Goal: Book appointment/travel/reservation

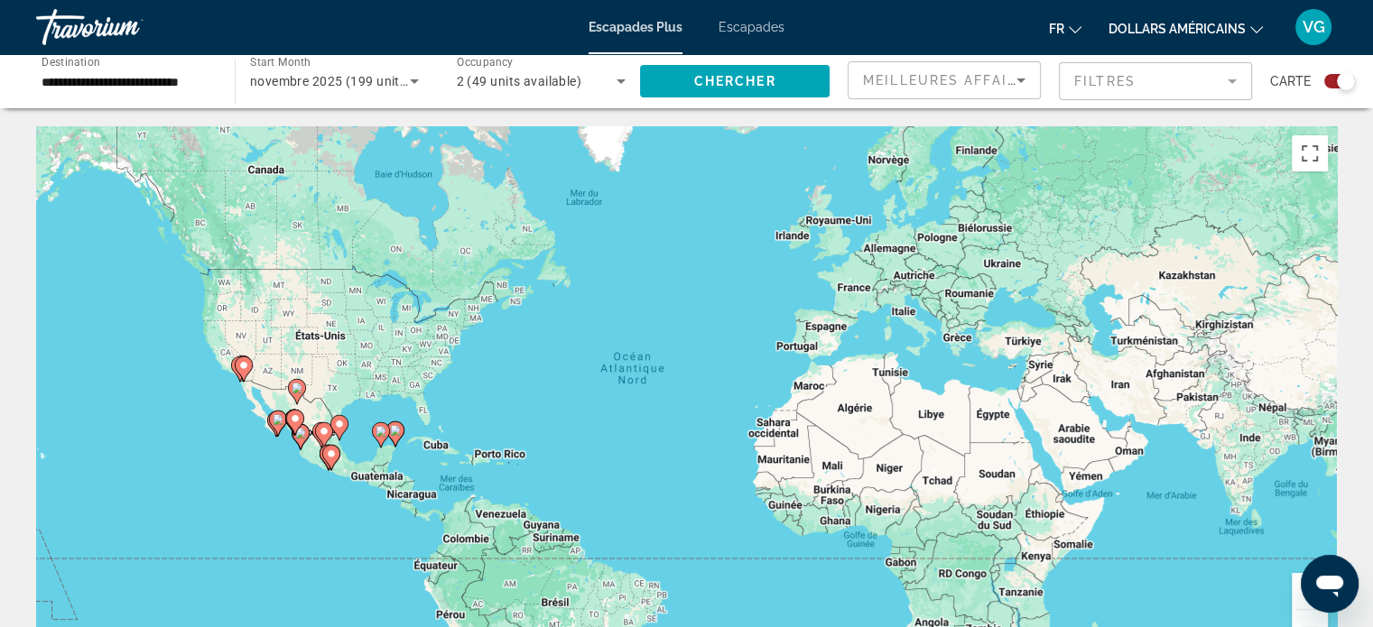
click at [162, 82] on input "**********" at bounding box center [127, 82] width 170 height 22
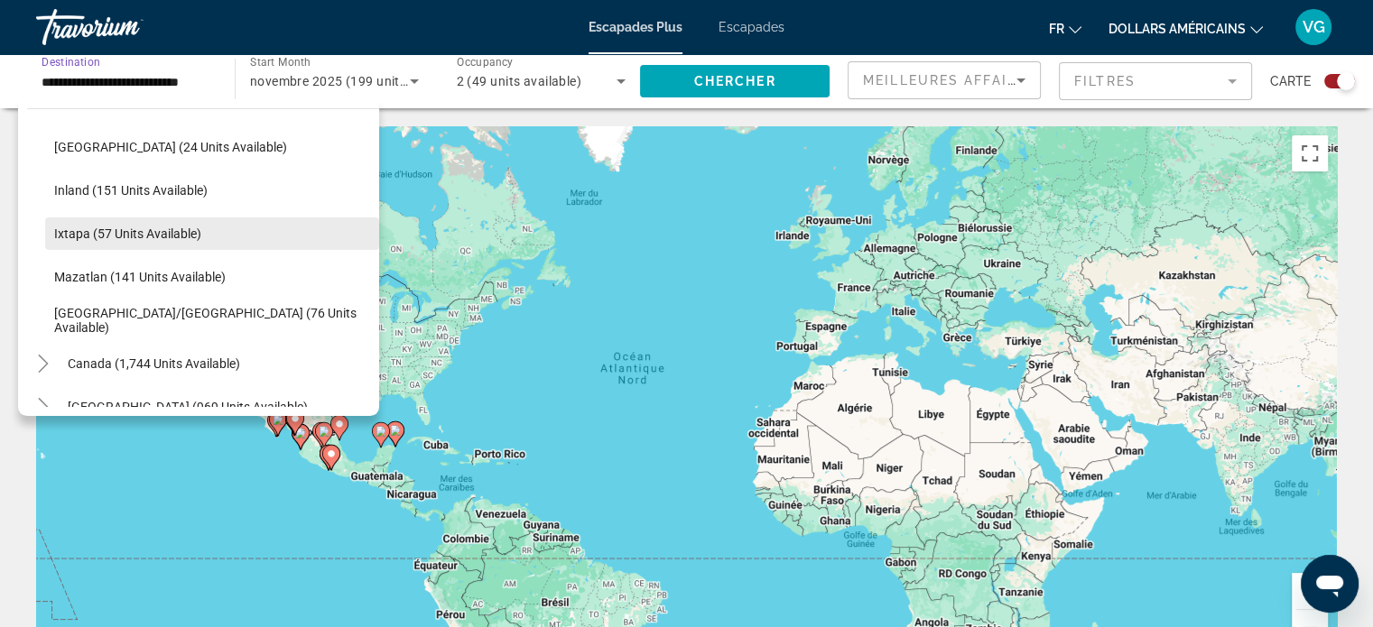
scroll to position [180, 0]
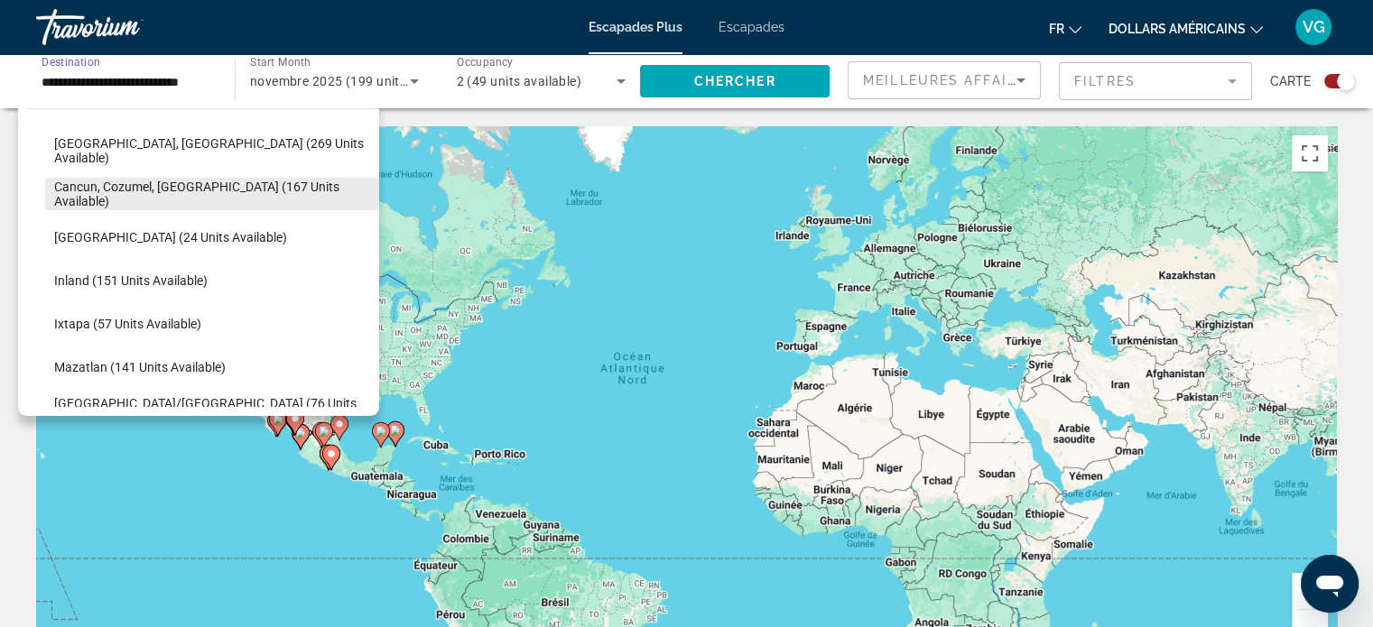
click at [199, 201] on span "Search widget" at bounding box center [212, 193] width 334 height 43
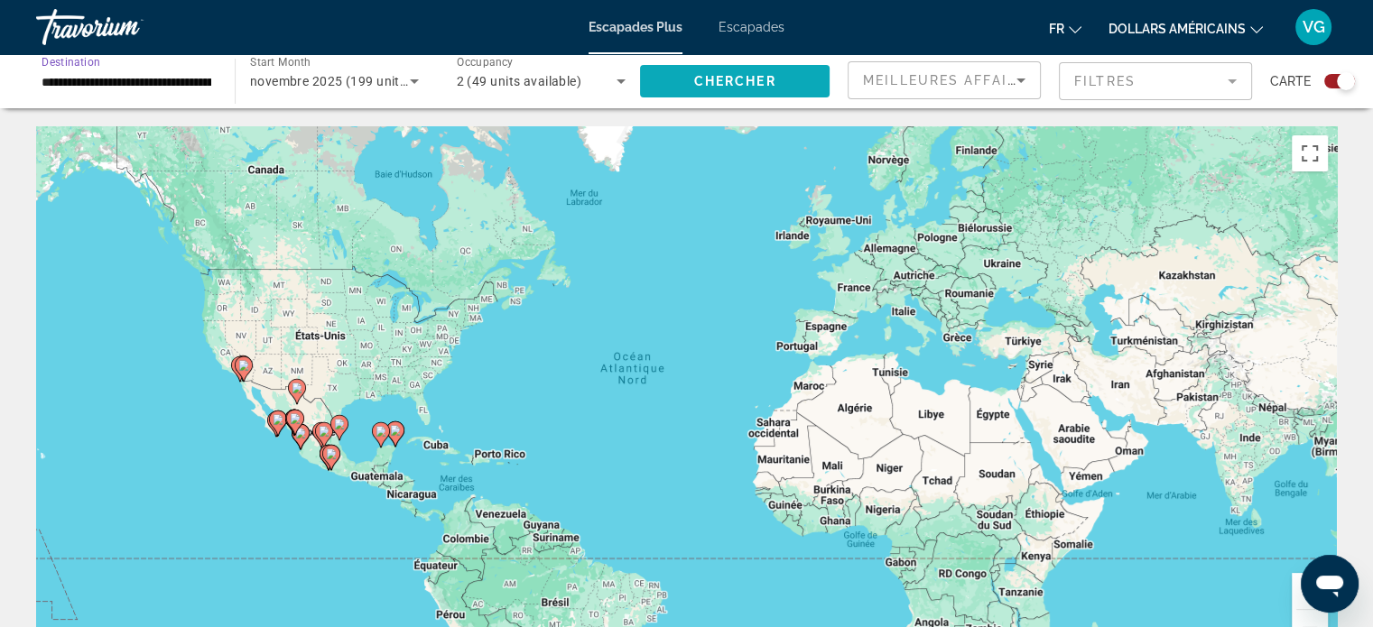
click at [735, 88] on span "Search widget" at bounding box center [735, 81] width 190 height 43
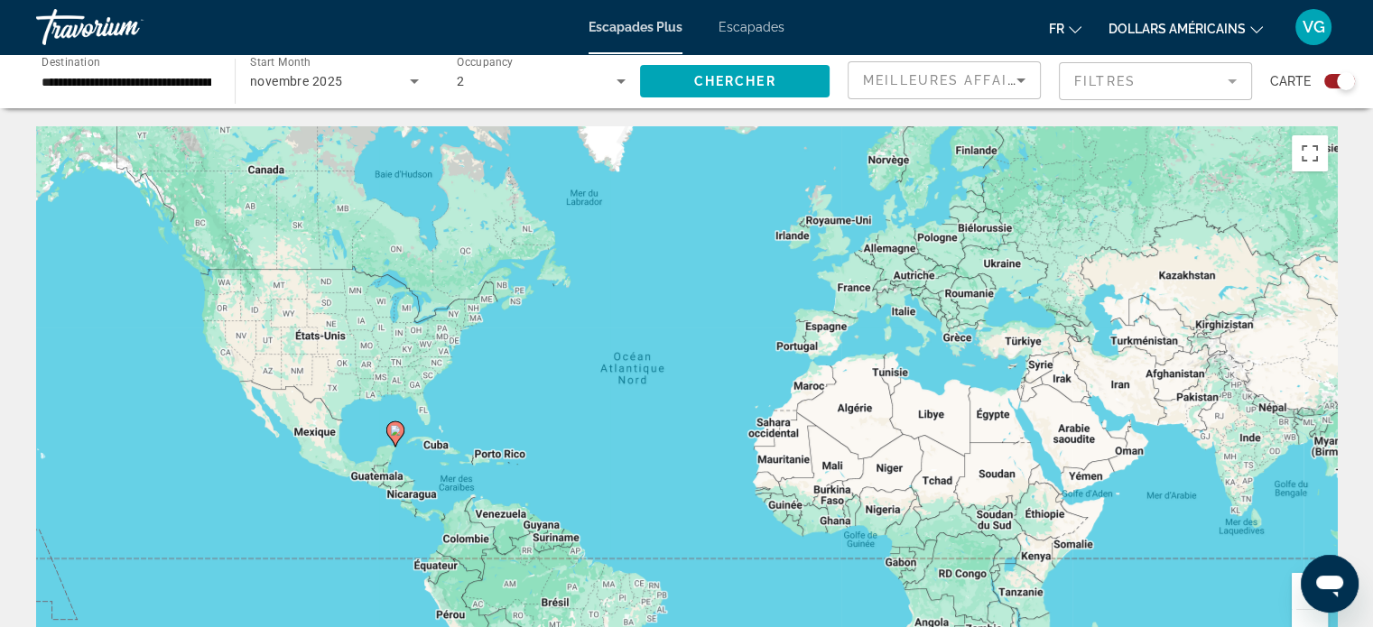
click at [191, 79] on input "**********" at bounding box center [127, 82] width 170 height 22
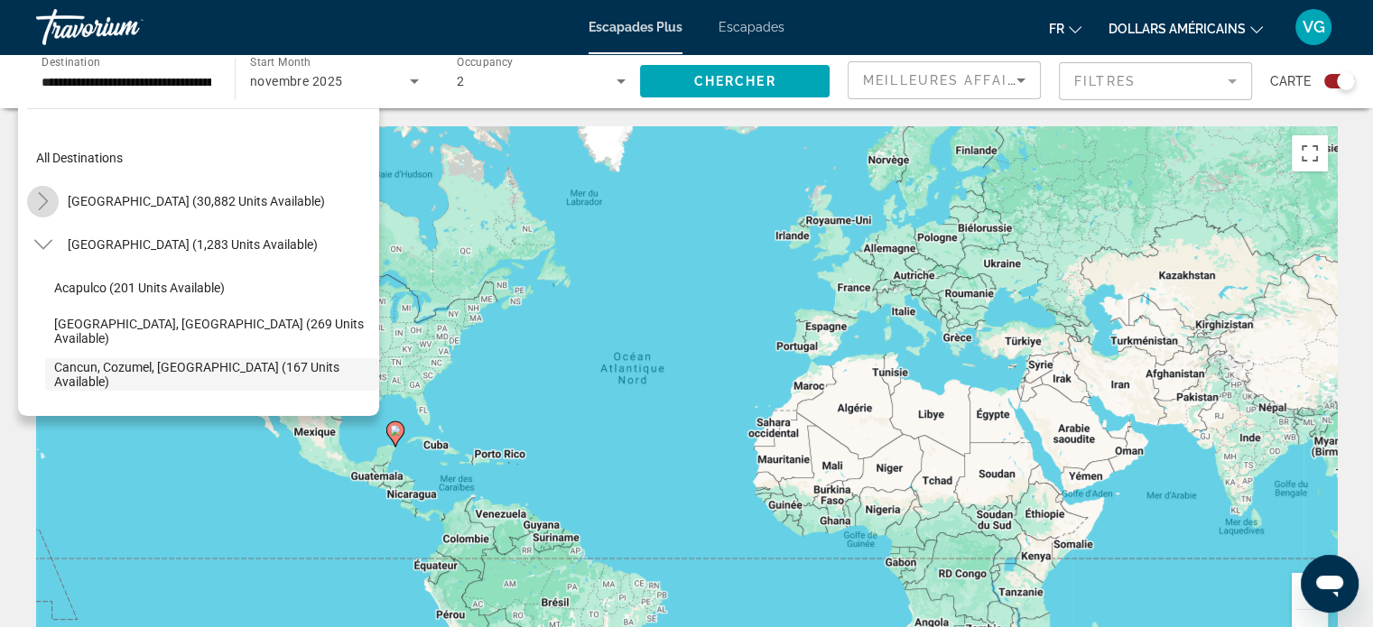
click at [47, 198] on icon "Toggle United States (30,882 units available)" at bounding box center [43, 201] width 18 height 18
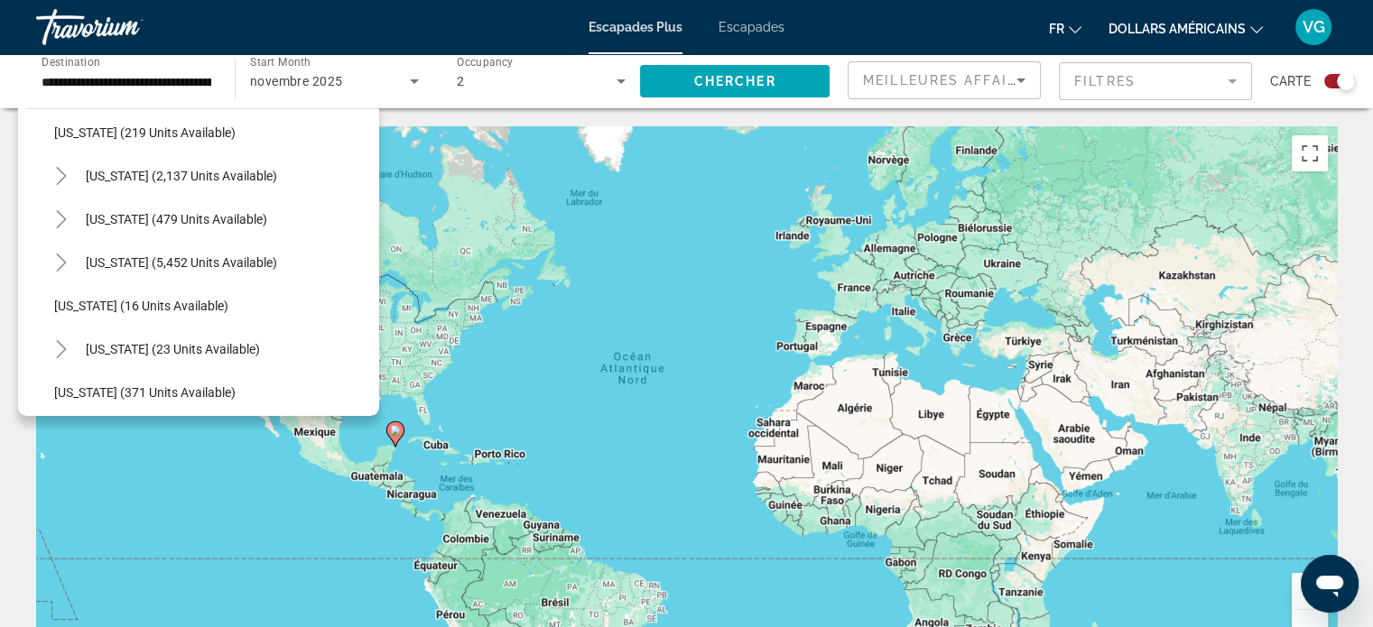
scroll to position [143, 0]
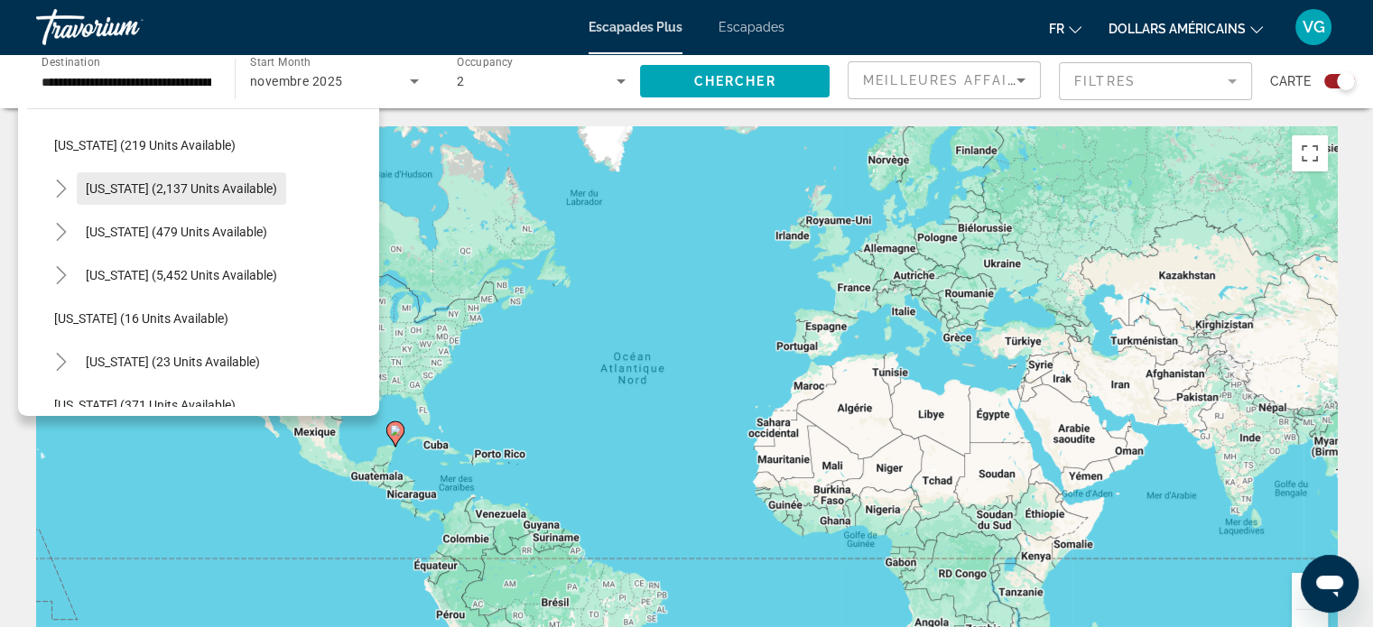
click at [180, 189] on span "[US_STATE] (2,137 units available)" at bounding box center [181, 188] width 191 height 14
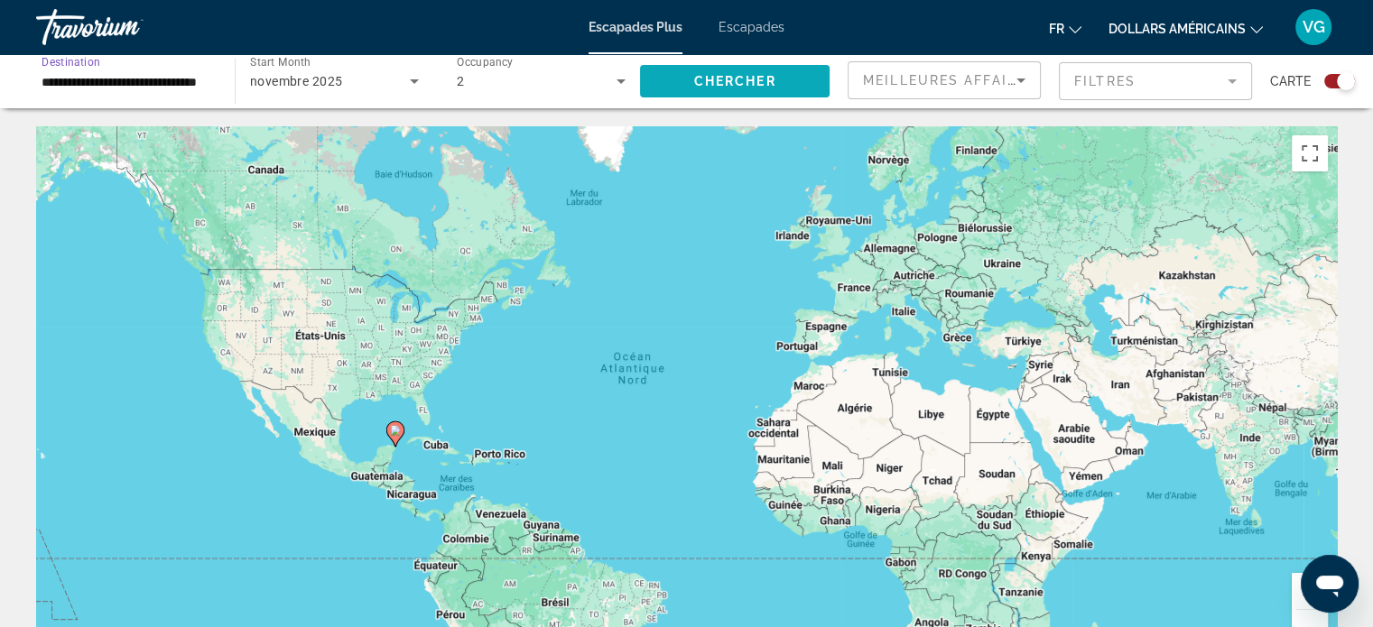
click at [698, 82] on span "Chercher" at bounding box center [735, 81] width 82 height 14
click at [176, 83] on input "**********" at bounding box center [127, 82] width 170 height 22
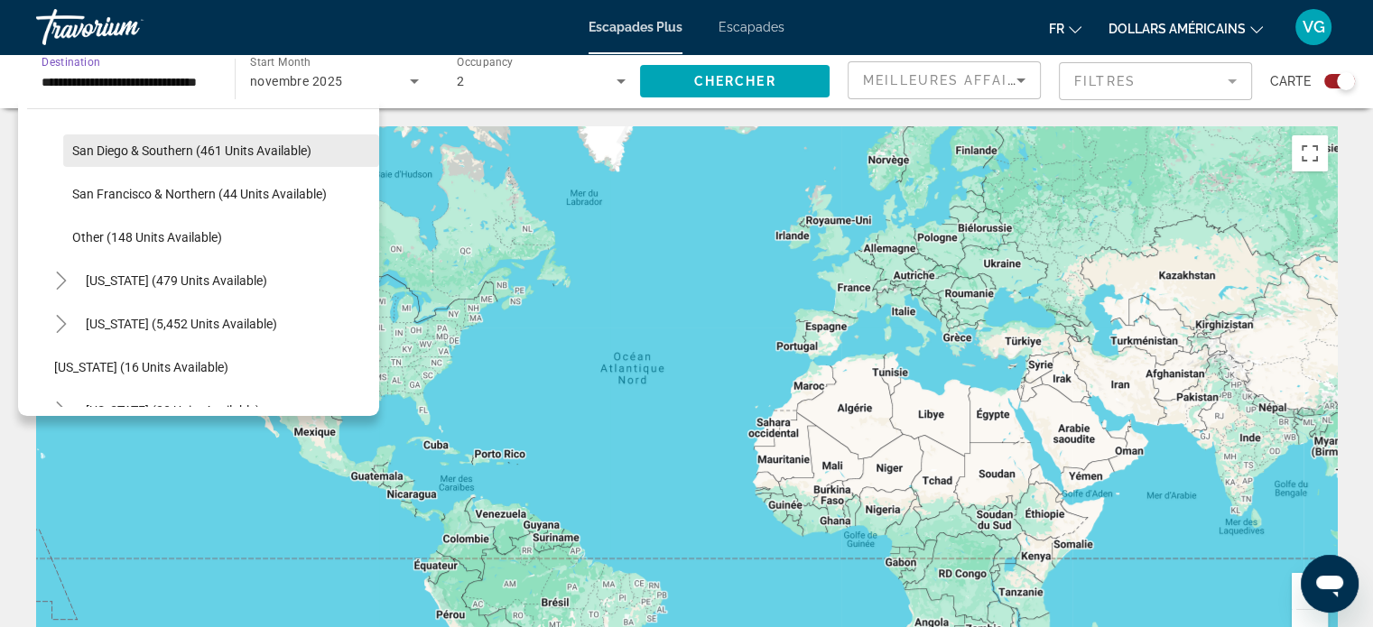
scroll to position [335, 0]
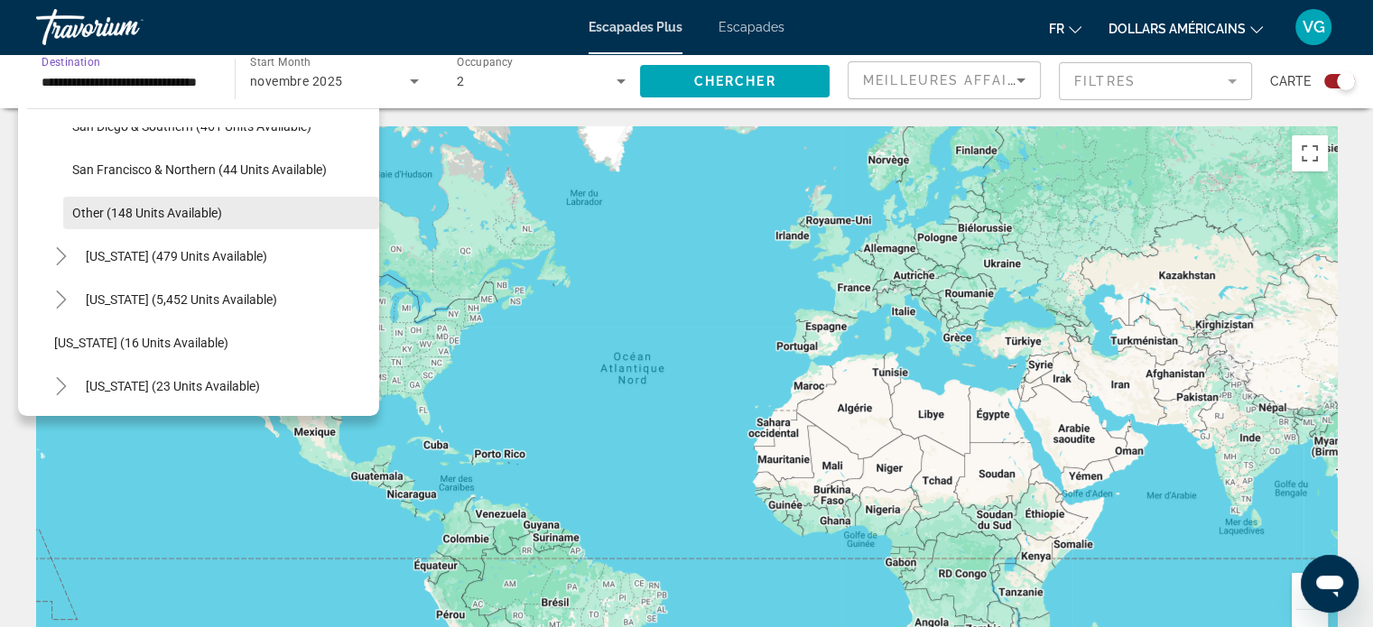
click at [165, 206] on span "Other (148 units available)" at bounding box center [147, 213] width 150 height 14
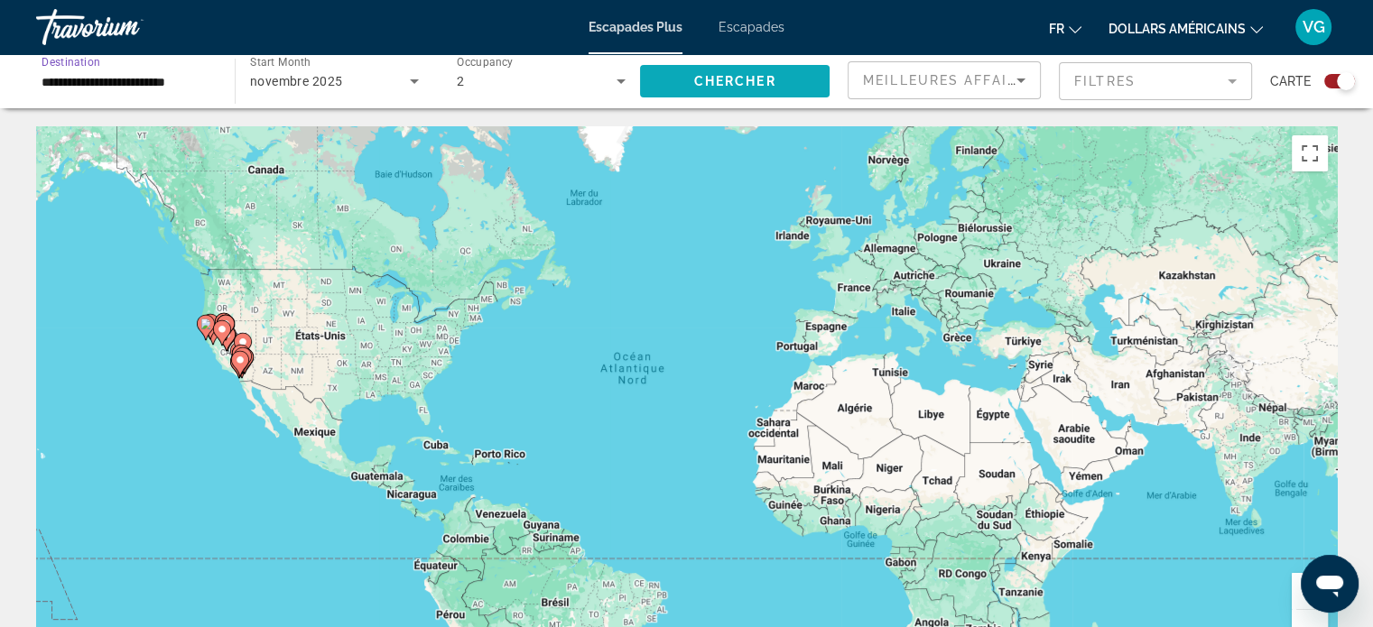
click at [684, 98] on span "Search widget" at bounding box center [735, 81] width 190 height 43
click at [148, 77] on input "**********" at bounding box center [127, 82] width 170 height 22
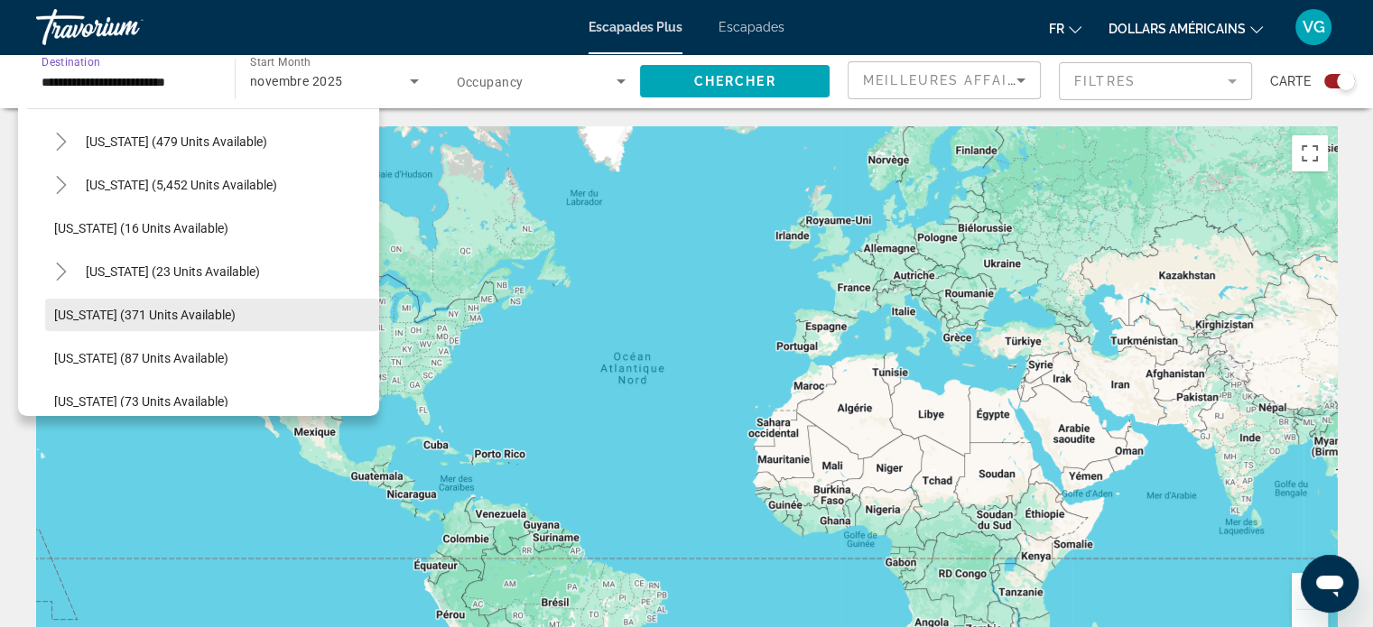
scroll to position [461, 0]
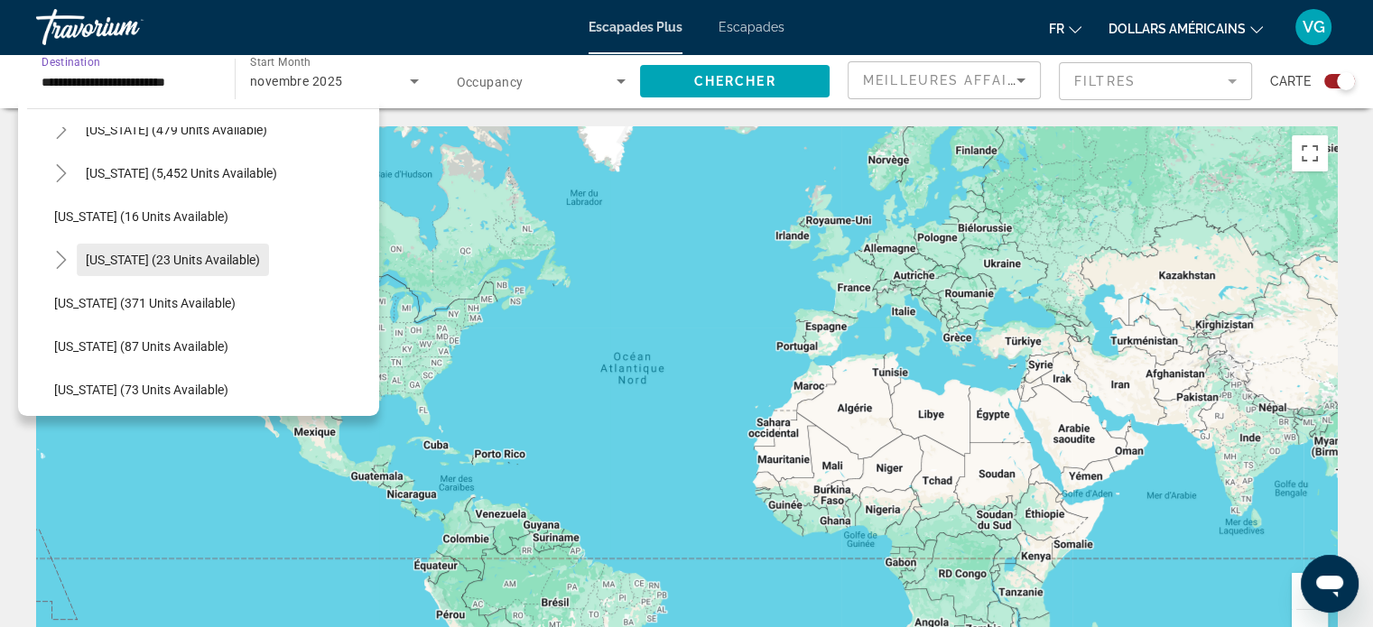
click at [160, 265] on span "[US_STATE] (23 units available)" at bounding box center [173, 260] width 174 height 14
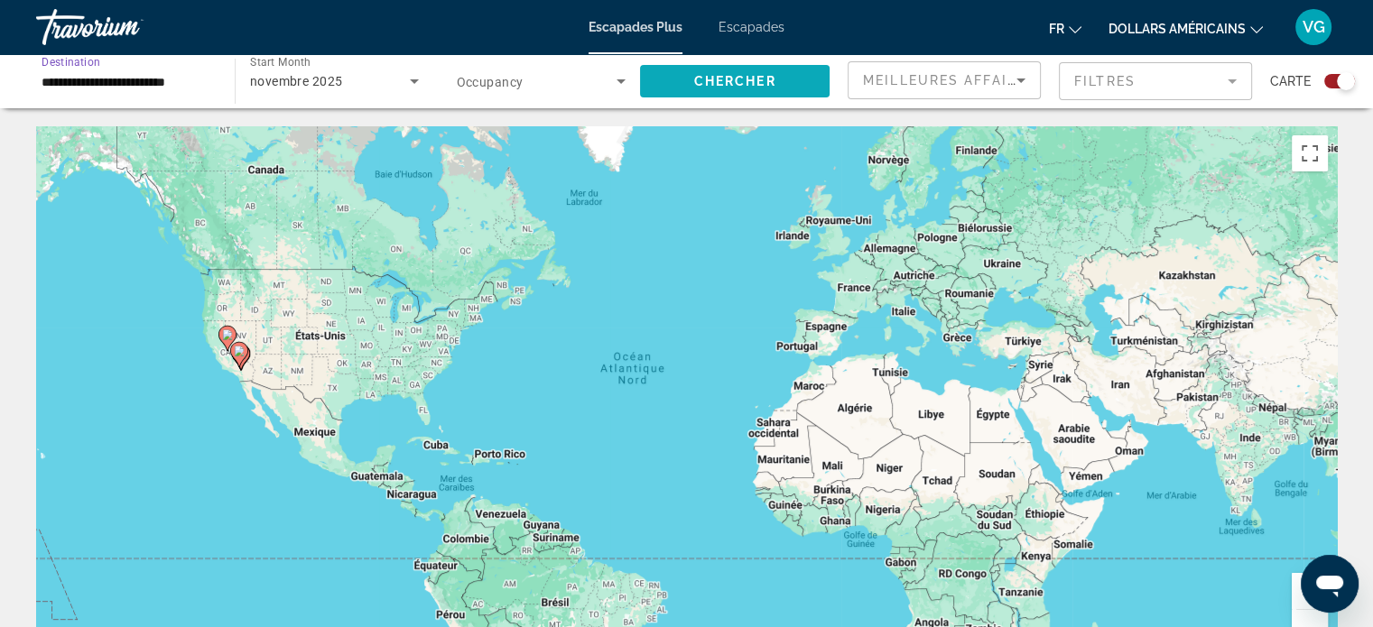
click at [718, 87] on span "Chercher" at bounding box center [735, 81] width 82 height 14
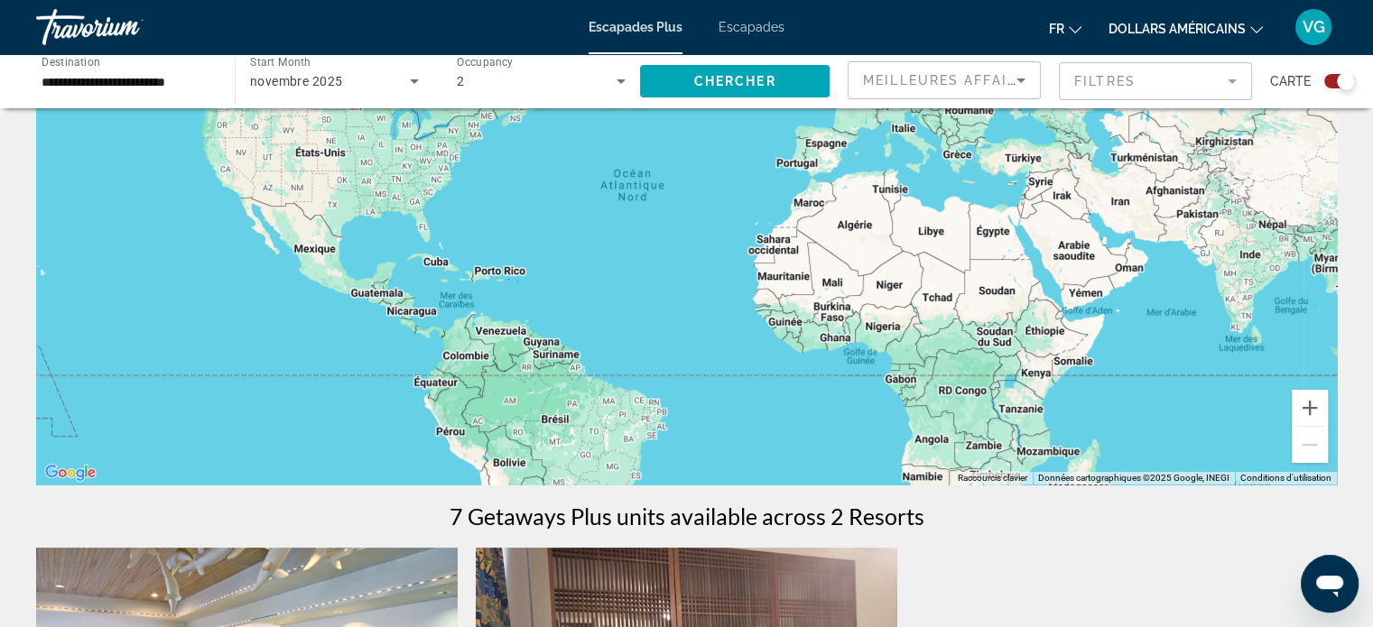
scroll to position [180, 0]
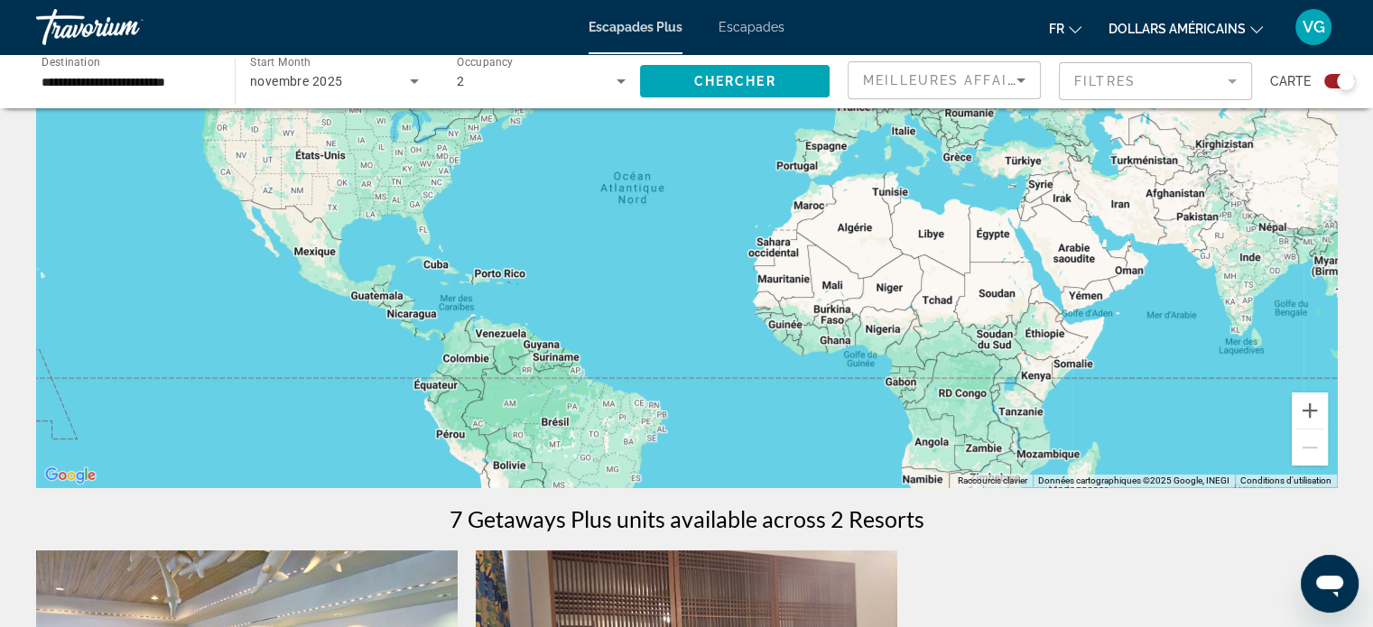
click at [72, 71] on input "**********" at bounding box center [127, 82] width 170 height 22
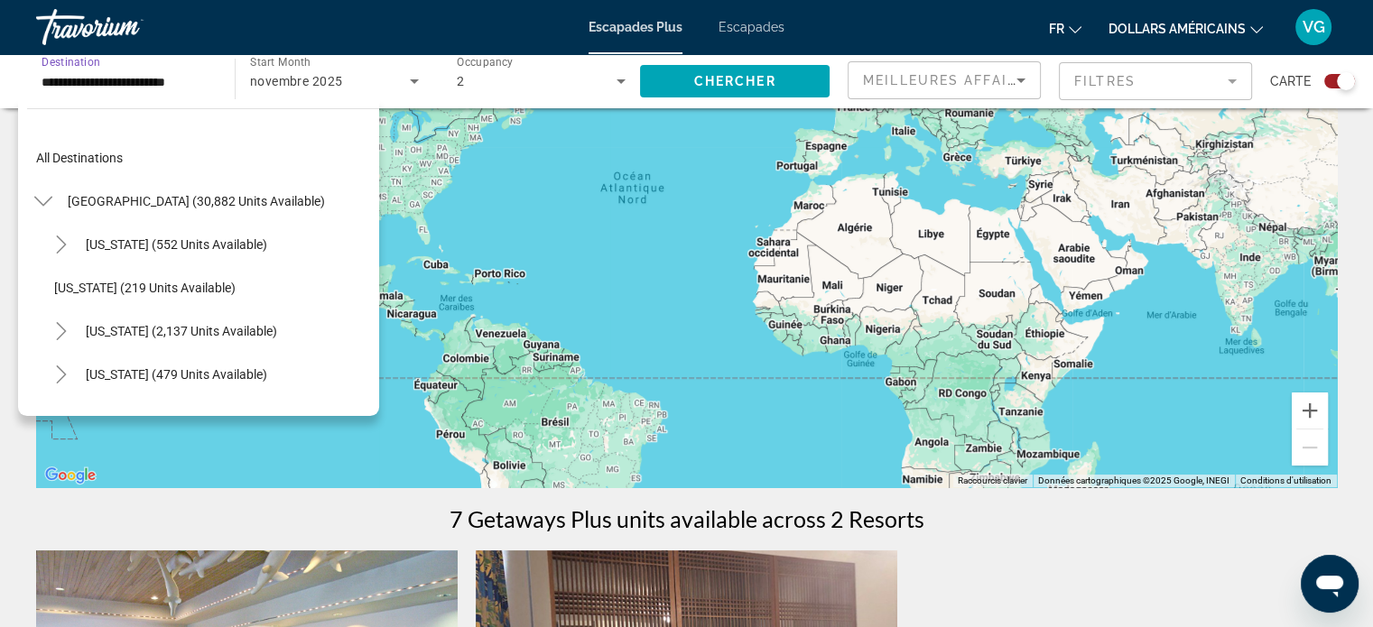
scroll to position [237, 0]
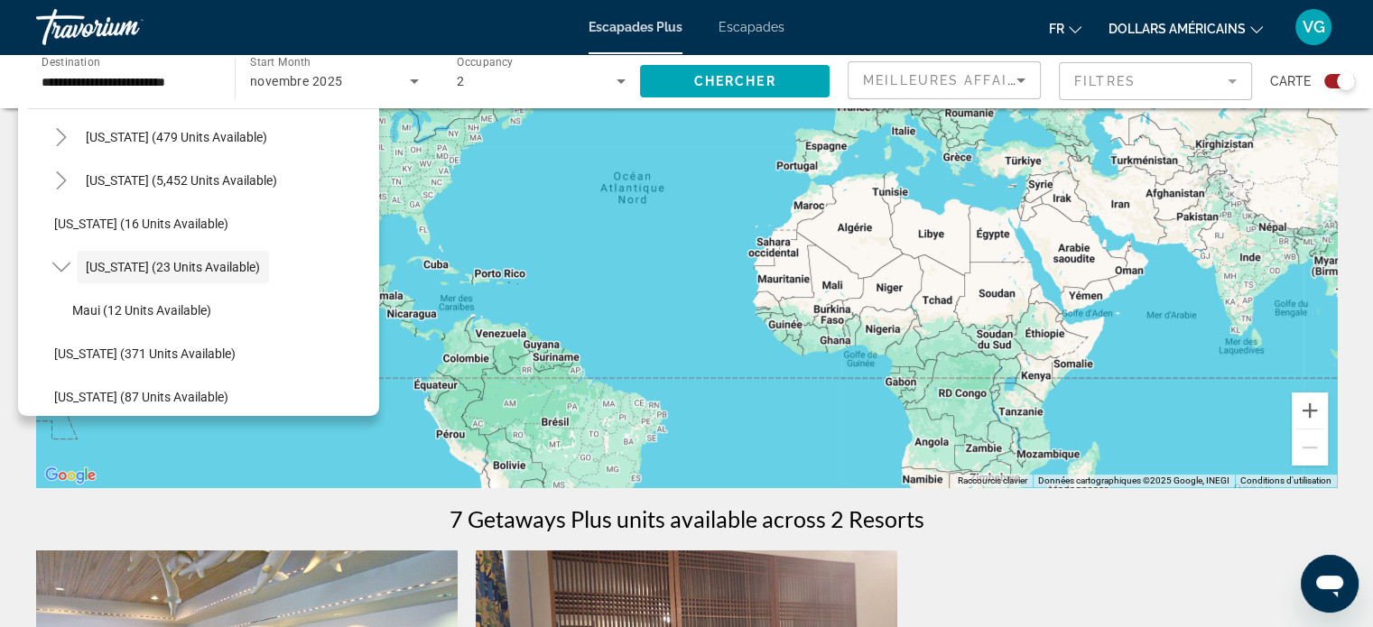
click at [479, 248] on div "Contenu principal" at bounding box center [686, 216] width 1300 height 541
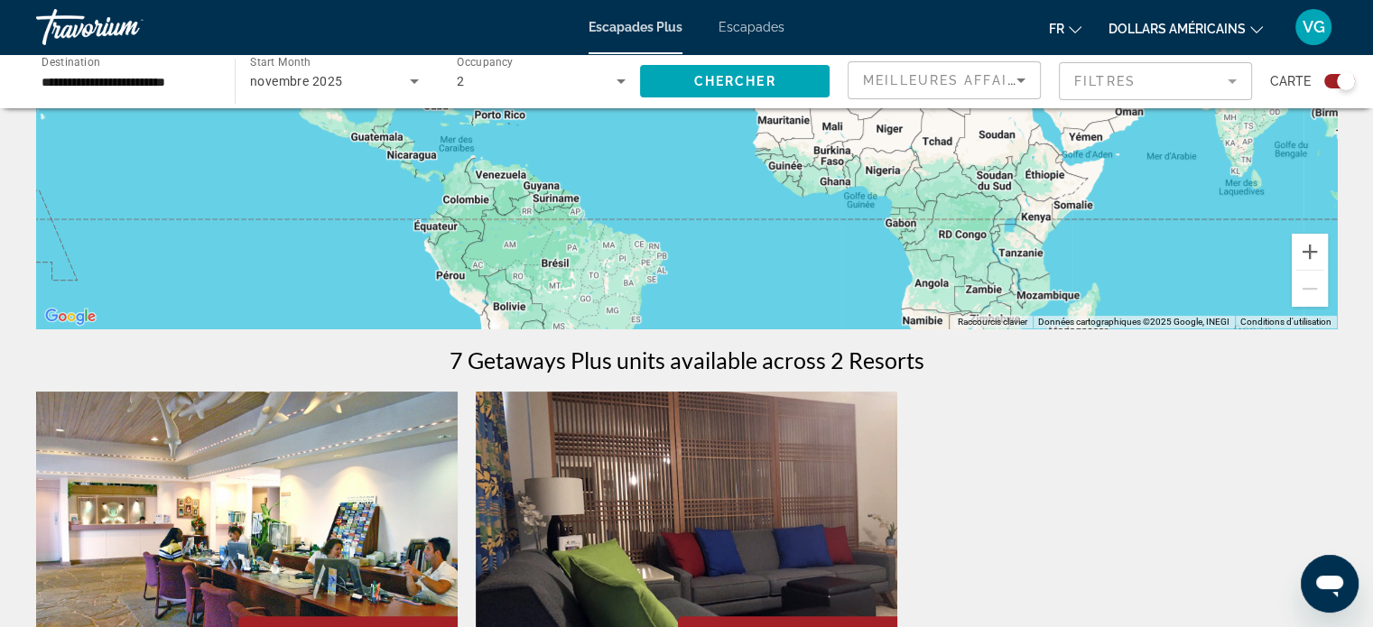
scroll to position [361, 0]
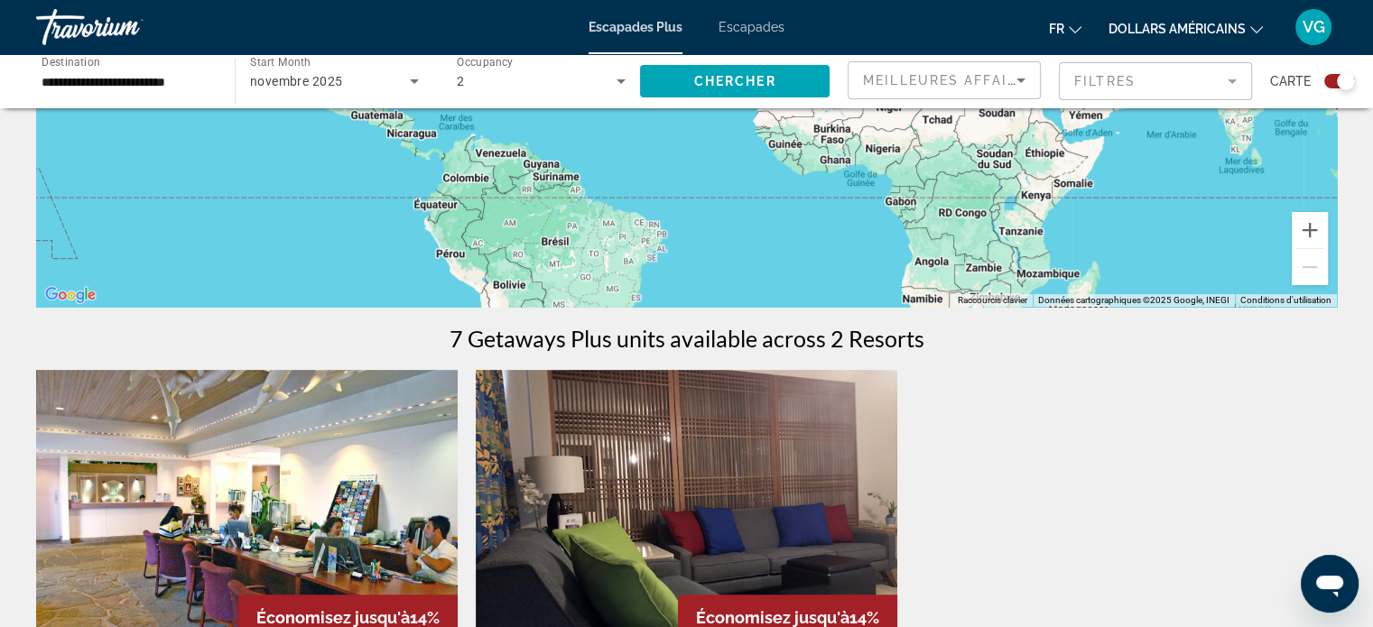
click at [772, 265] on div "Contenu principal" at bounding box center [686, 35] width 1300 height 541
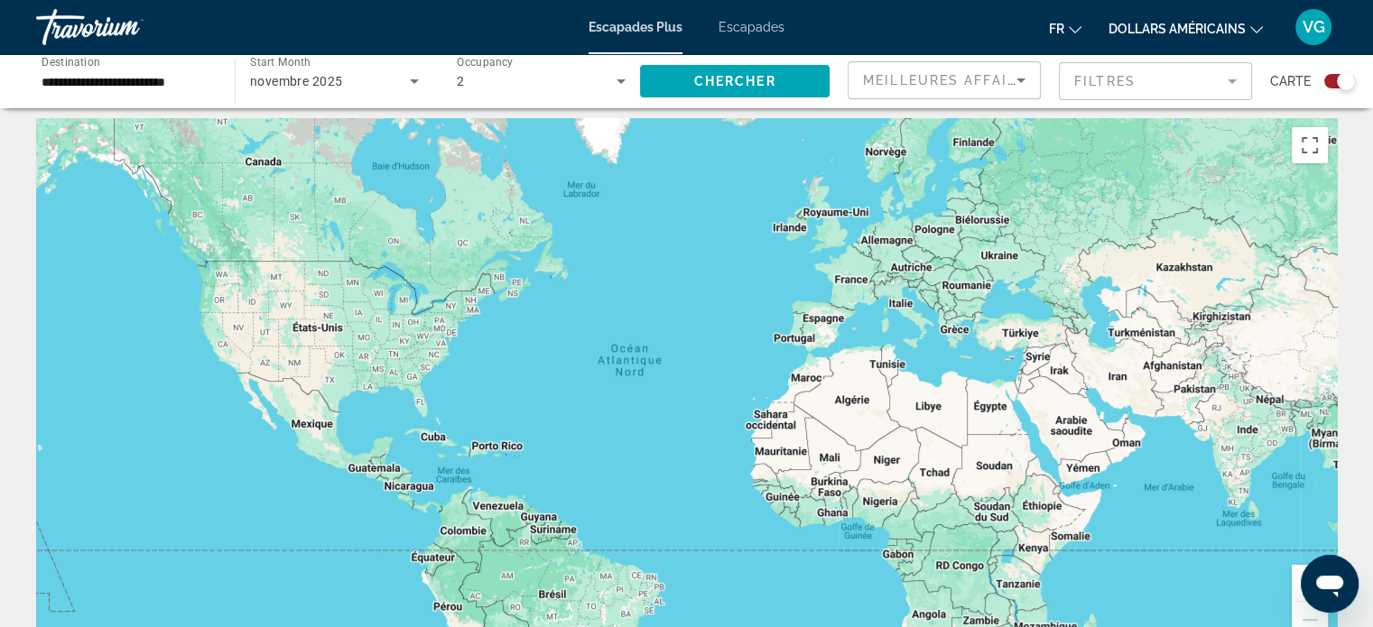
scroll to position [0, 0]
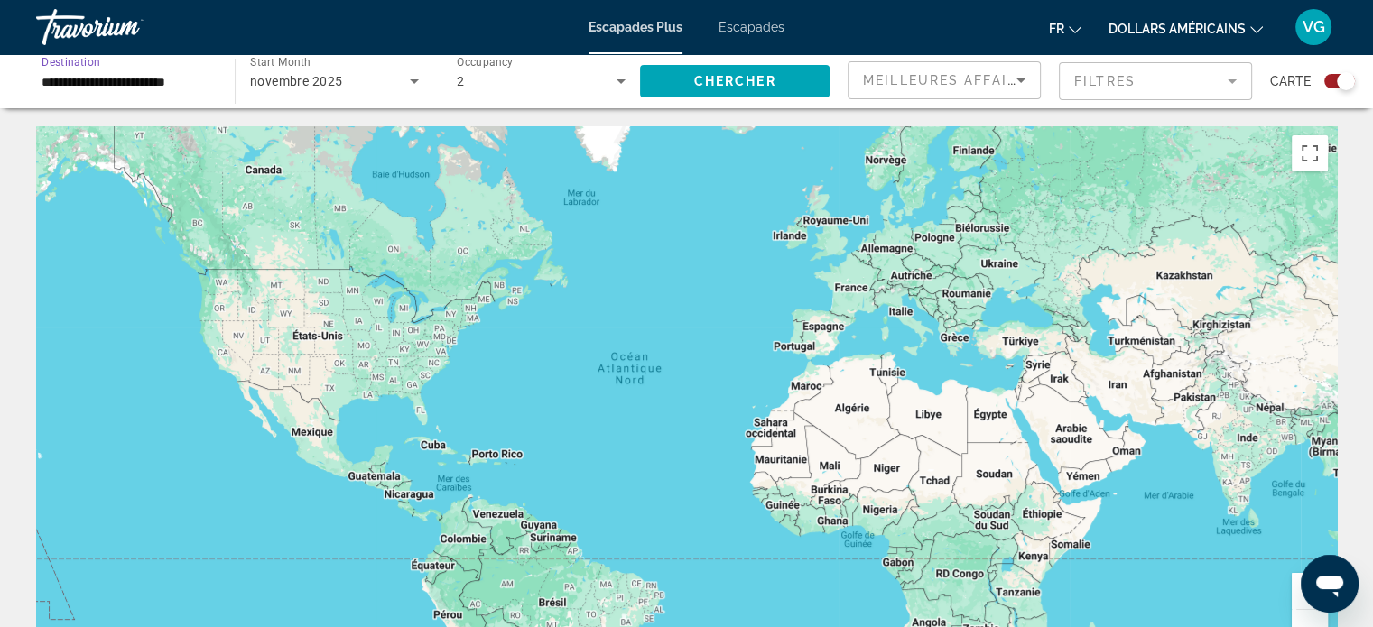
click at [134, 75] on input "**********" at bounding box center [127, 82] width 170 height 22
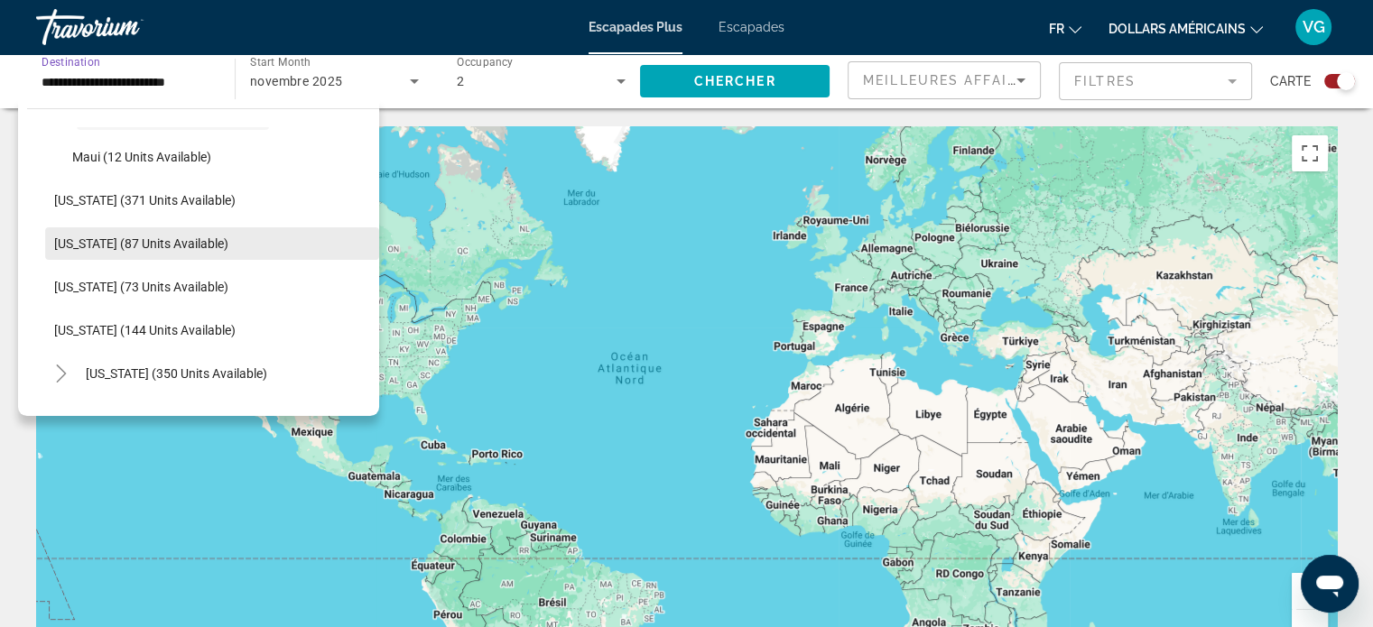
scroll to position [418, 0]
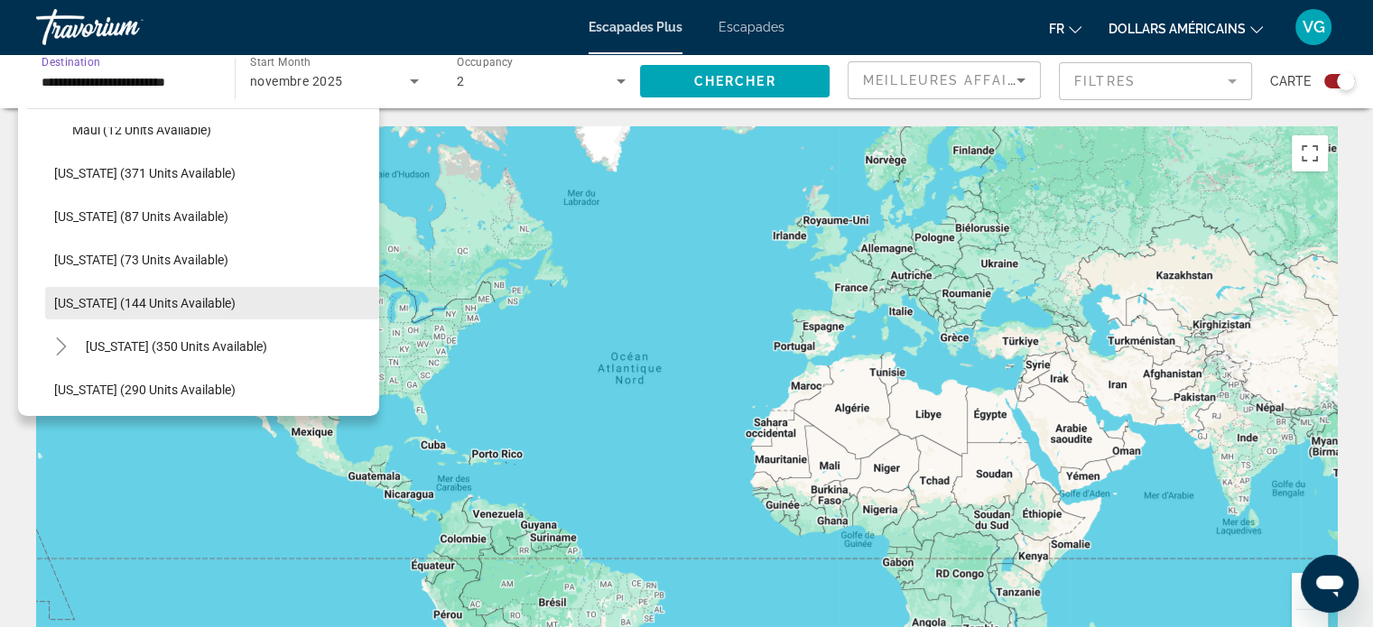
click at [150, 298] on span "[US_STATE] (144 units available)" at bounding box center [144, 303] width 181 height 14
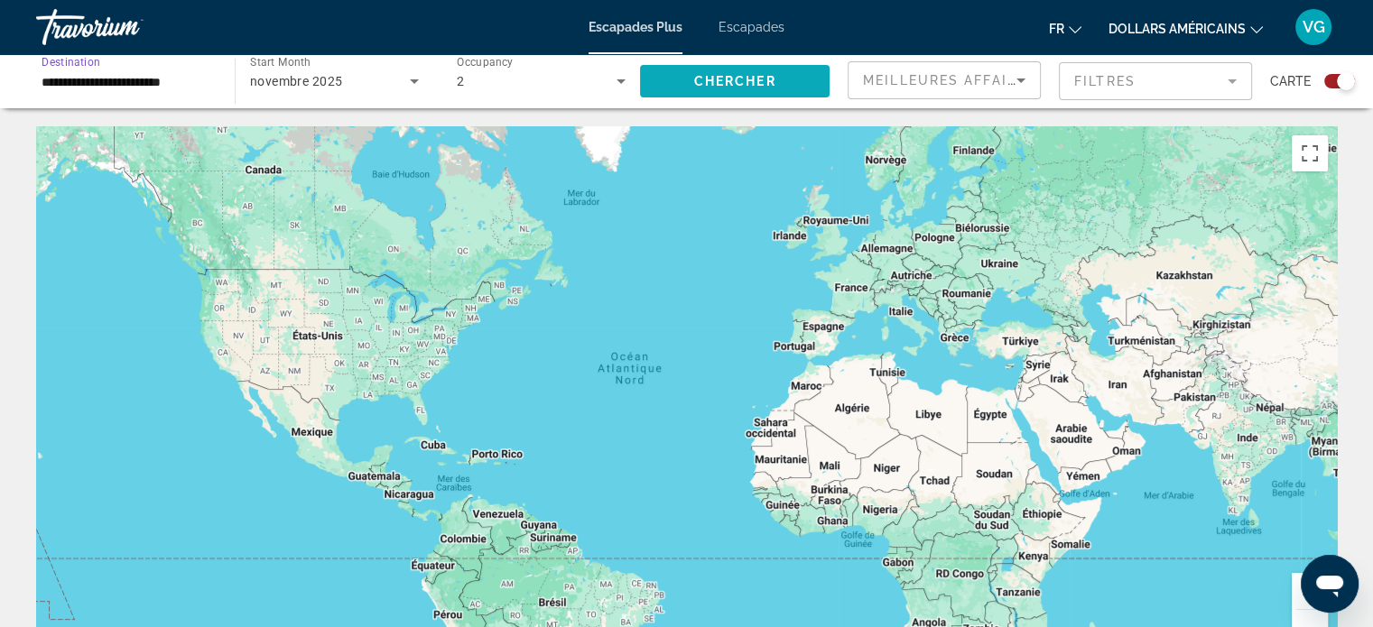
click at [677, 82] on span "Search widget" at bounding box center [735, 81] width 190 height 43
click at [149, 88] on input "**********" at bounding box center [127, 82] width 170 height 22
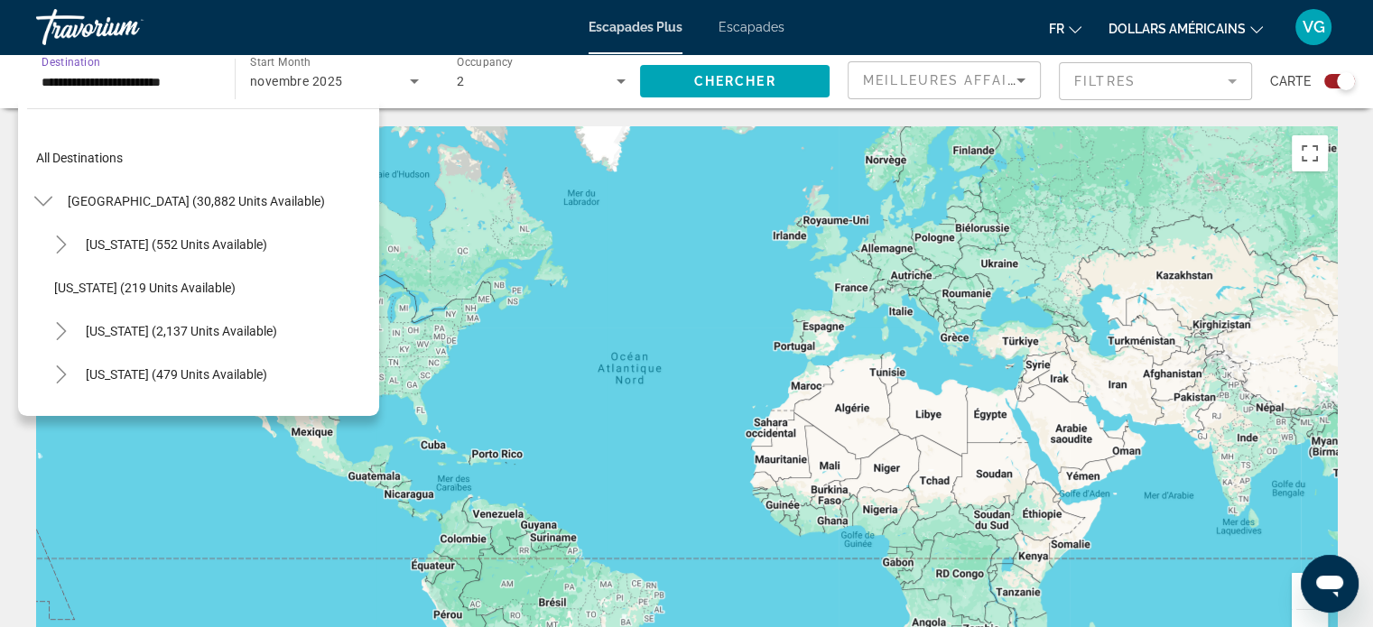
scroll to position [411, 0]
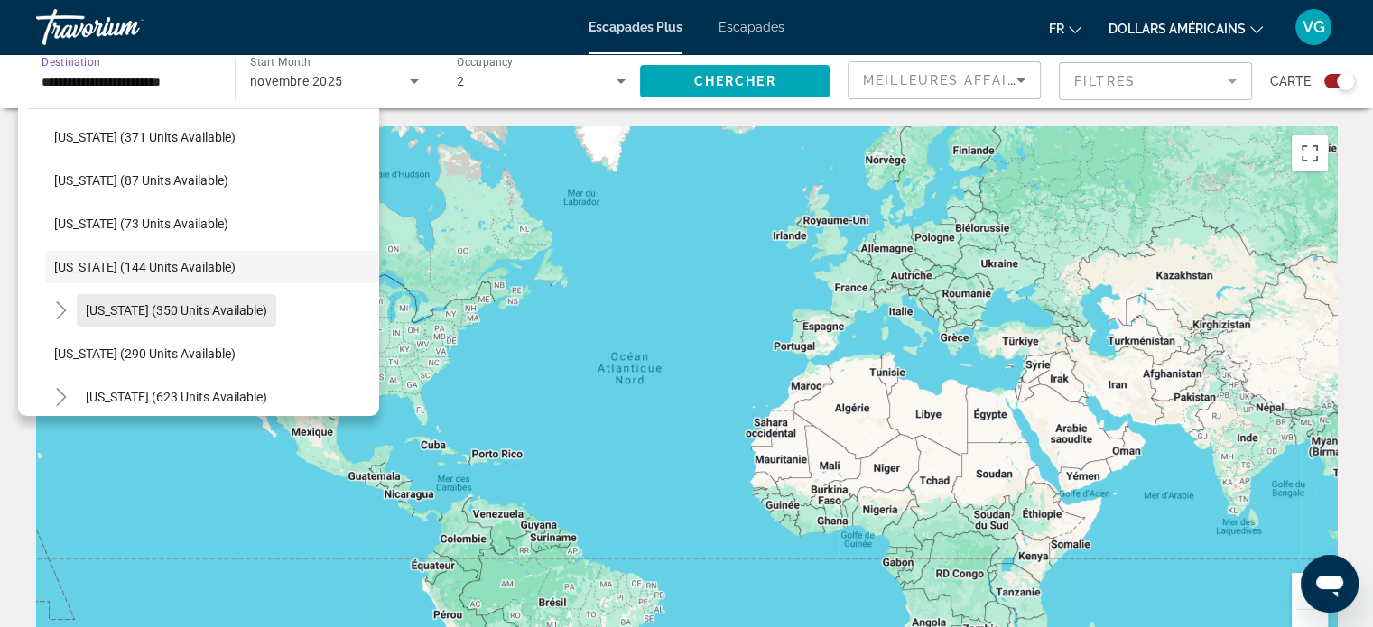
click at [166, 307] on span "[US_STATE] (350 units available)" at bounding box center [176, 310] width 181 height 14
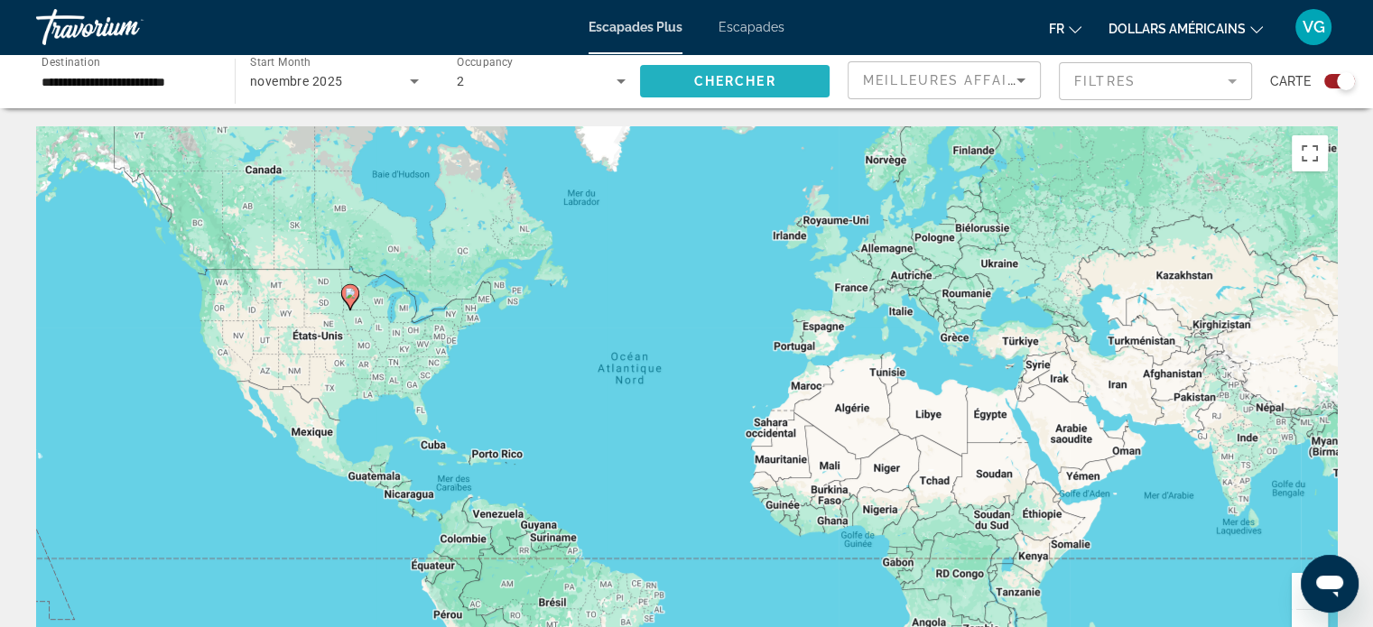
click at [718, 75] on span "Chercher" at bounding box center [735, 81] width 82 height 14
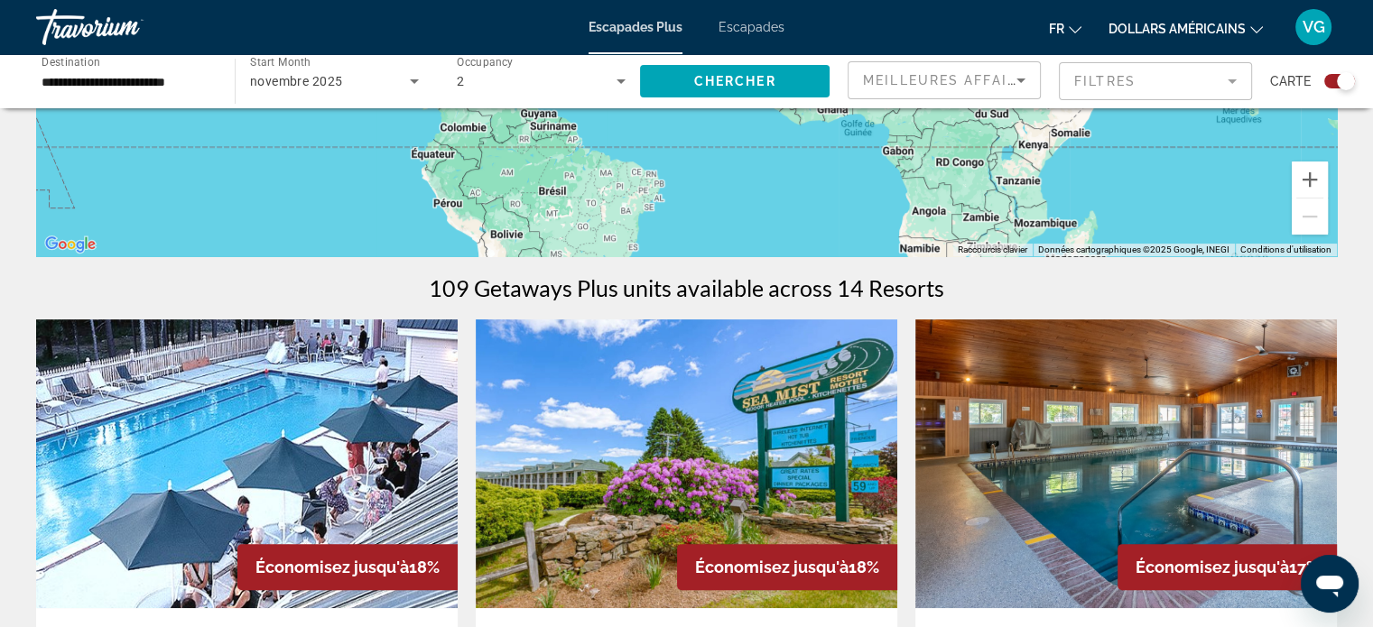
scroll to position [180, 0]
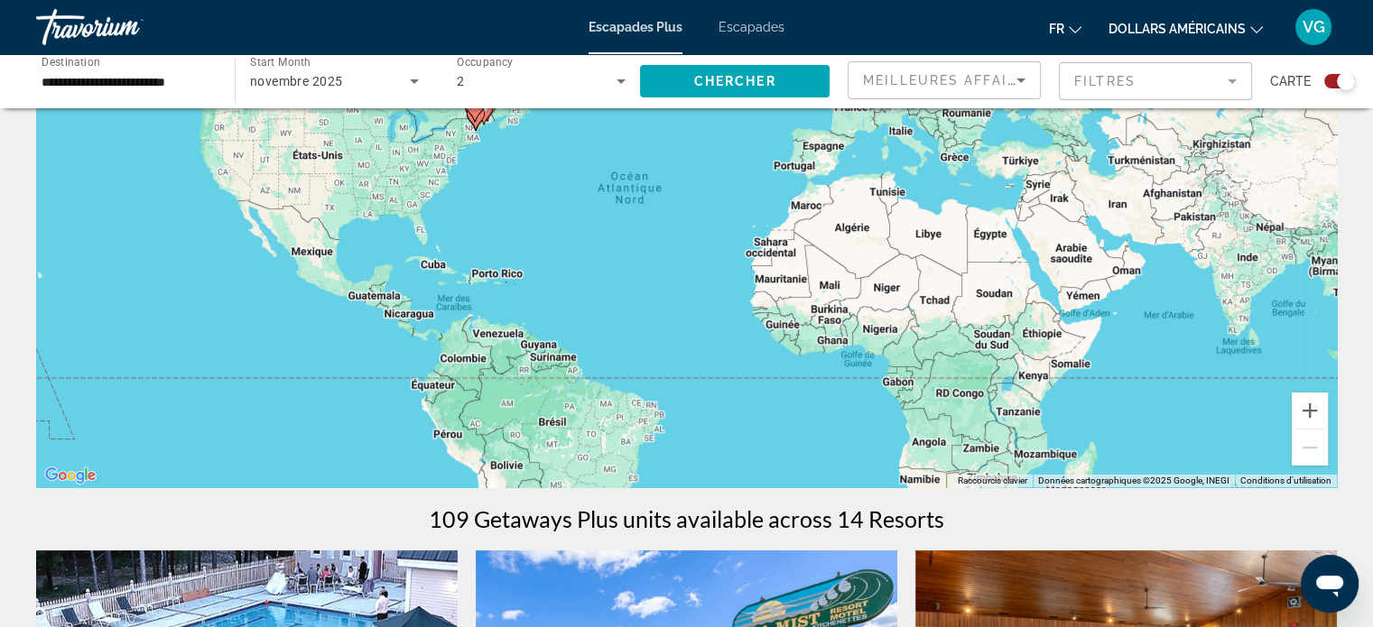
click at [106, 89] on input "**********" at bounding box center [127, 82] width 170 height 22
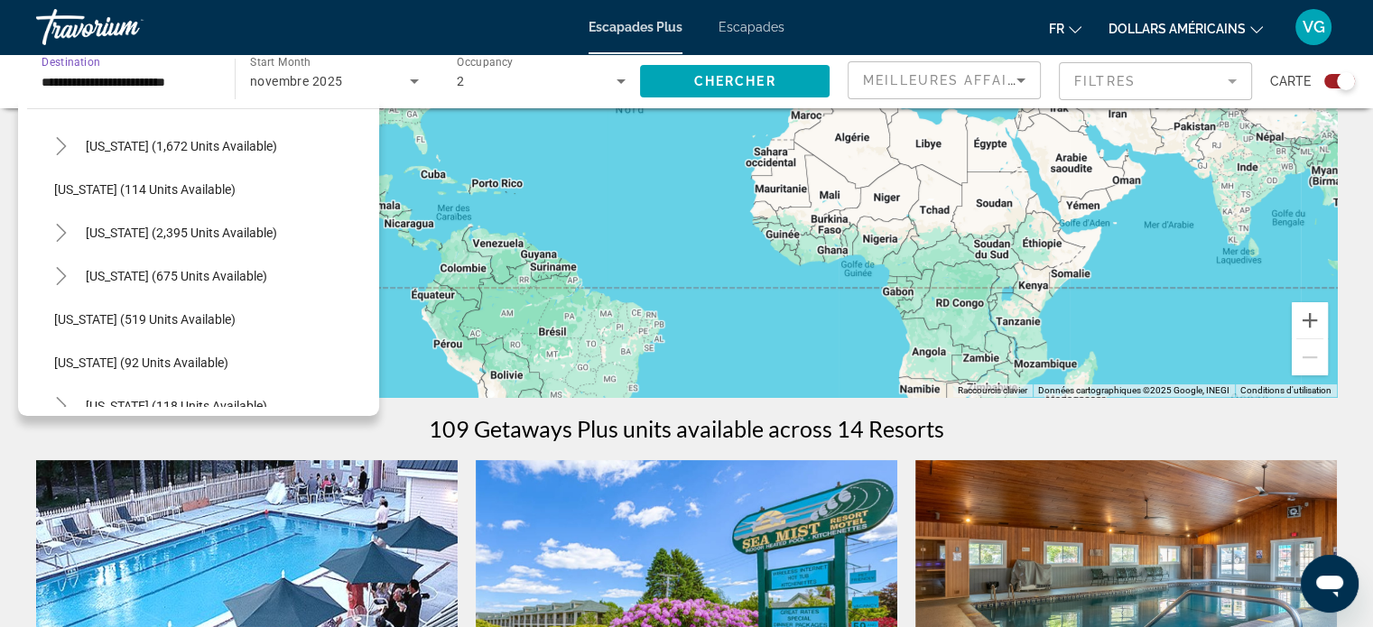
scroll to position [905, 0]
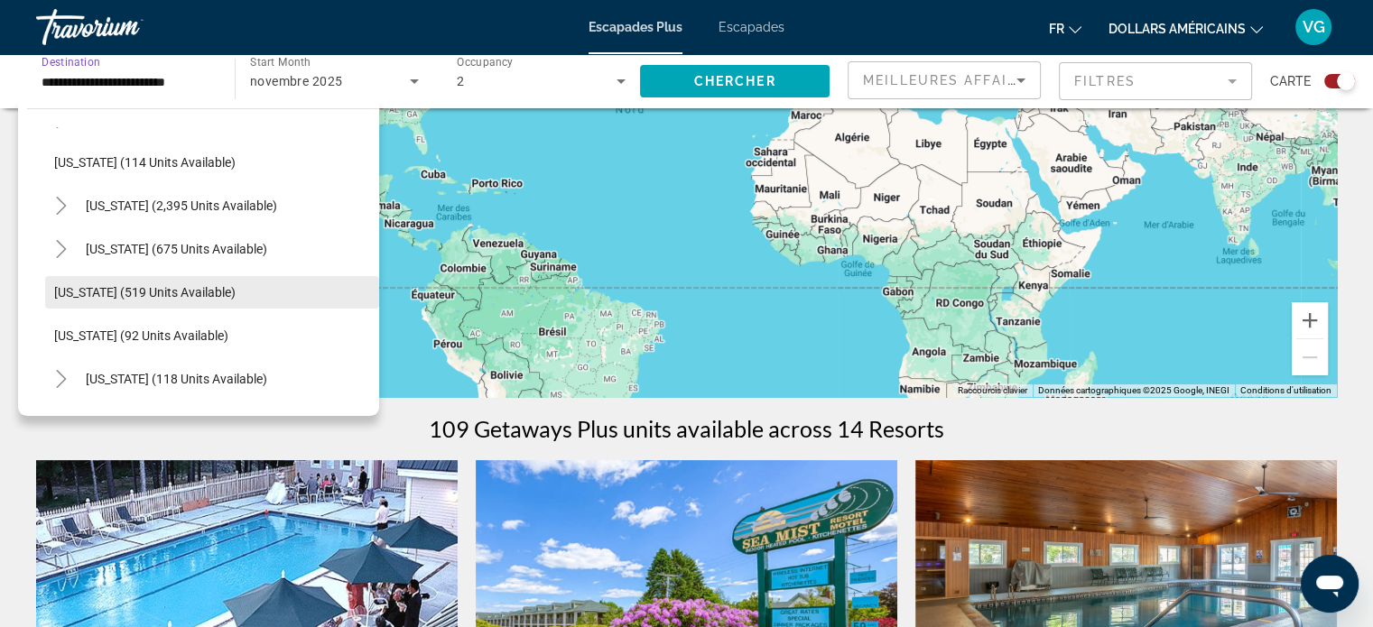
click at [86, 288] on span "[US_STATE] (519 units available)" at bounding box center [144, 292] width 181 height 14
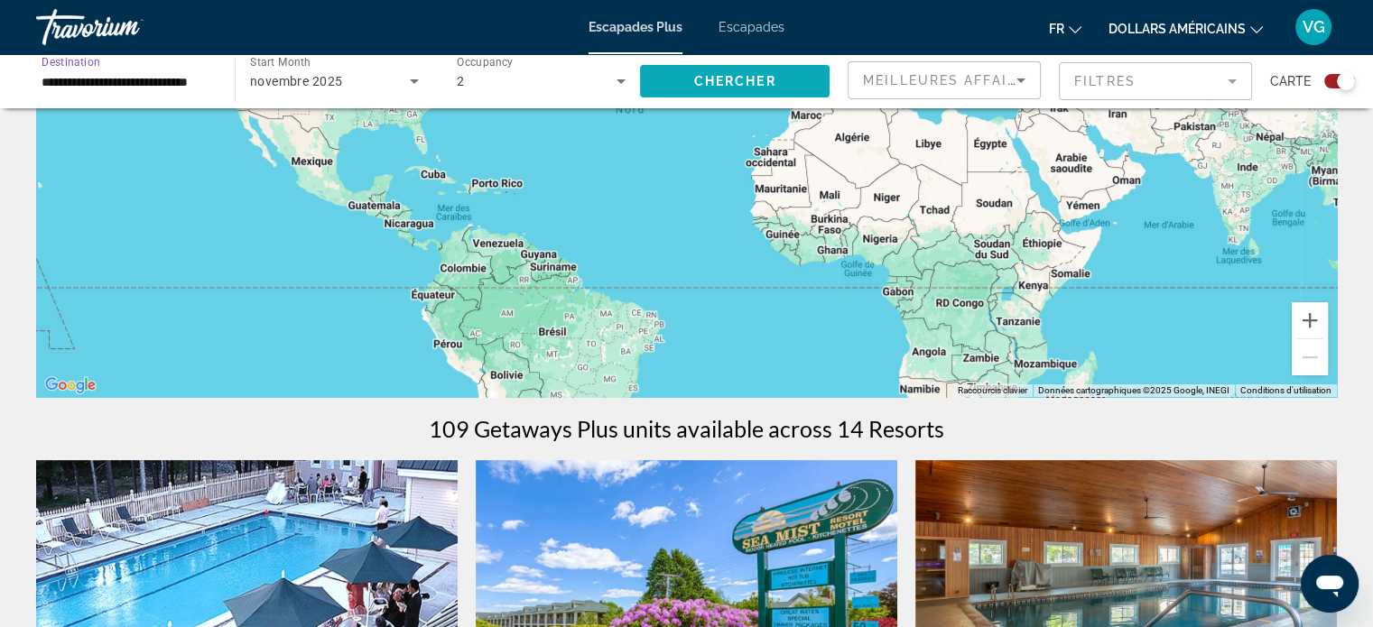
click at [718, 67] on span "Search widget" at bounding box center [735, 81] width 190 height 43
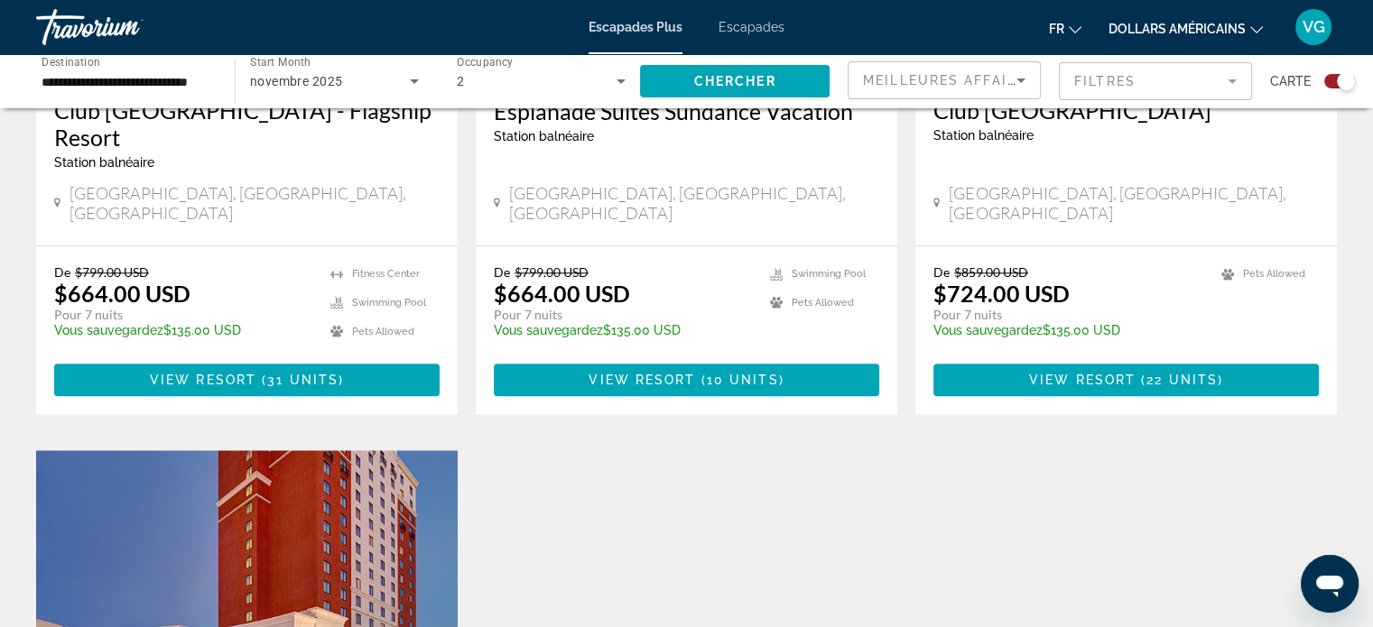
scroll to position [1624, 0]
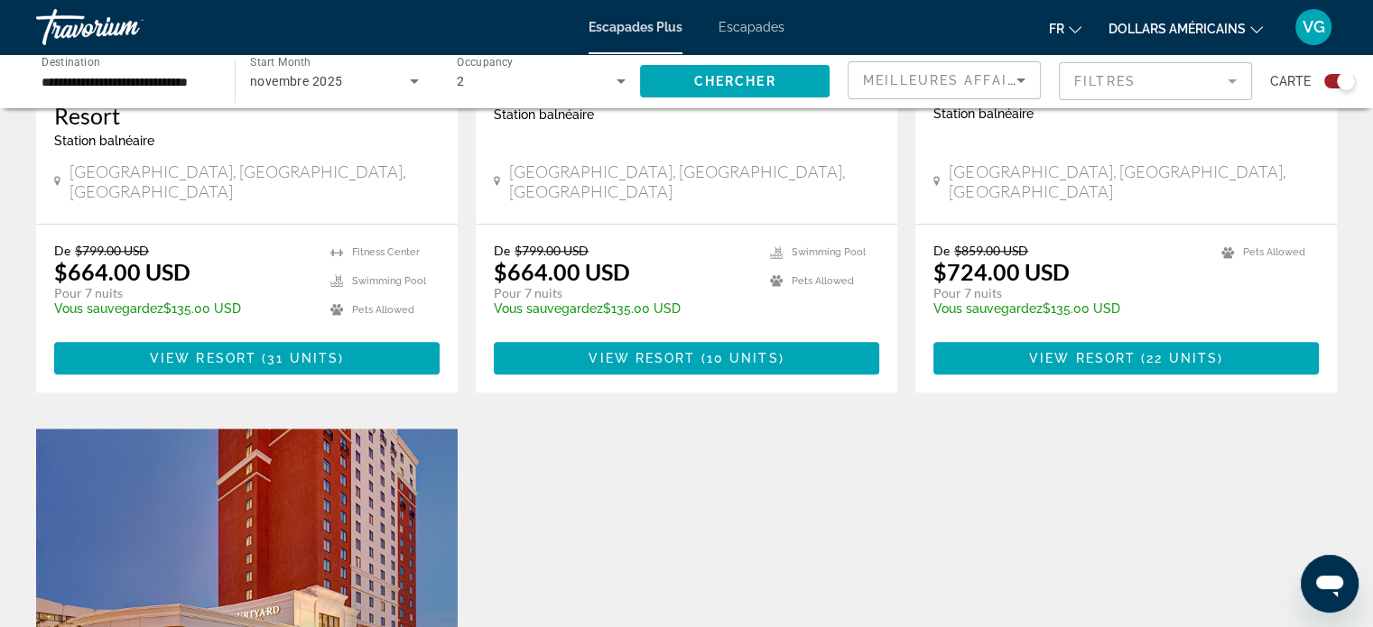
click at [106, 71] on input "**********" at bounding box center [127, 82] width 170 height 22
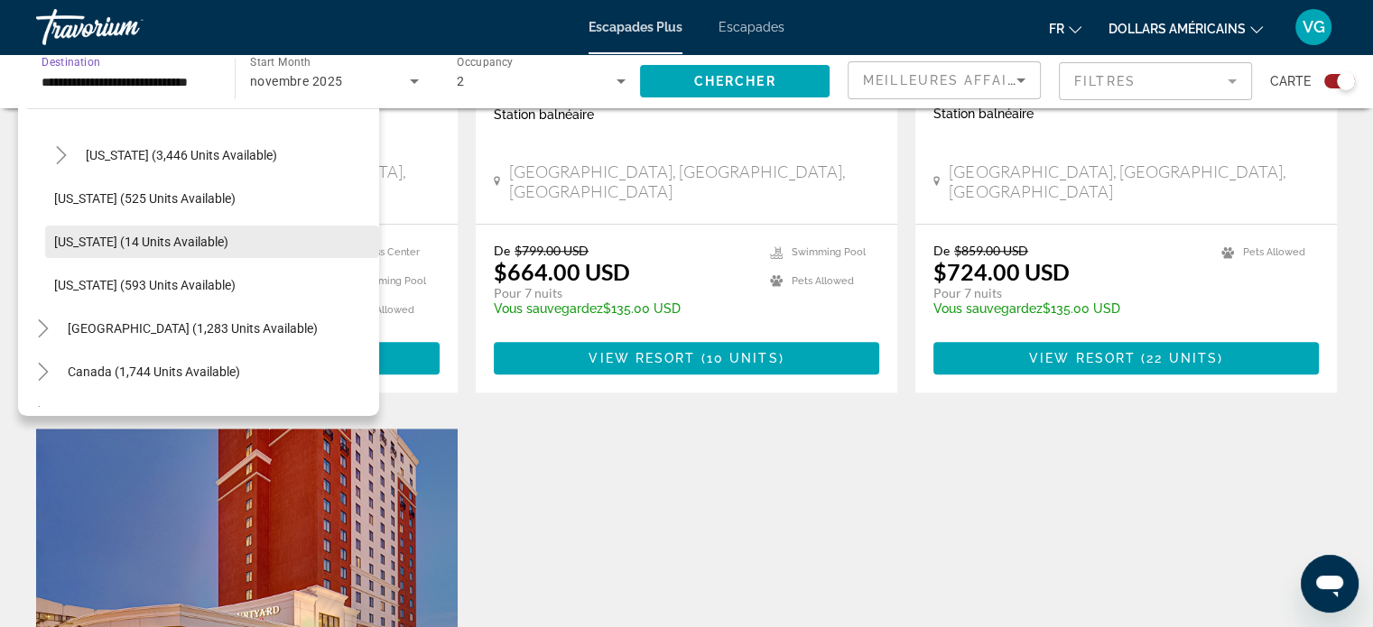
scroll to position [1385, 0]
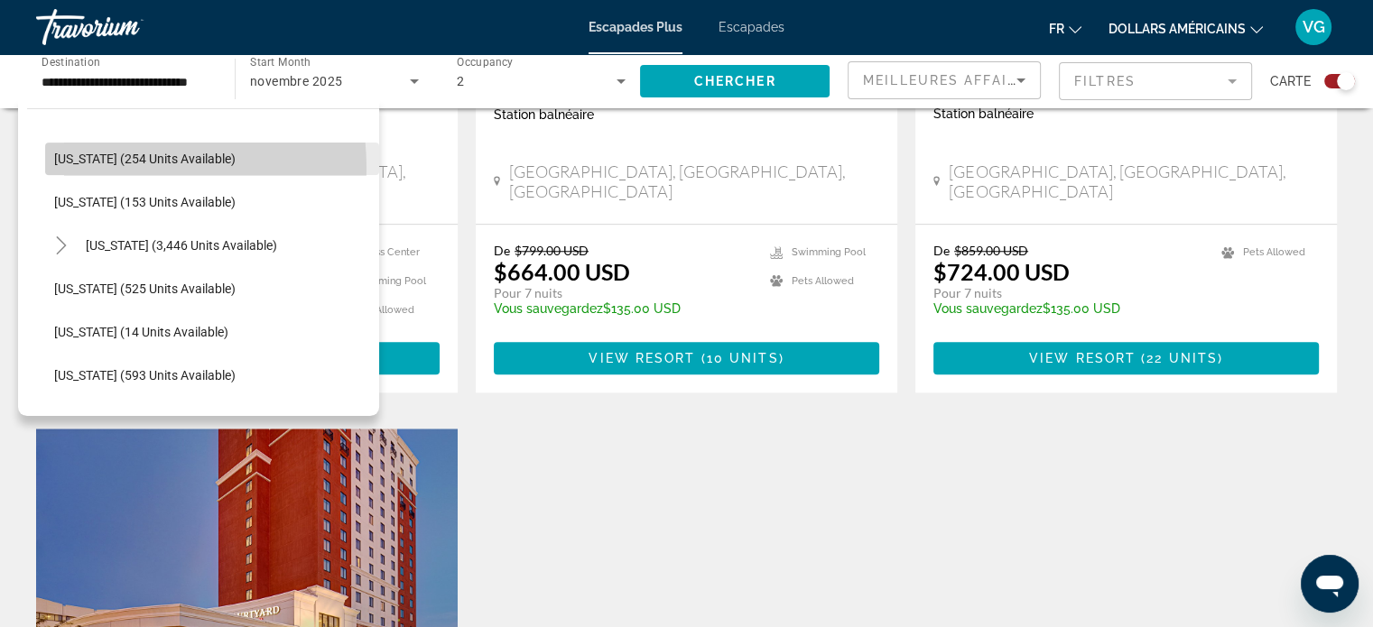
click at [100, 168] on span "Search widget" at bounding box center [212, 158] width 334 height 43
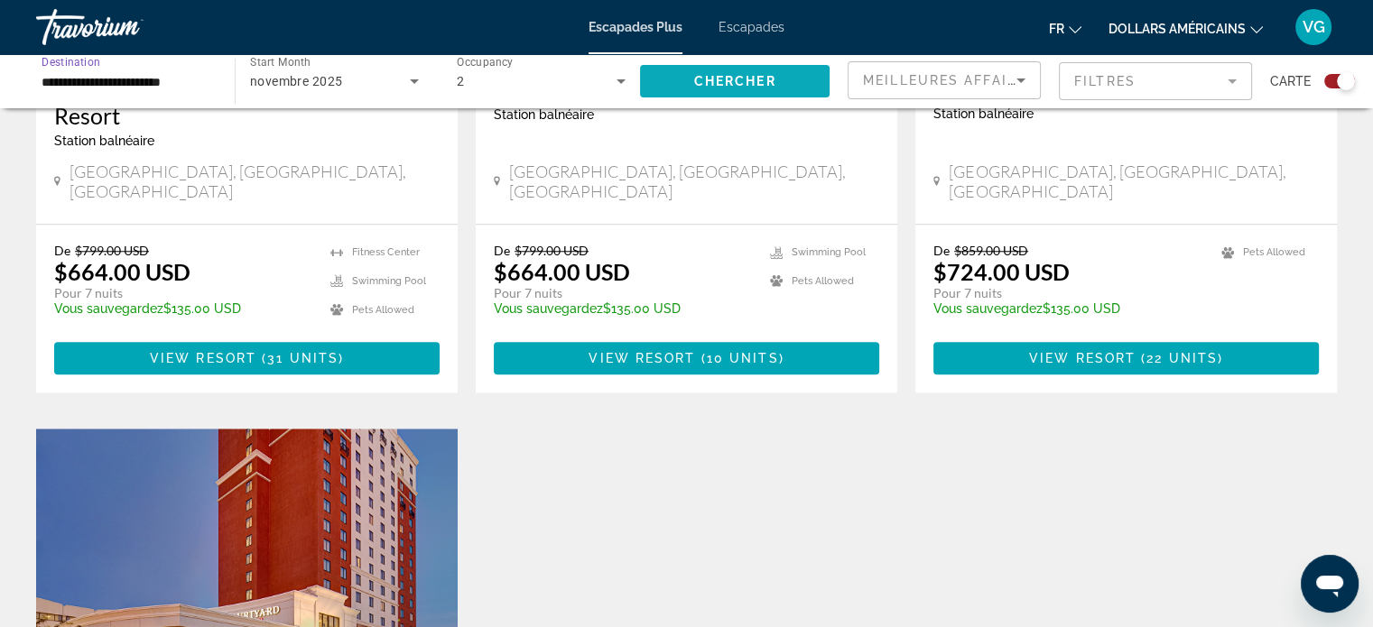
click at [737, 79] on span "Chercher" at bounding box center [735, 81] width 82 height 14
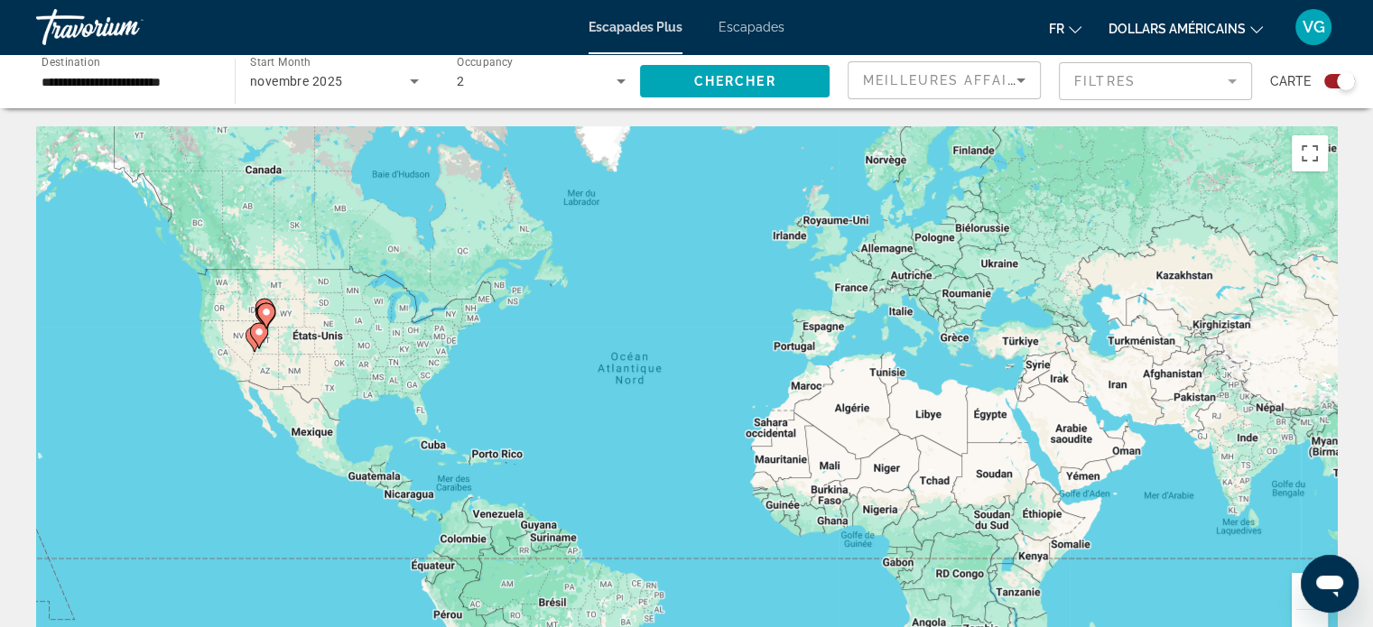
click at [134, 85] on input "**********" at bounding box center [127, 82] width 170 height 22
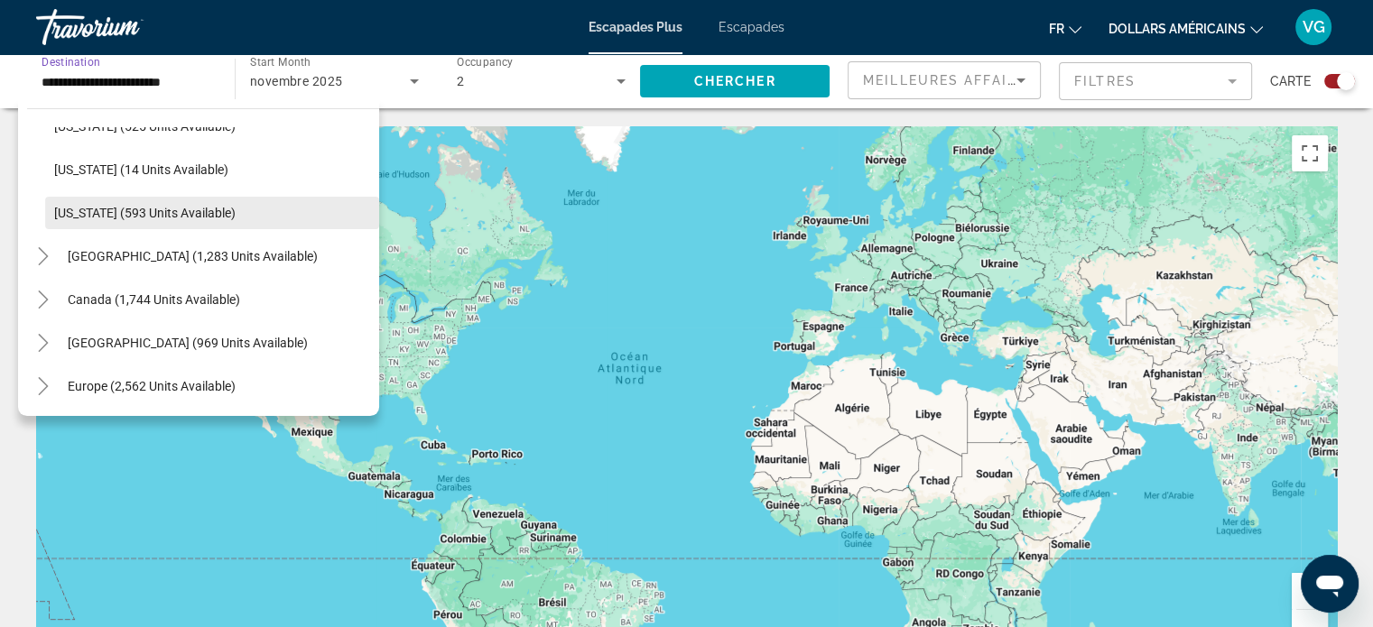
scroll to position [1638, 0]
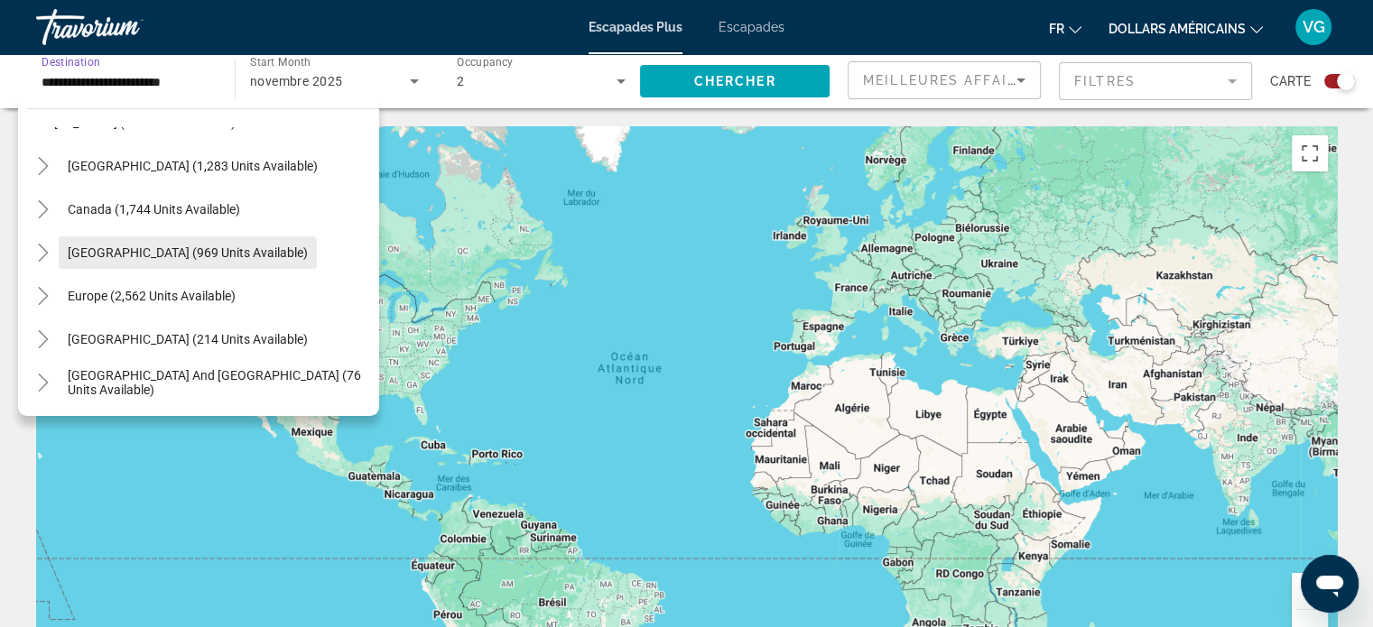
click at [182, 250] on span "[GEOGRAPHIC_DATA] (969 units available)" at bounding box center [188, 252] width 240 height 14
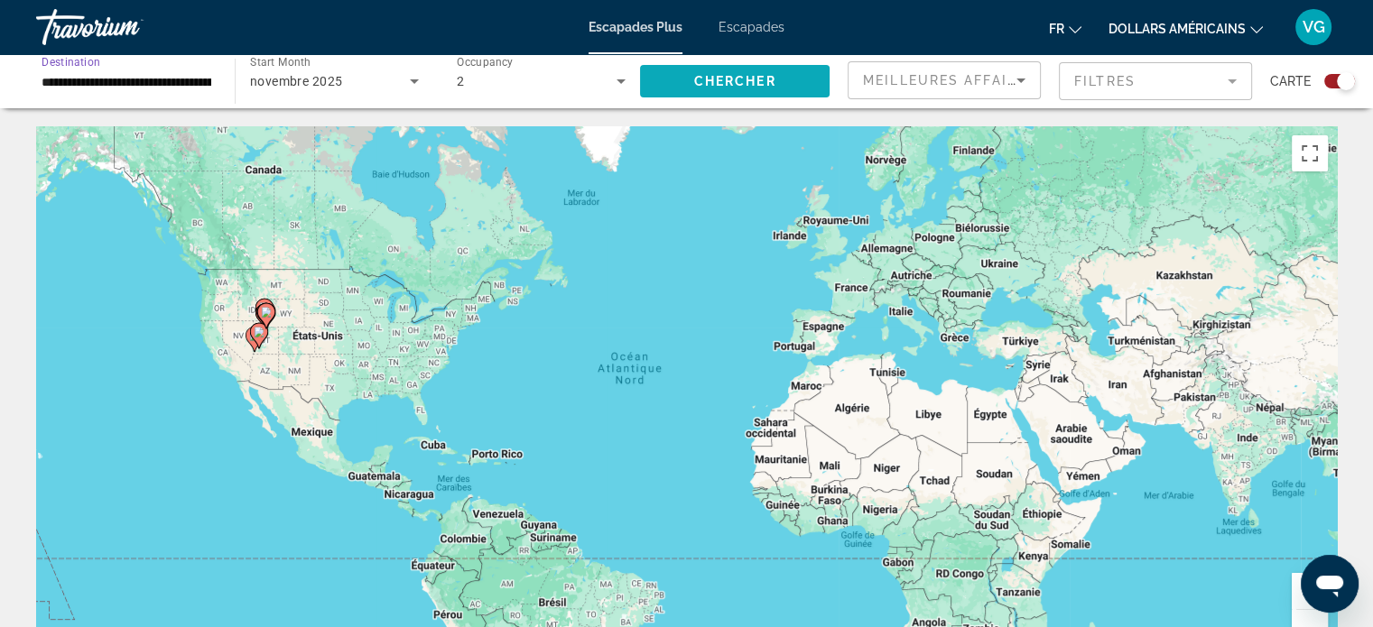
click at [713, 82] on span "Chercher" at bounding box center [735, 81] width 82 height 14
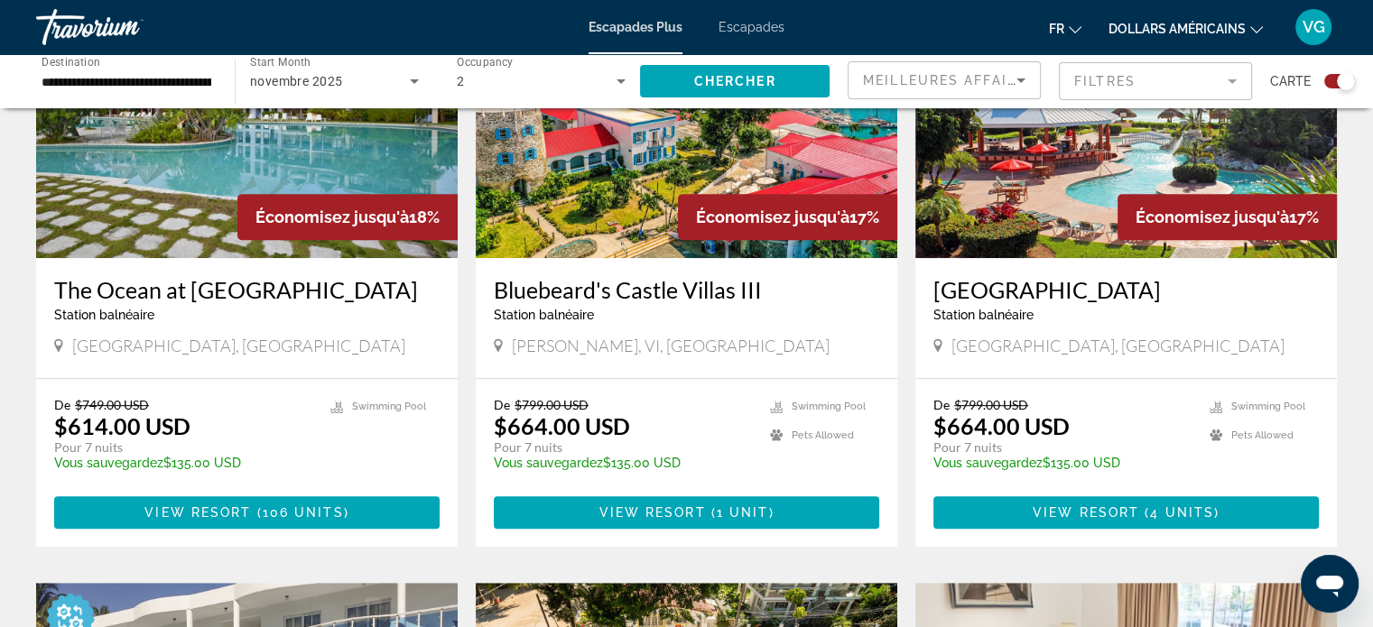
scroll to position [812, 0]
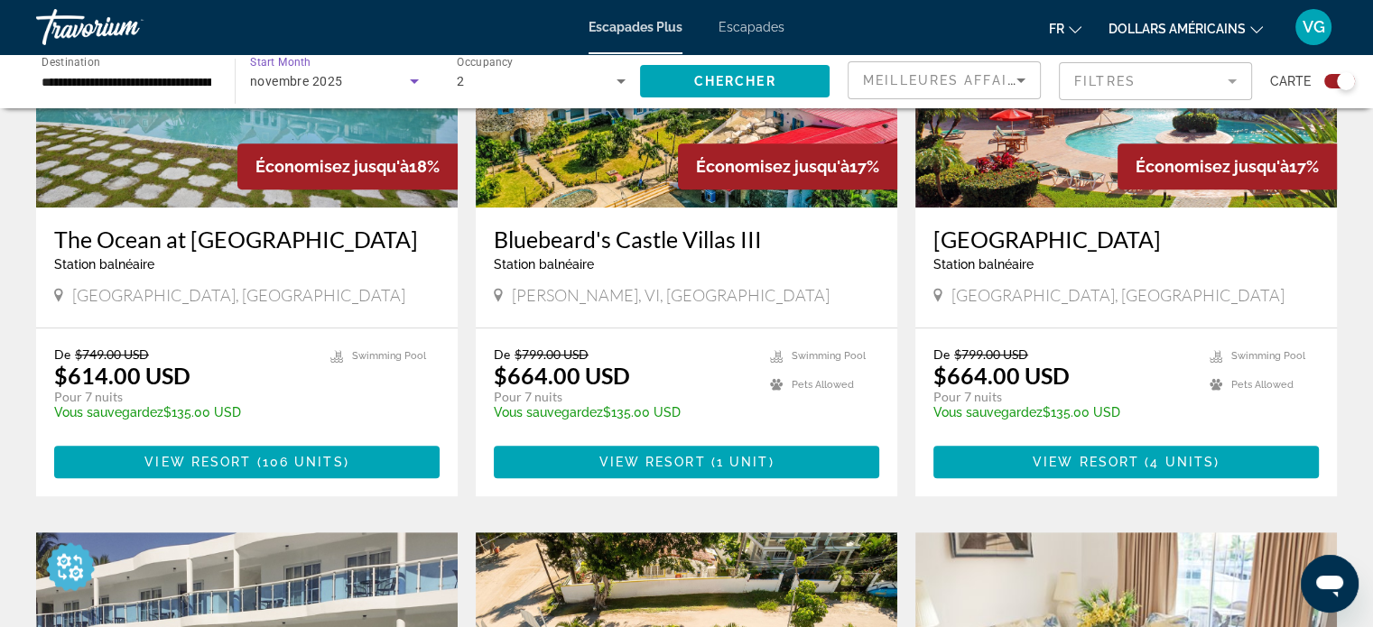
click at [386, 79] on div "novembre 2025" at bounding box center [330, 81] width 160 height 22
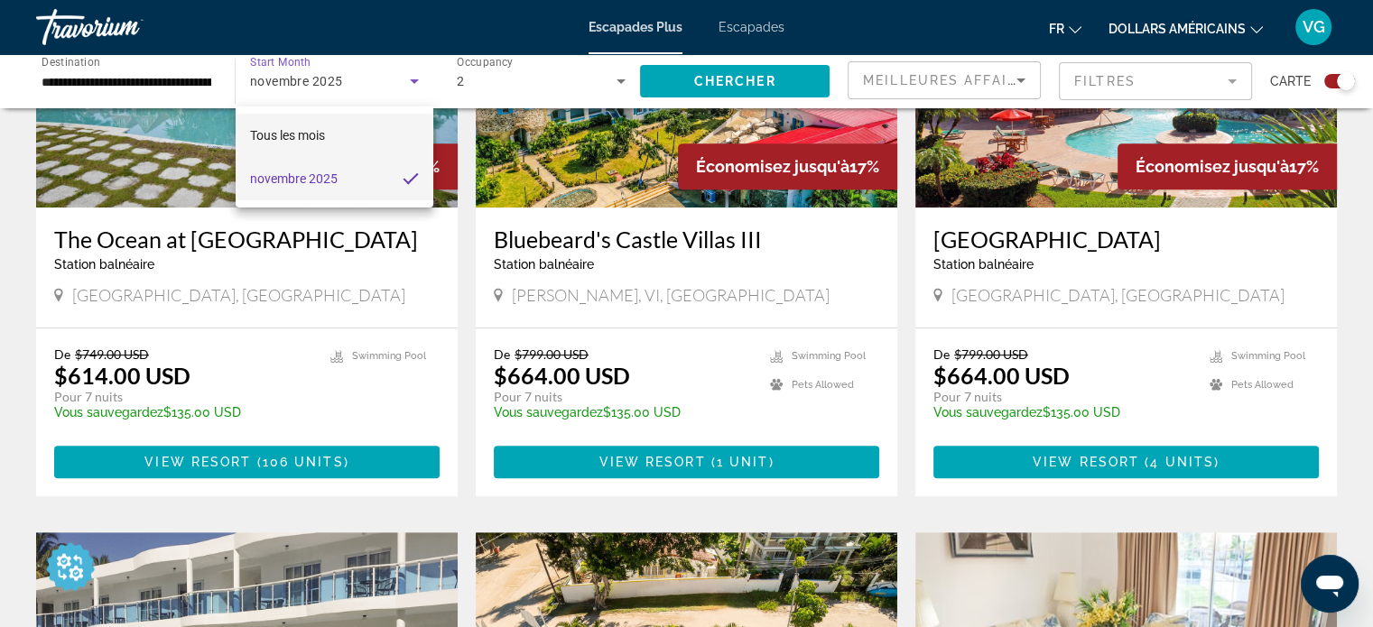
click at [329, 138] on mat-option "Tous les mois" at bounding box center [335, 135] width 198 height 43
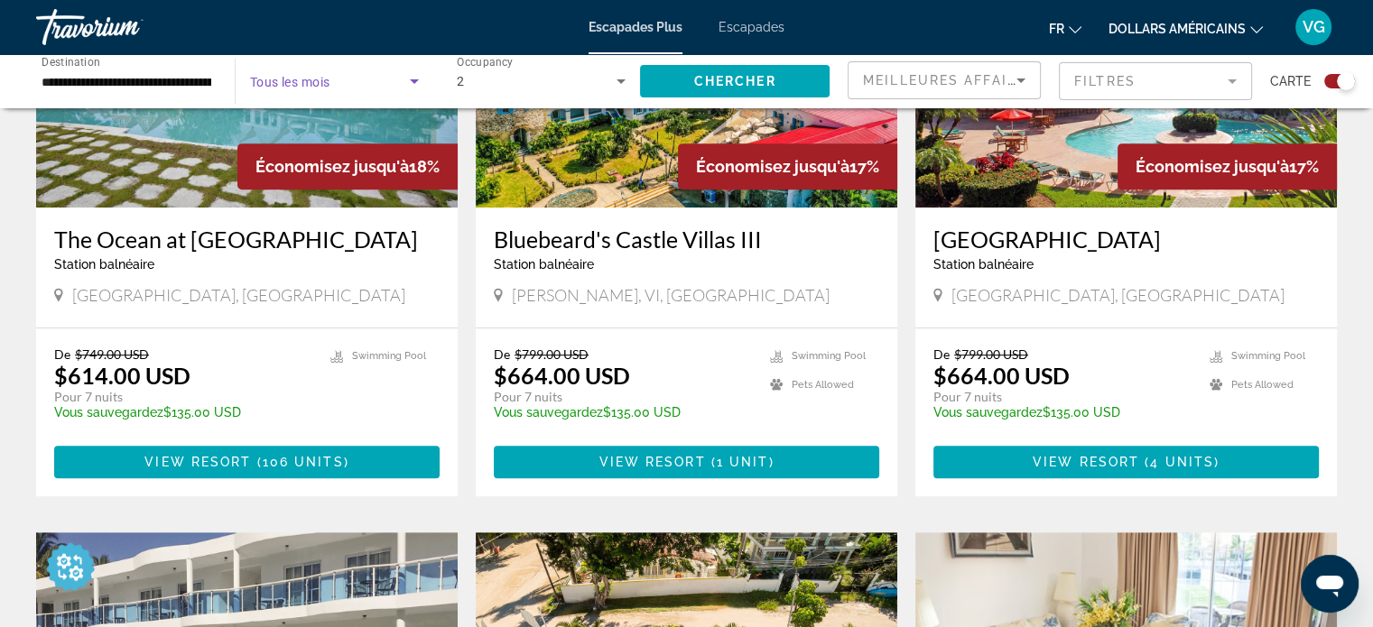
click at [343, 79] on span "Search widget" at bounding box center [330, 81] width 160 height 22
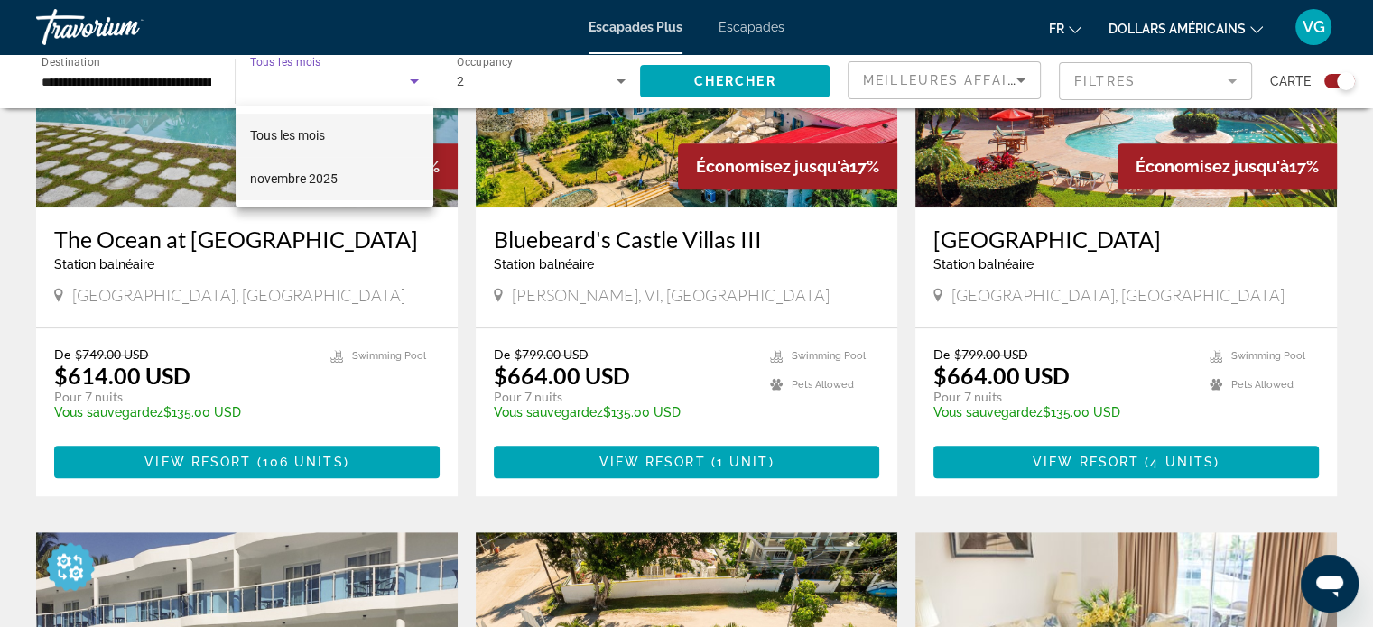
click at [324, 181] on font "novembre 2025" at bounding box center [294, 178] width 88 height 14
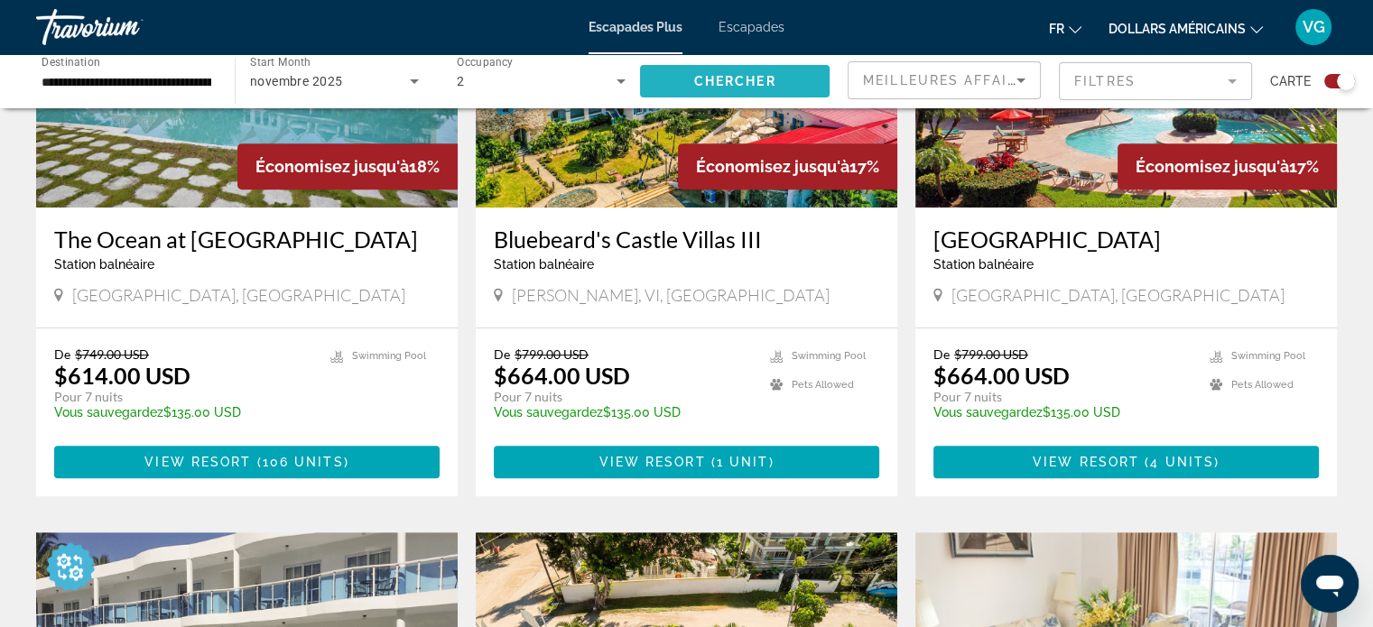
click at [753, 61] on span "Search widget" at bounding box center [735, 81] width 190 height 43
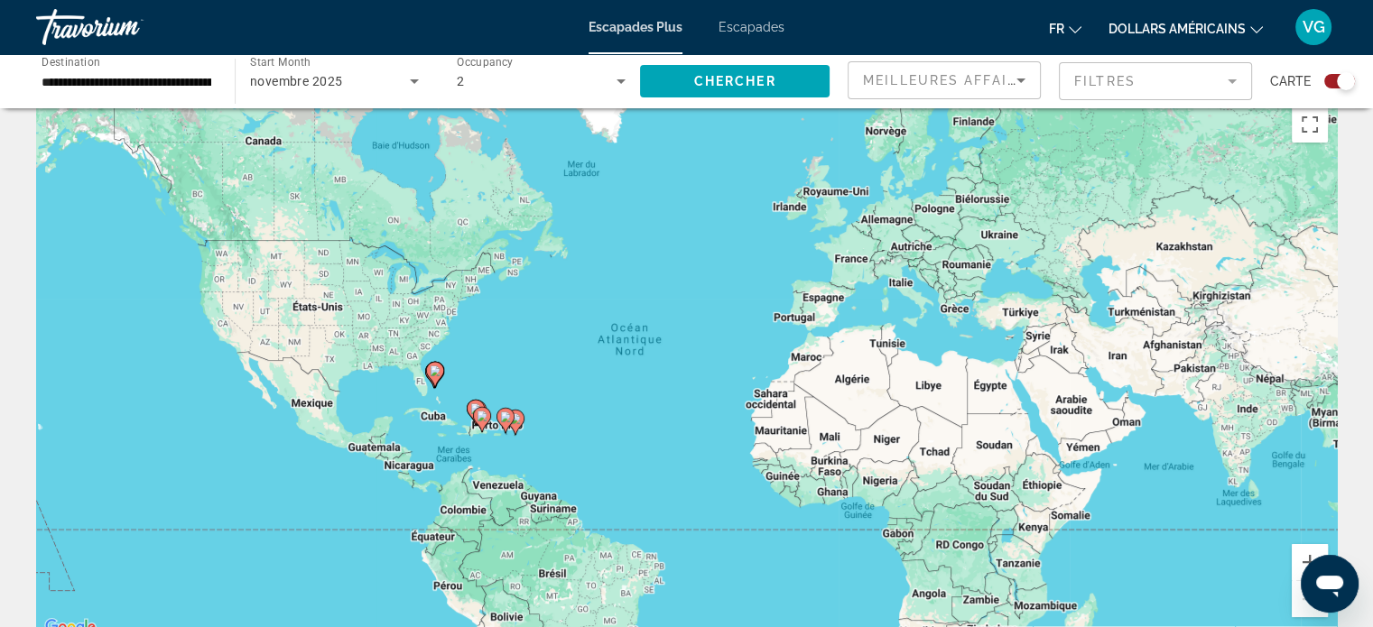
scroll to position [0, 0]
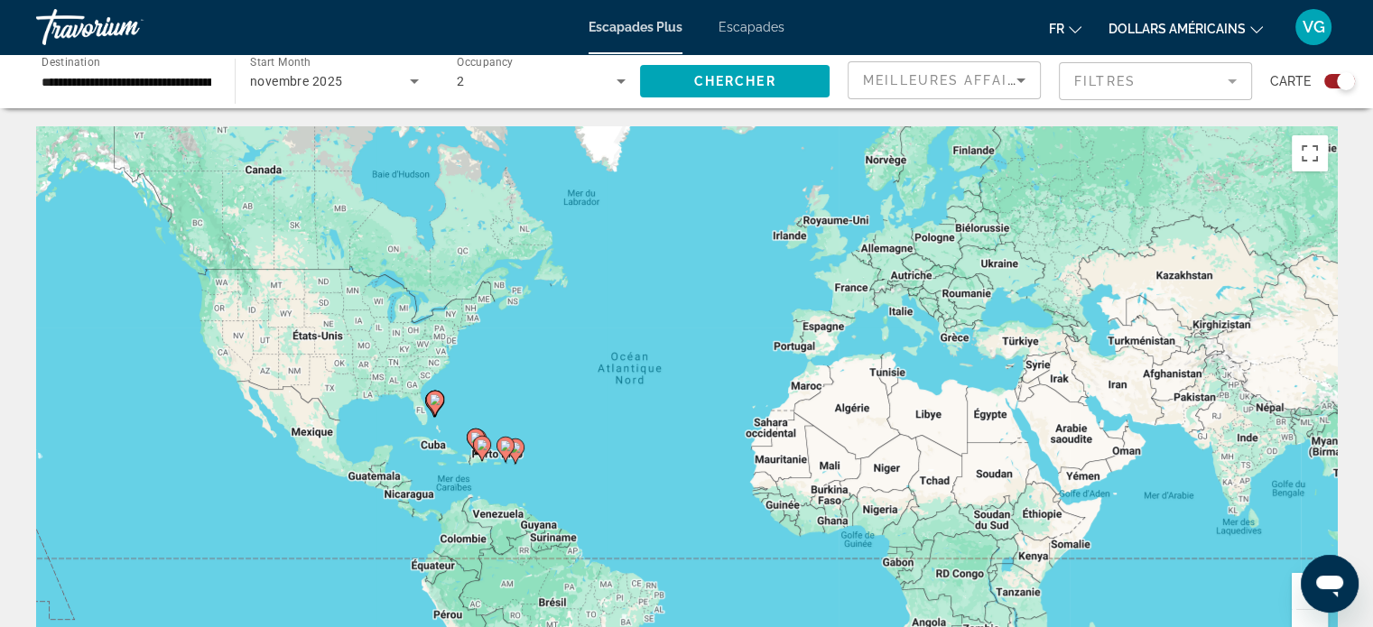
click at [913, 100] on app-map-search-filters "Meilleures affaires Filtres Carte" at bounding box center [1100, 81] width 507 height 54
click at [911, 85] on span "Meilleures affaires" at bounding box center [949, 80] width 173 height 14
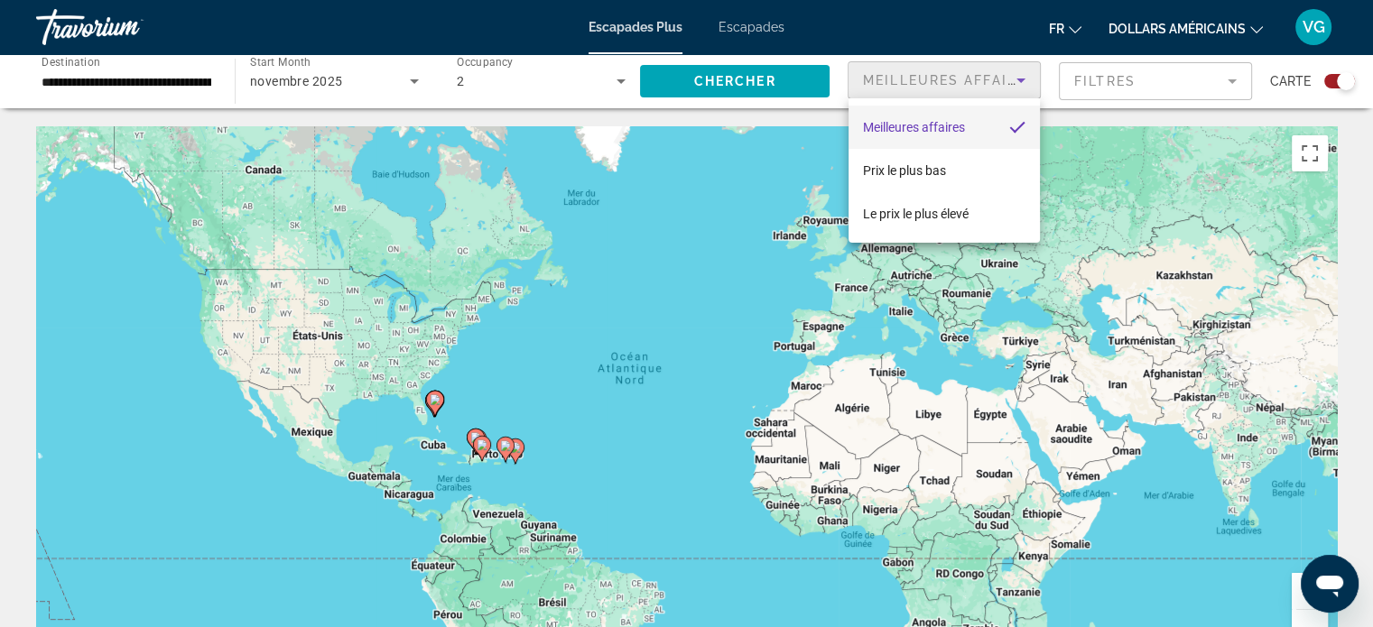
click at [908, 88] on div at bounding box center [686, 313] width 1373 height 627
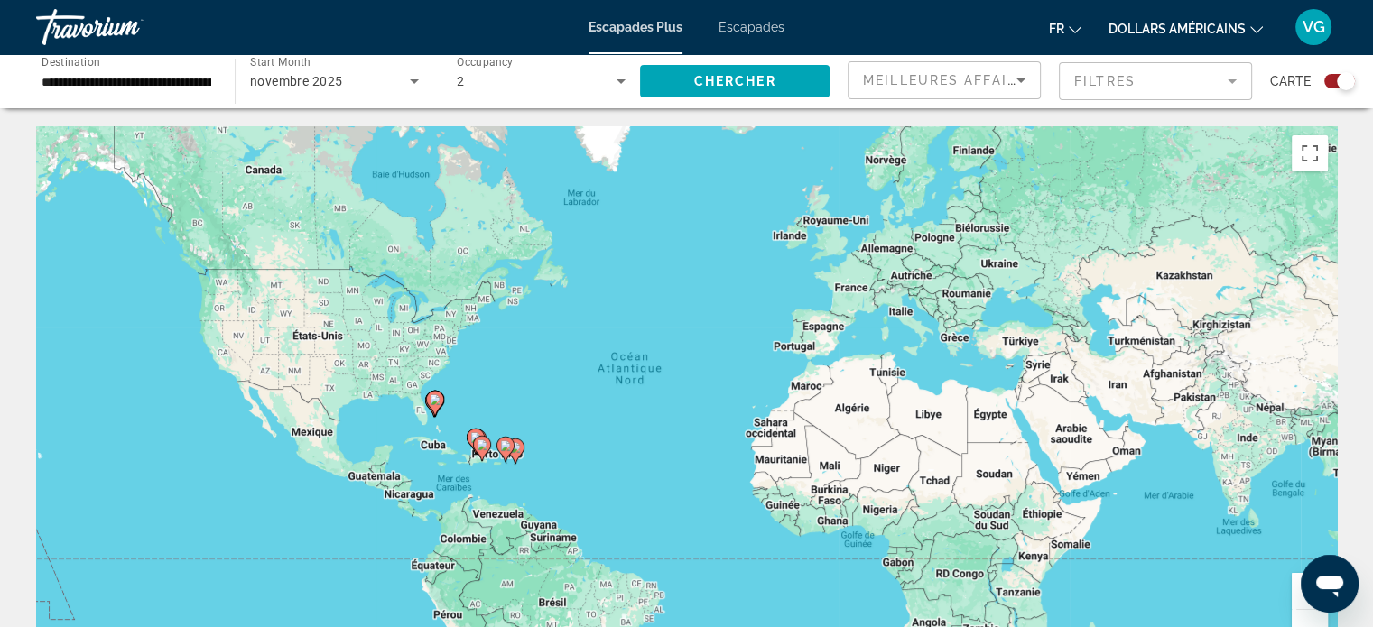
click at [1110, 86] on mat-form-field "Filtres" at bounding box center [1155, 81] width 193 height 38
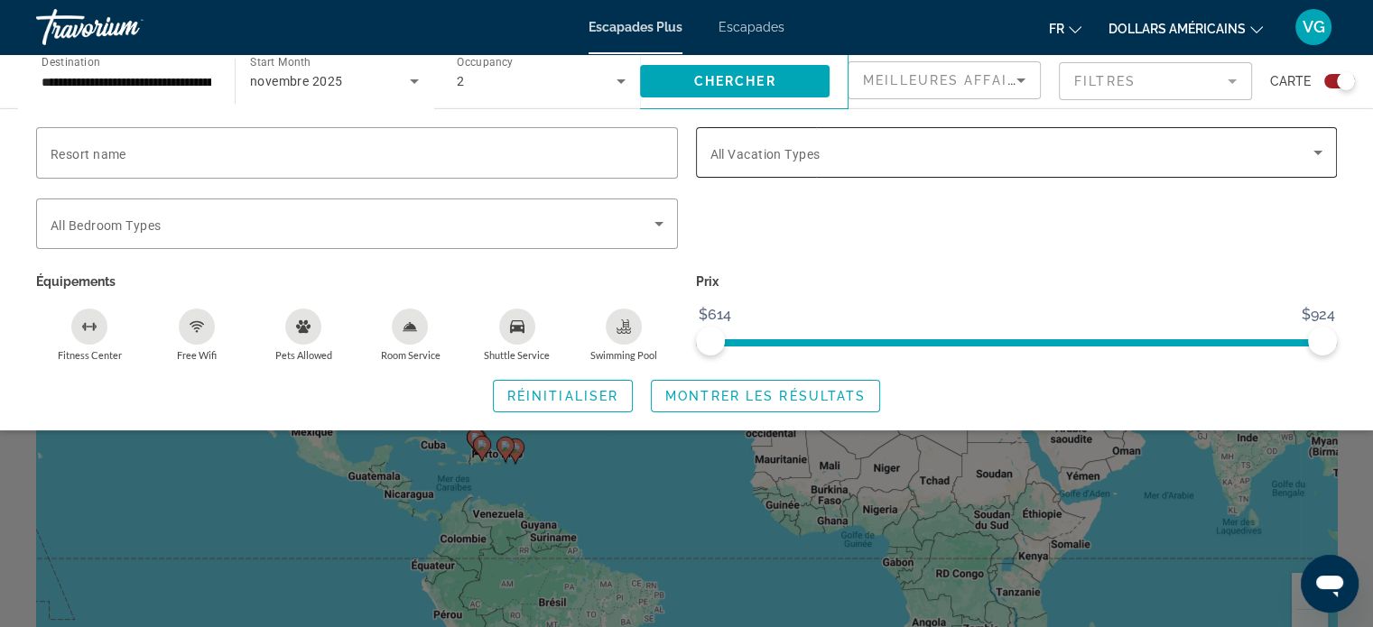
click at [835, 159] on span "Search widget" at bounding box center [1012, 153] width 604 height 22
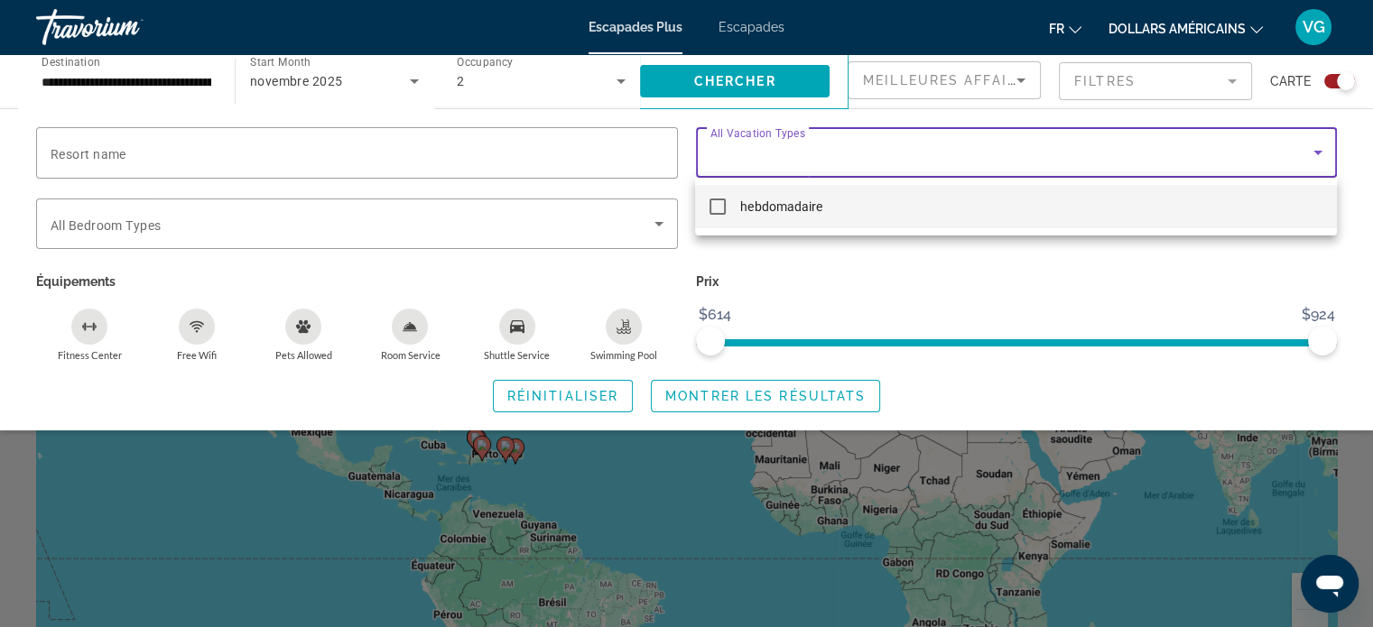
click at [833, 162] on div at bounding box center [686, 313] width 1373 height 627
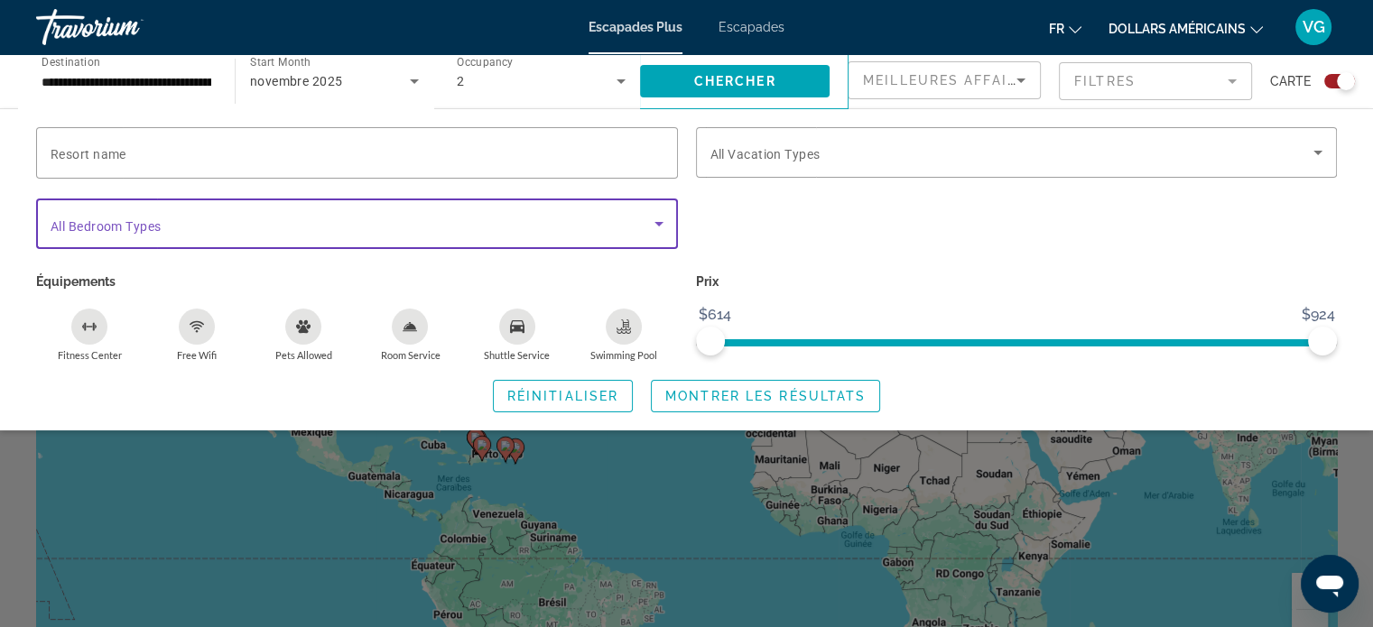
click at [639, 219] on span "Search widget" at bounding box center [353, 224] width 604 height 22
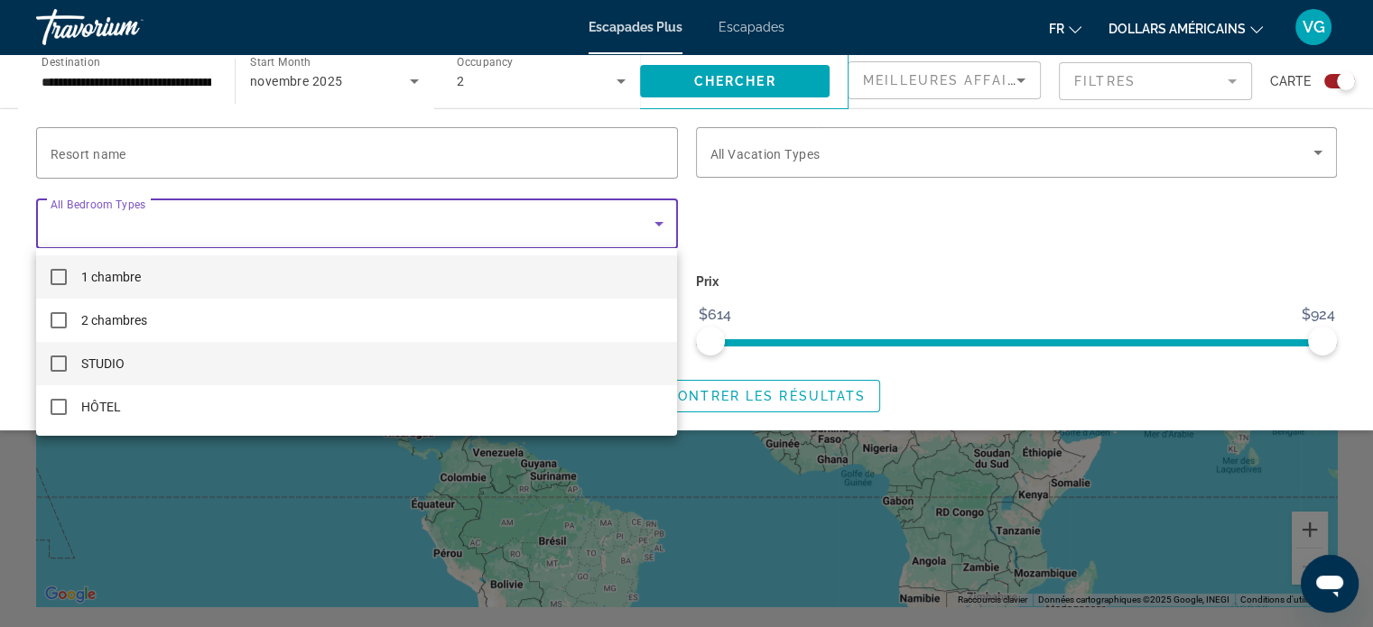
scroll to position [90, 0]
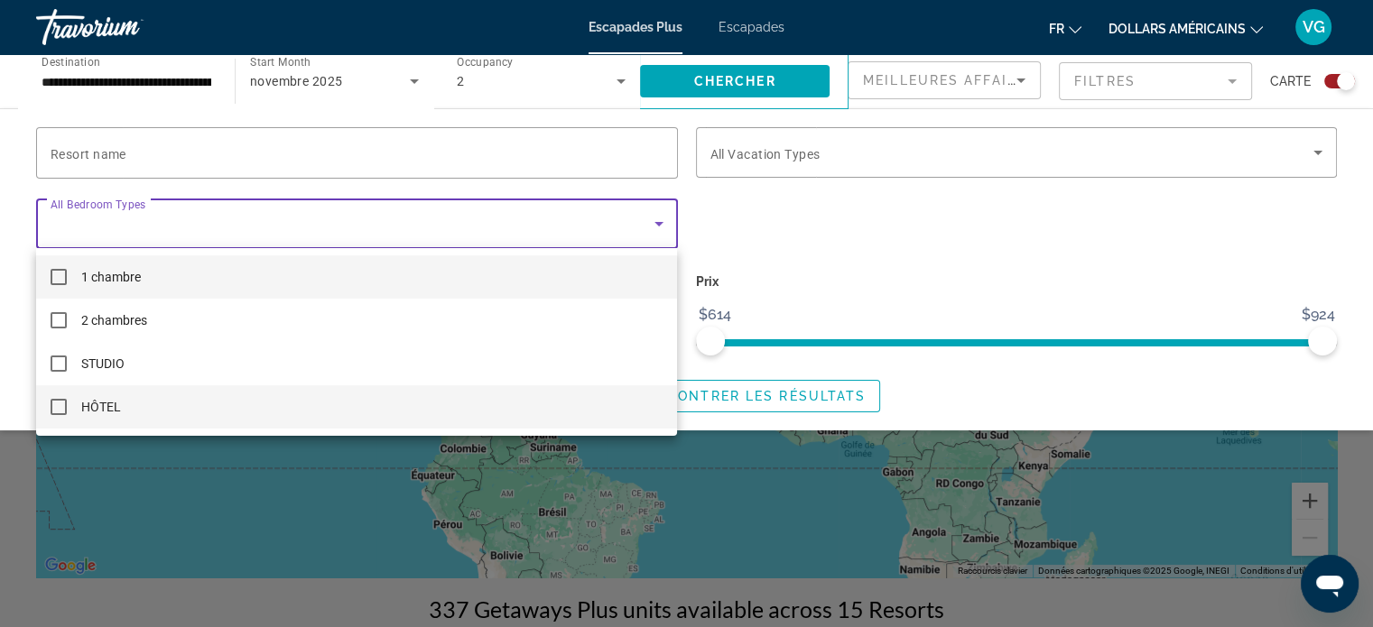
click at [99, 411] on font "HÔTEL" at bounding box center [101, 407] width 40 height 14
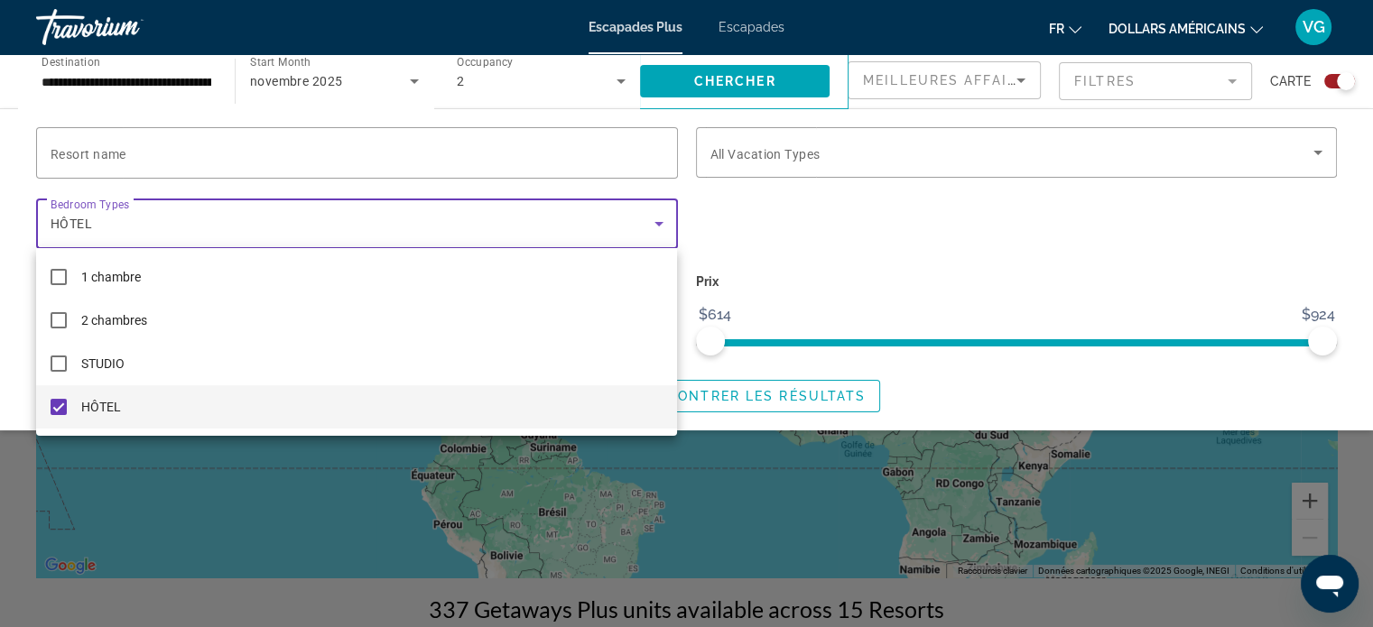
click at [819, 223] on div at bounding box center [686, 313] width 1373 height 627
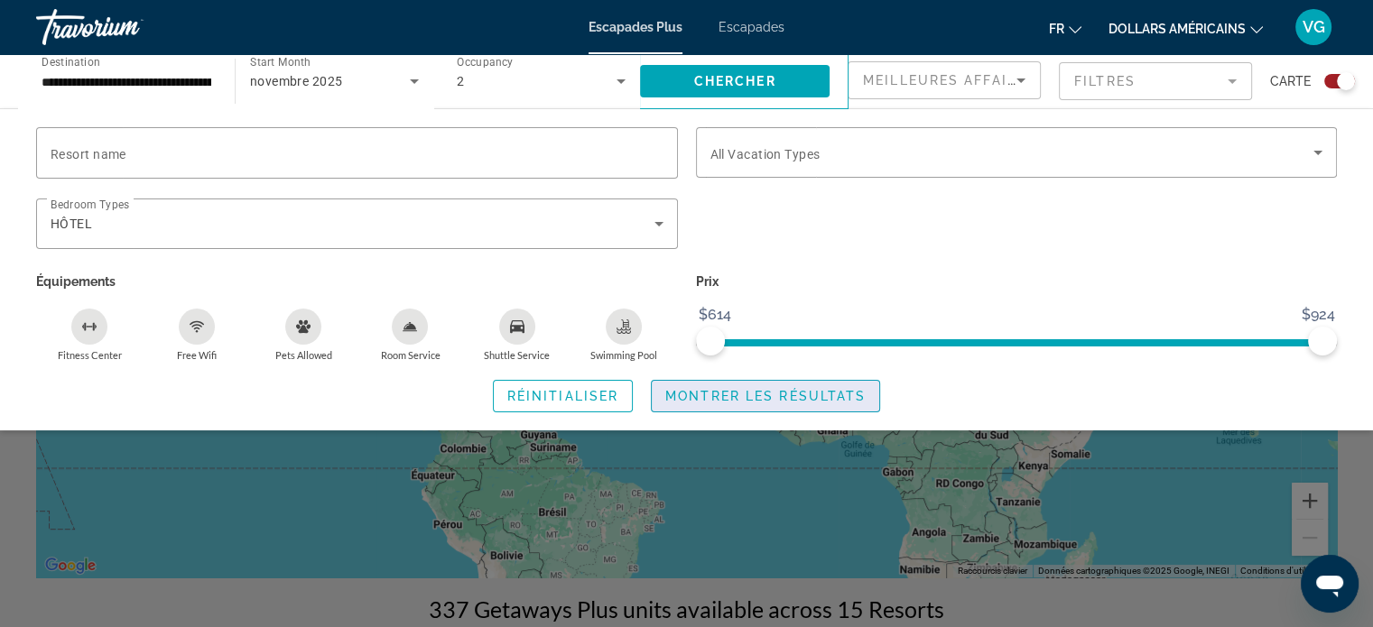
click at [732, 397] on span "Montrer les résultats" at bounding box center [765, 396] width 200 height 14
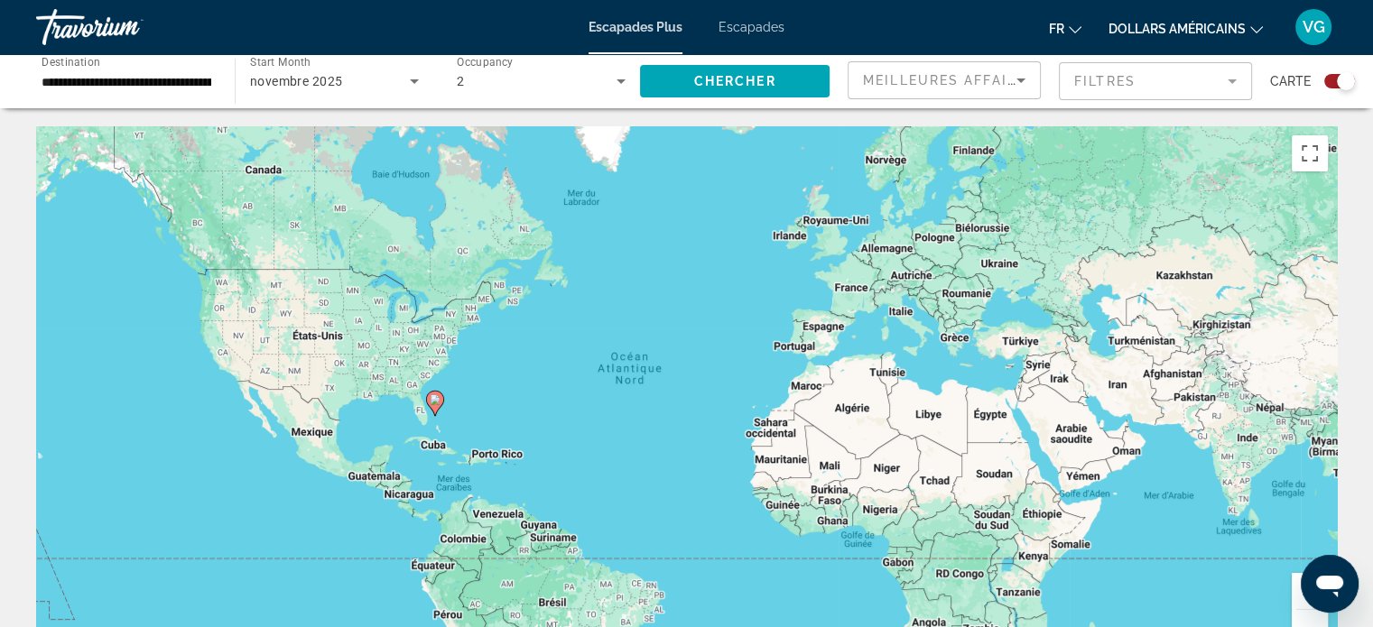
click at [1139, 93] on mat-form-field "Filtres" at bounding box center [1155, 81] width 193 height 38
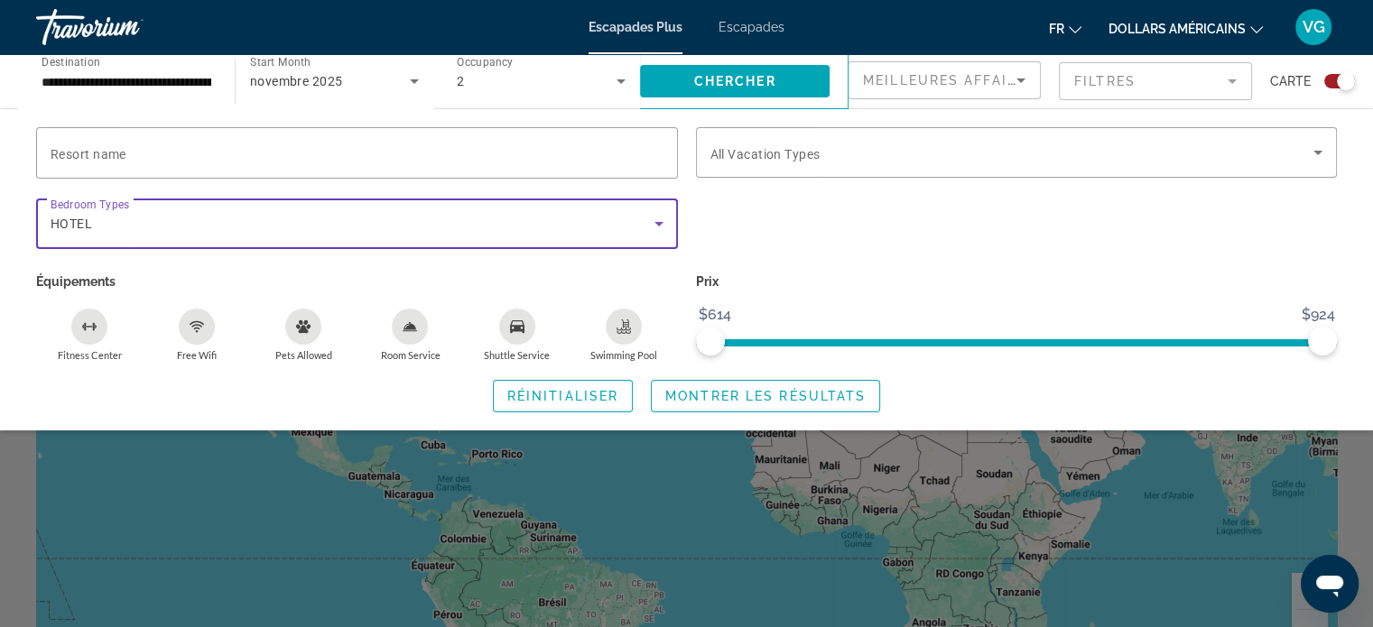
click at [326, 232] on div "HOTEL" at bounding box center [353, 224] width 604 height 22
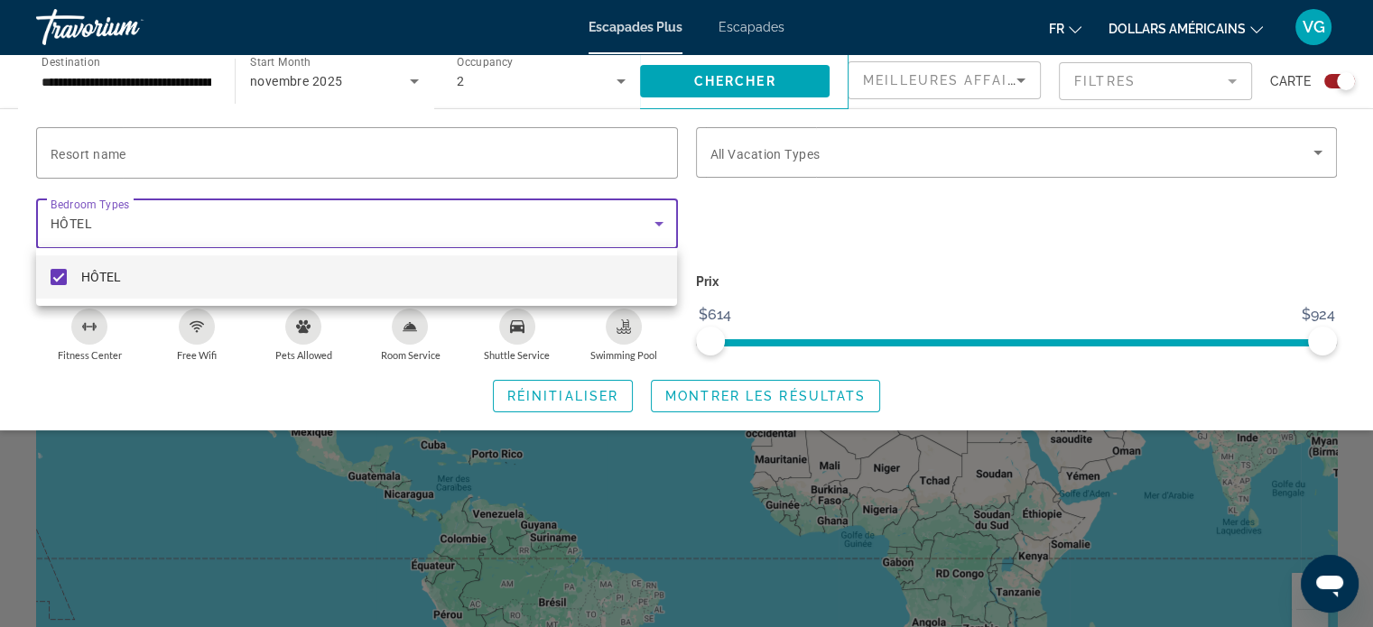
click at [54, 275] on mat-pseudo-checkbox at bounding box center [59, 277] width 16 height 16
click at [648, 221] on div at bounding box center [686, 313] width 1373 height 627
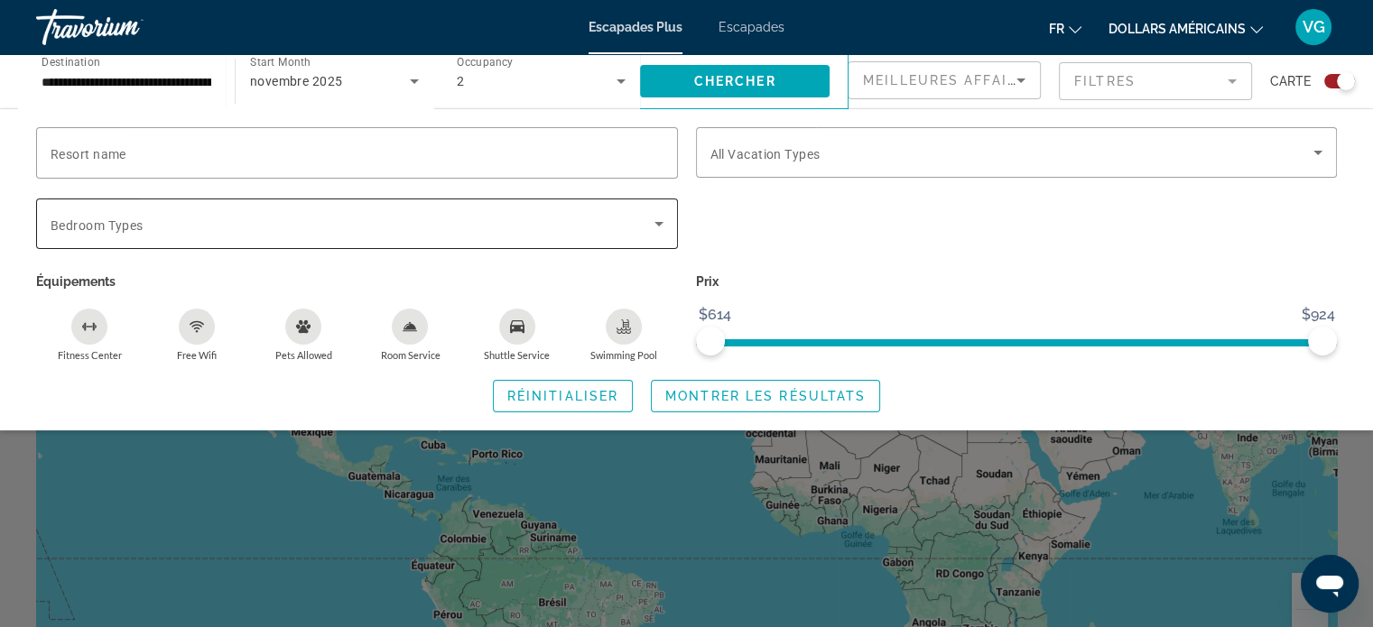
click at [657, 227] on icon "Search widget" at bounding box center [659, 224] width 22 height 22
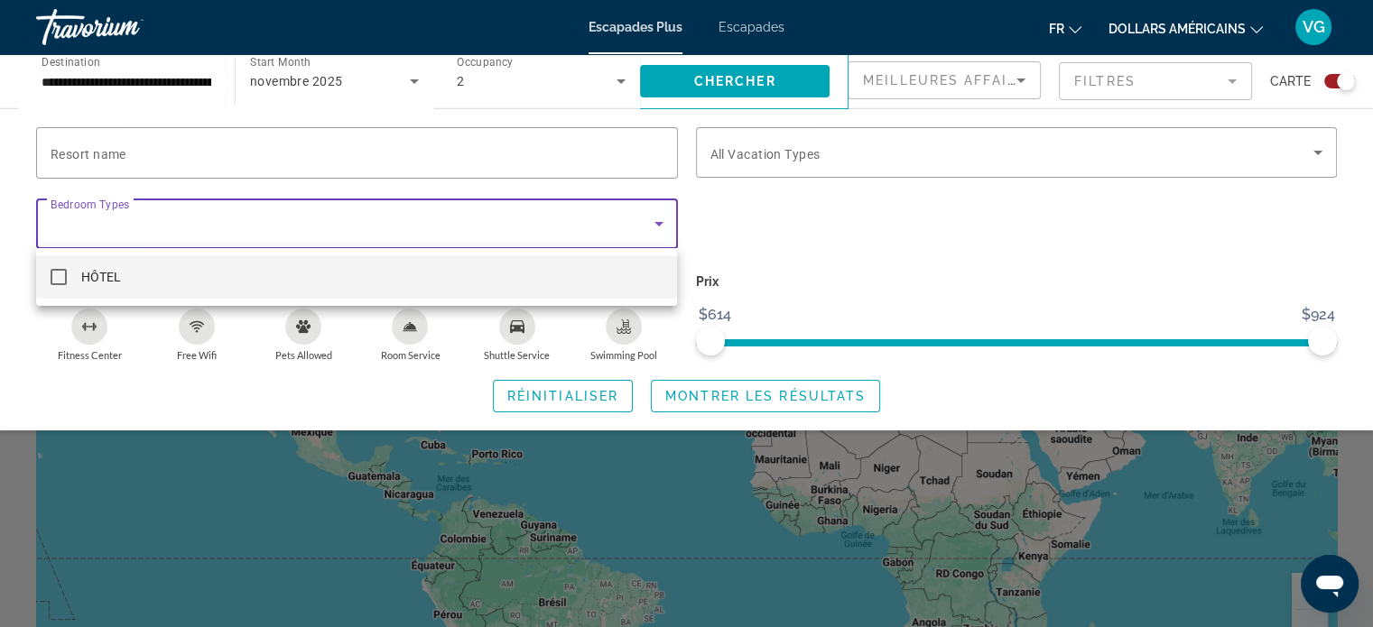
click at [657, 227] on div at bounding box center [686, 313] width 1373 height 627
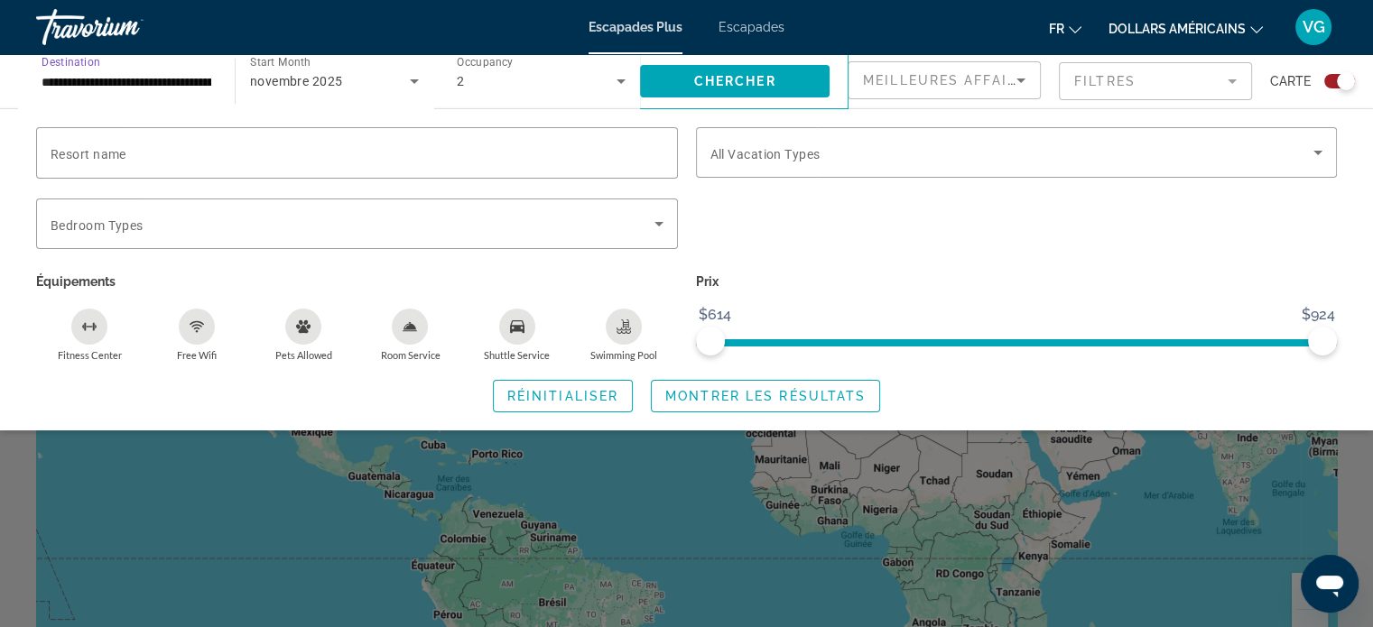
click at [152, 78] on input "**********" at bounding box center [127, 82] width 170 height 22
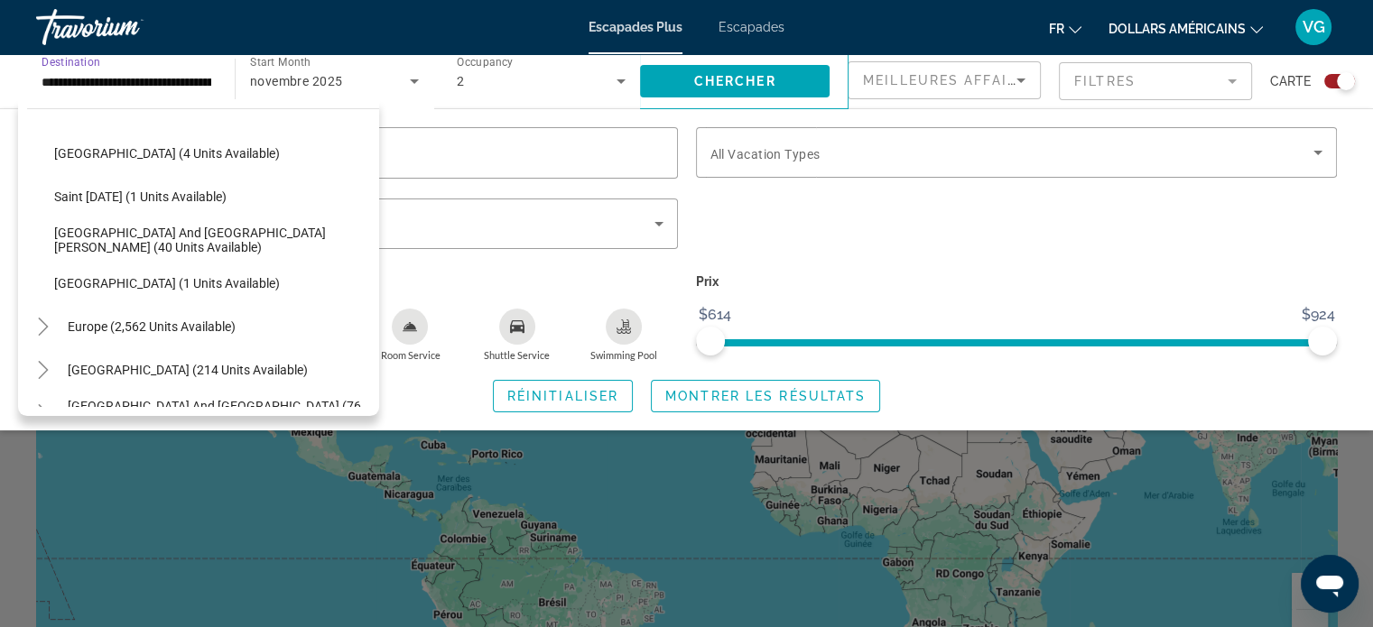
scroll to position [425, 0]
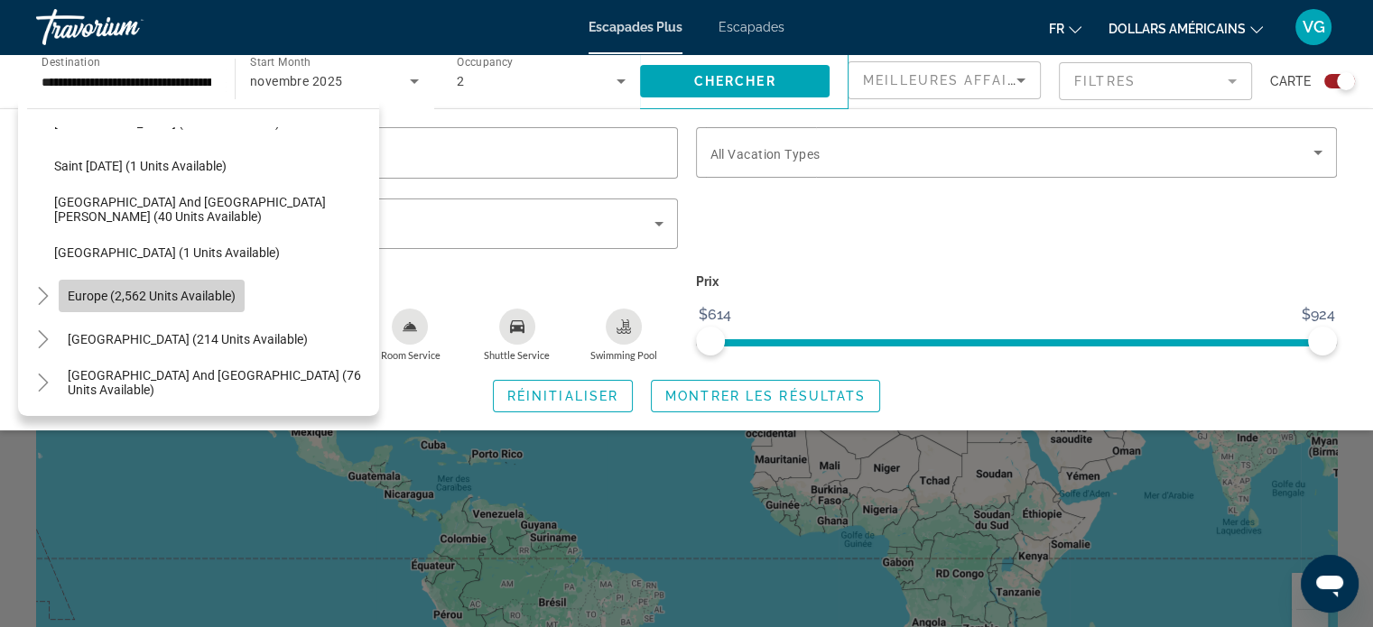
click at [89, 298] on span "Europe (2,562 units available)" at bounding box center [152, 296] width 168 height 14
type input "**********"
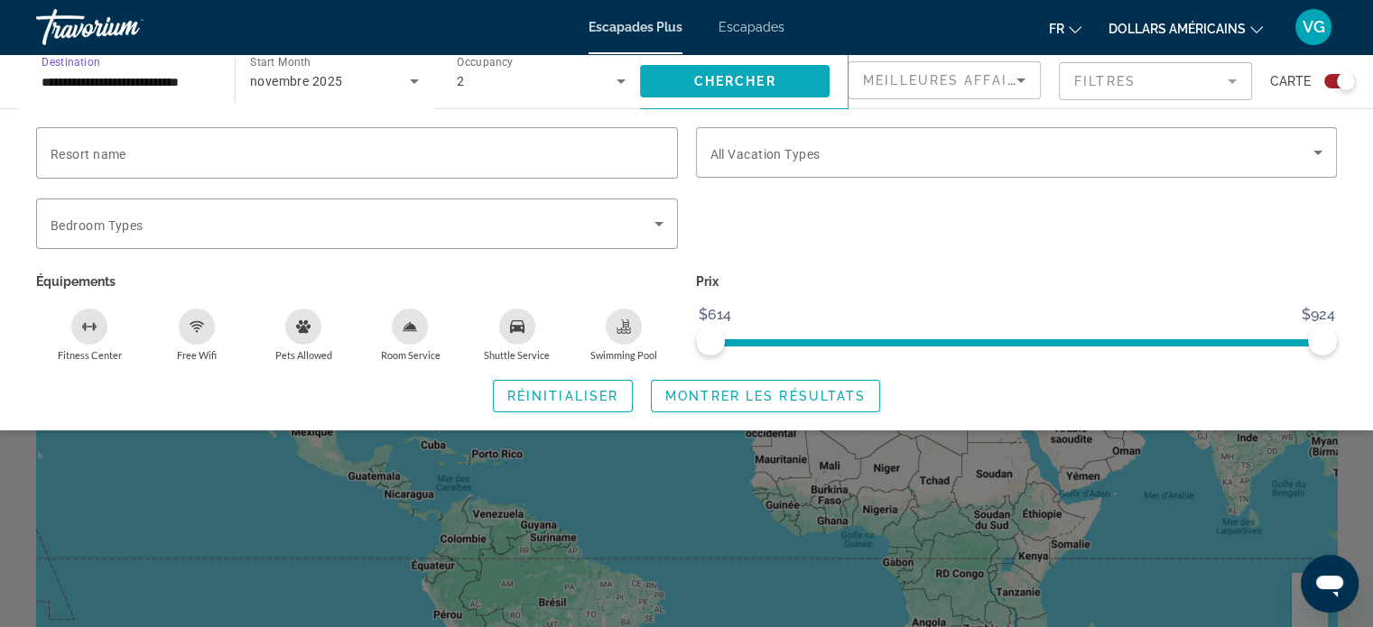
click at [756, 88] on span "Search widget" at bounding box center [735, 81] width 190 height 43
click at [648, 523] on div "Search widget" at bounding box center [686, 449] width 1373 height 356
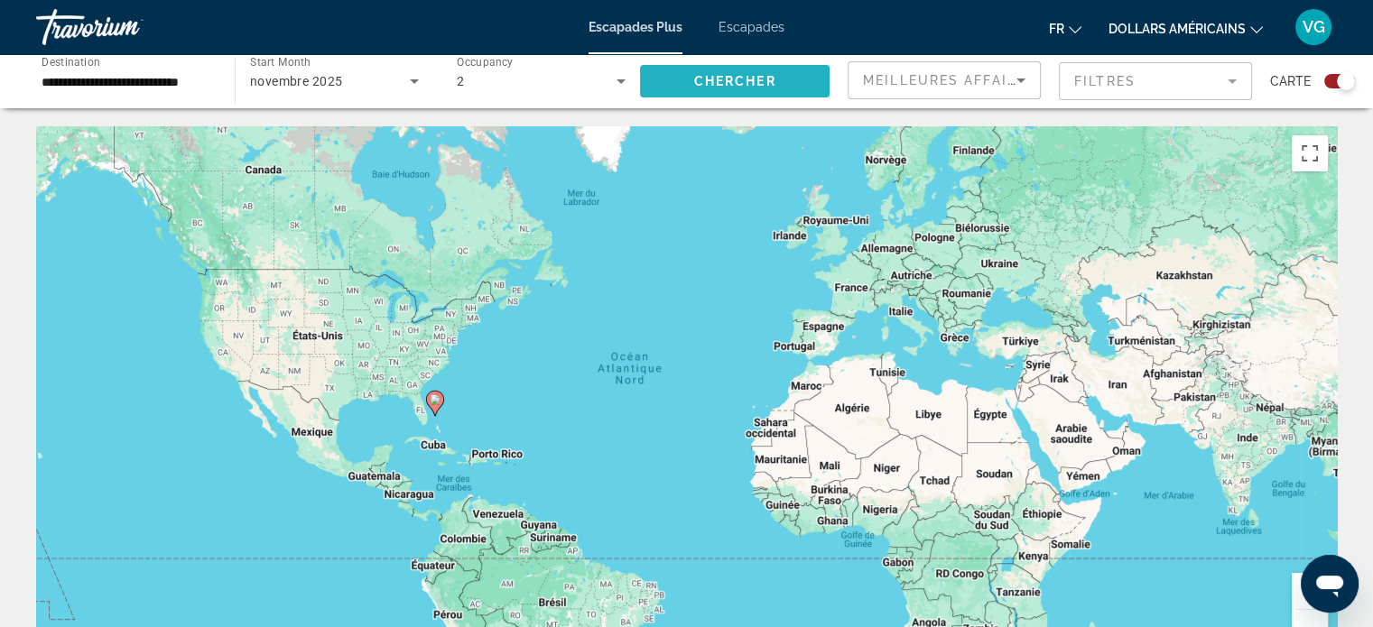
click at [674, 88] on span "Search widget" at bounding box center [735, 81] width 190 height 43
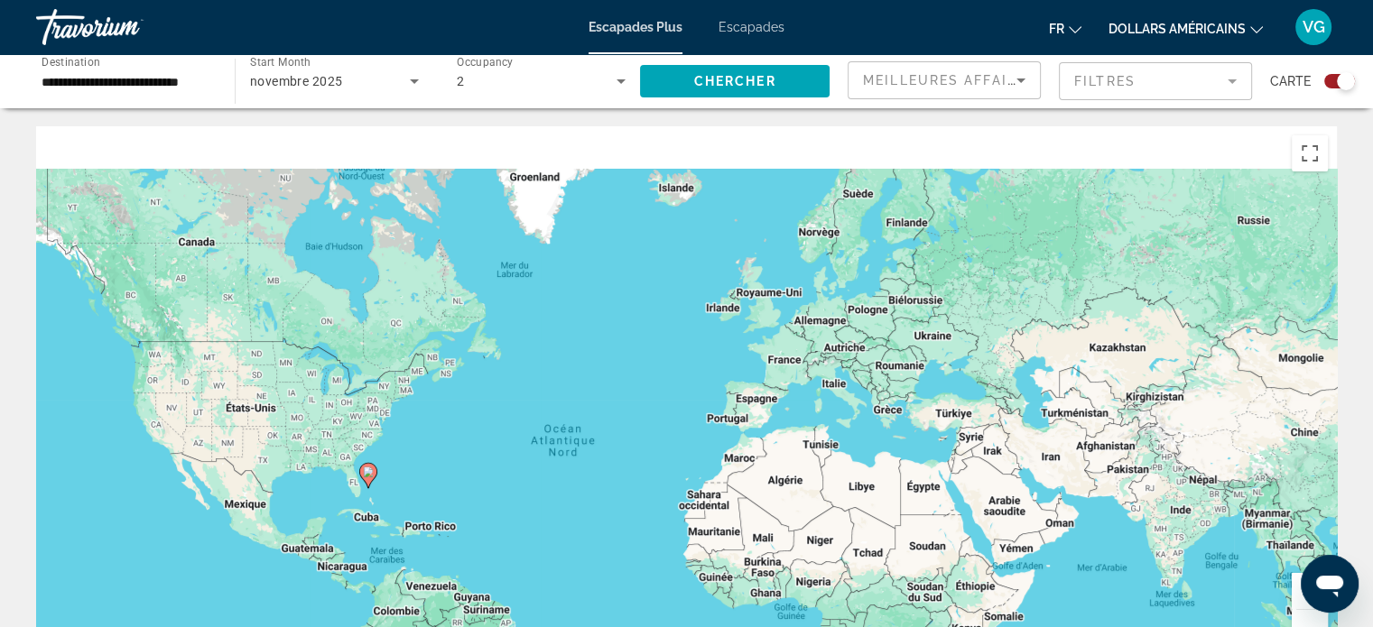
drag, startPoint x: 959, startPoint y: 302, endPoint x: 825, endPoint y: 396, distance: 164.0
click at [865, 390] on div "Pour activer le glissement avec le clavier, appuyez sur Alt+Entrée. Une fois ce…" at bounding box center [686, 396] width 1300 height 541
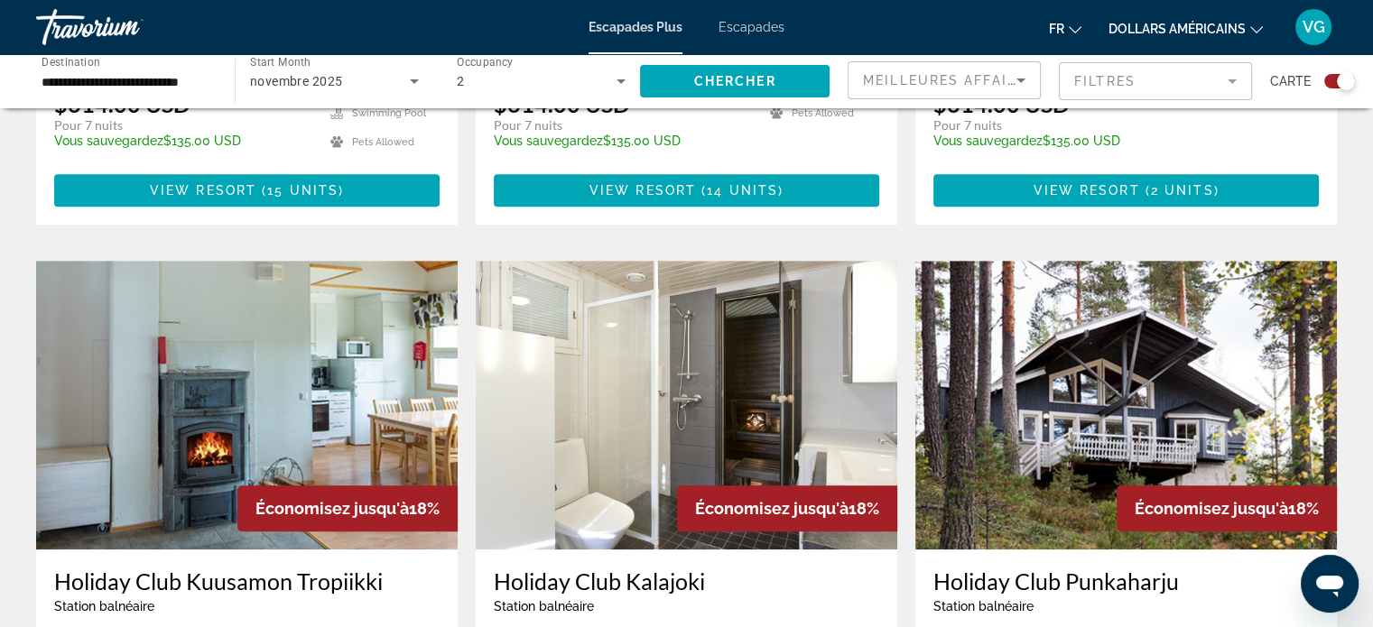
scroll to position [993, 0]
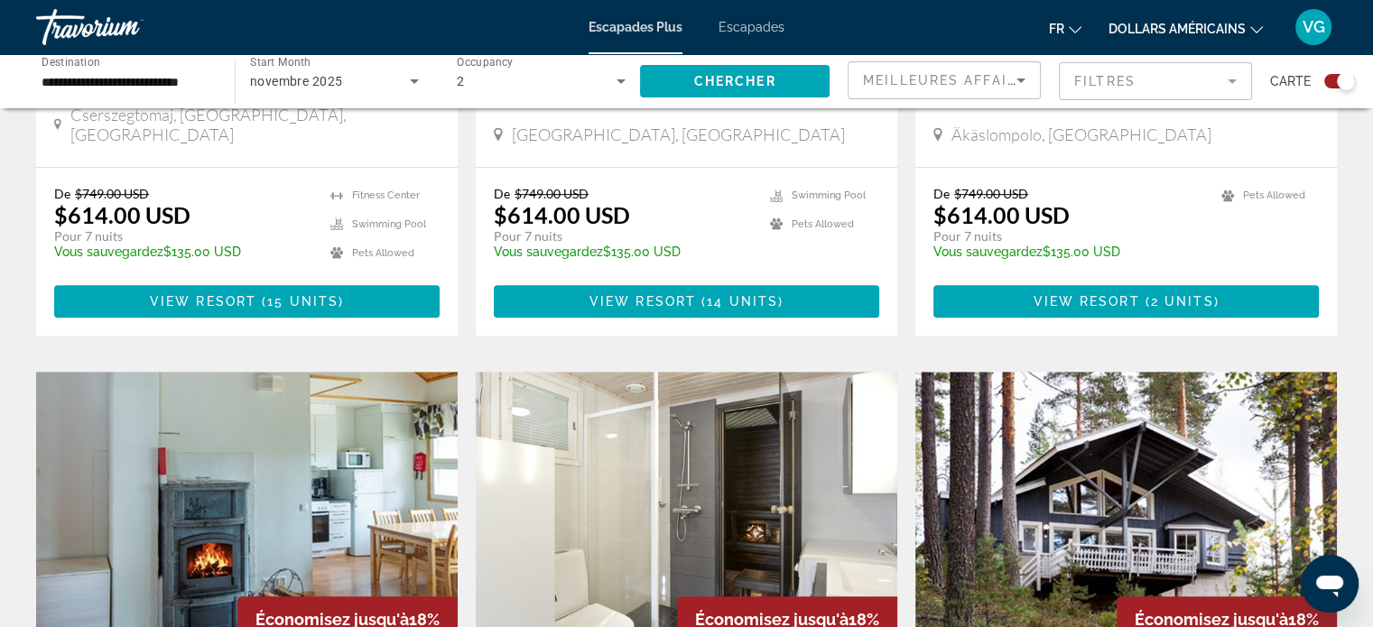
click at [1005, 81] on span "Meilleures affaires" at bounding box center [949, 80] width 173 height 14
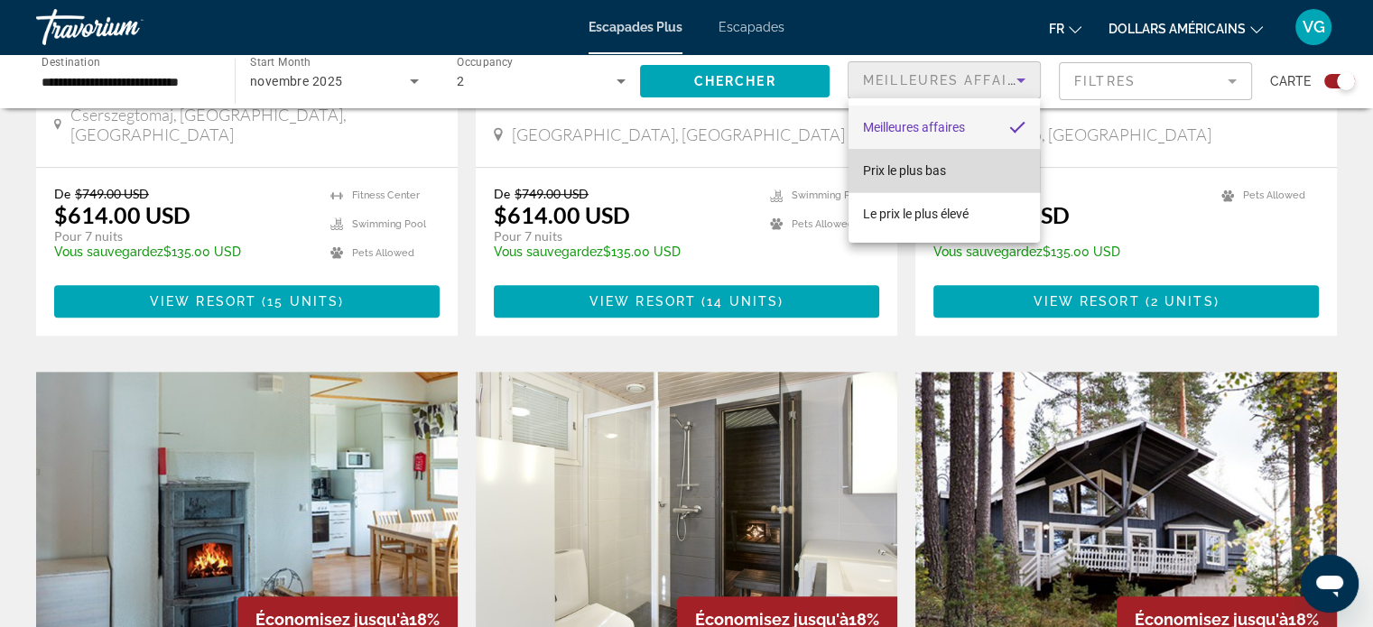
click at [918, 174] on font "Prix ​​le plus bas" at bounding box center [904, 170] width 83 height 14
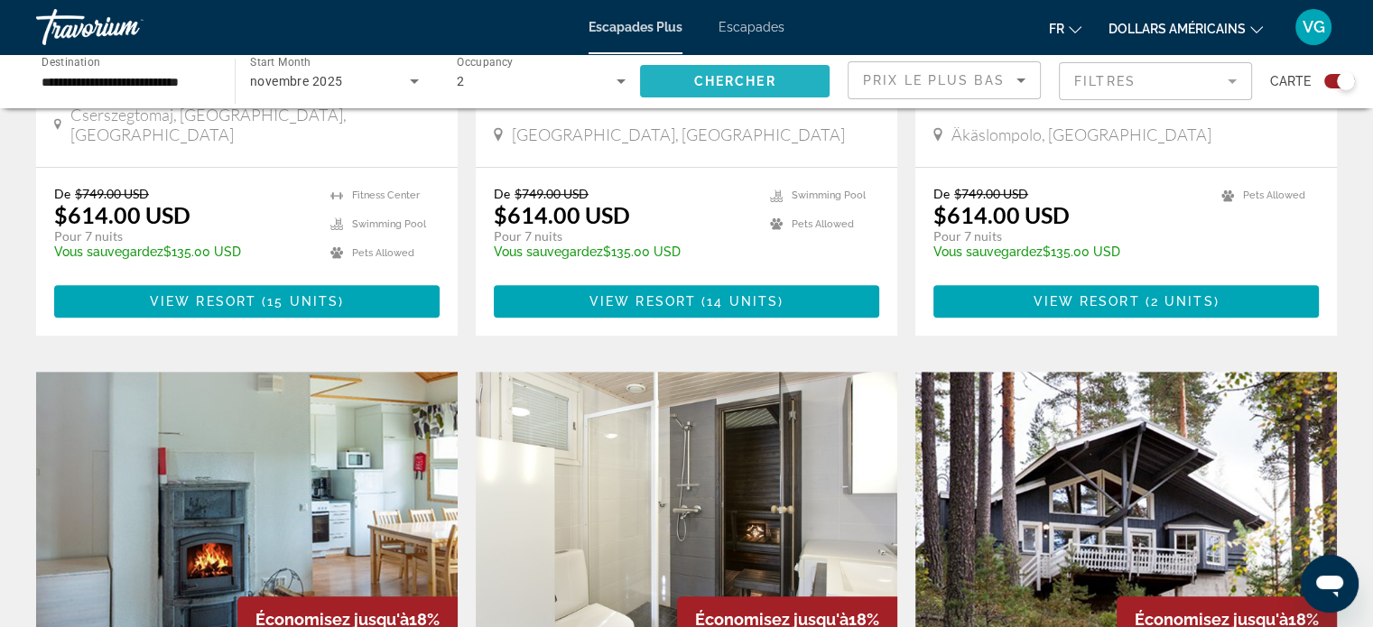
click at [769, 79] on span "Chercher" at bounding box center [735, 81] width 82 height 14
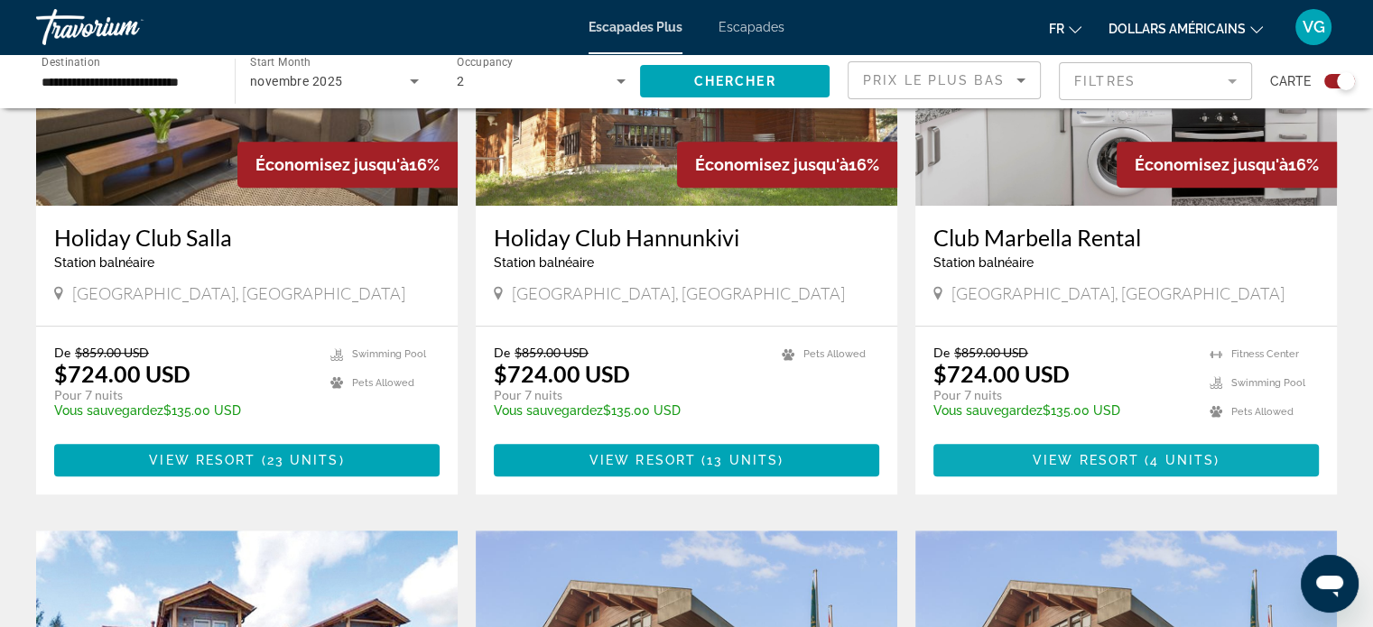
scroll to position [812, 0]
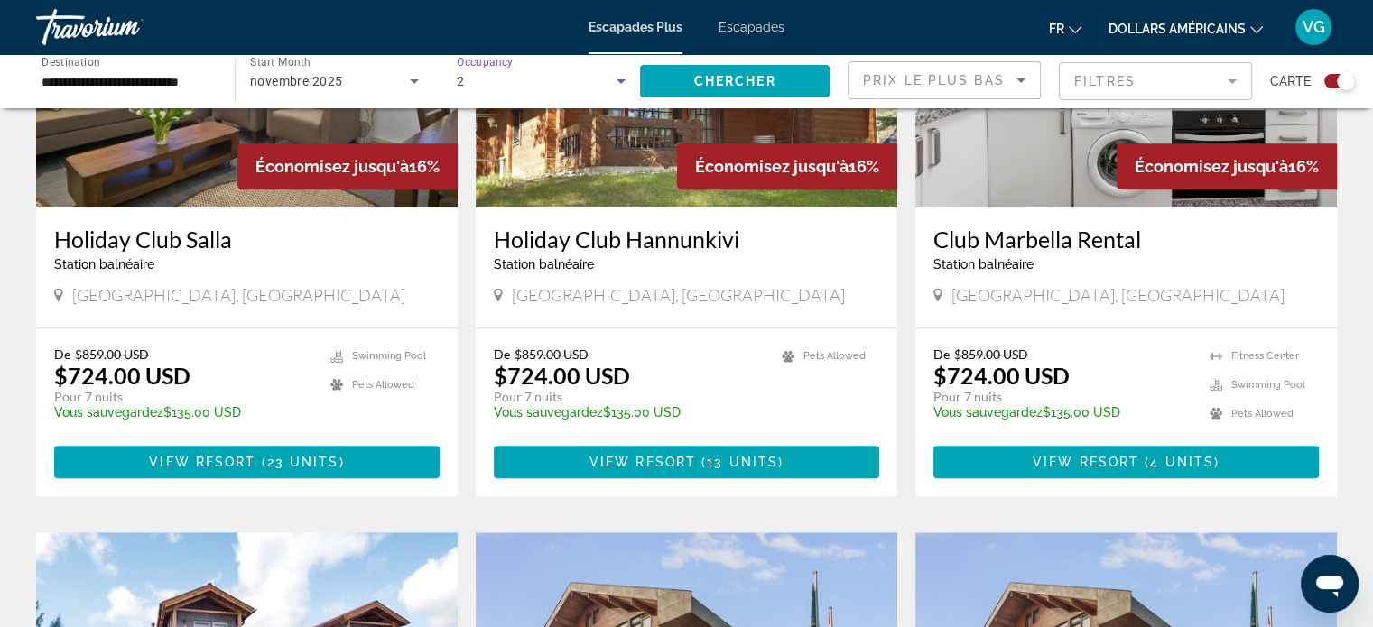
click at [612, 86] on icon "Search widget" at bounding box center [621, 81] width 22 height 22
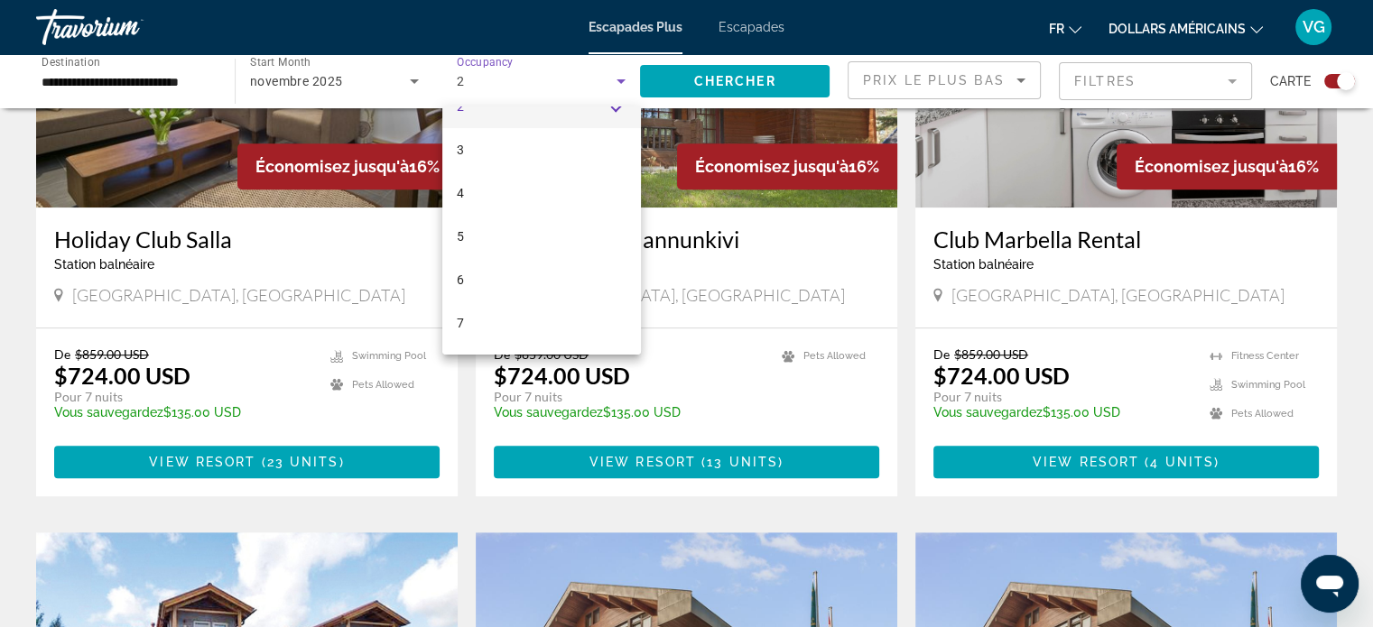
scroll to position [112, 0]
click at [462, 328] on font "8" at bounding box center [460, 326] width 7 height 14
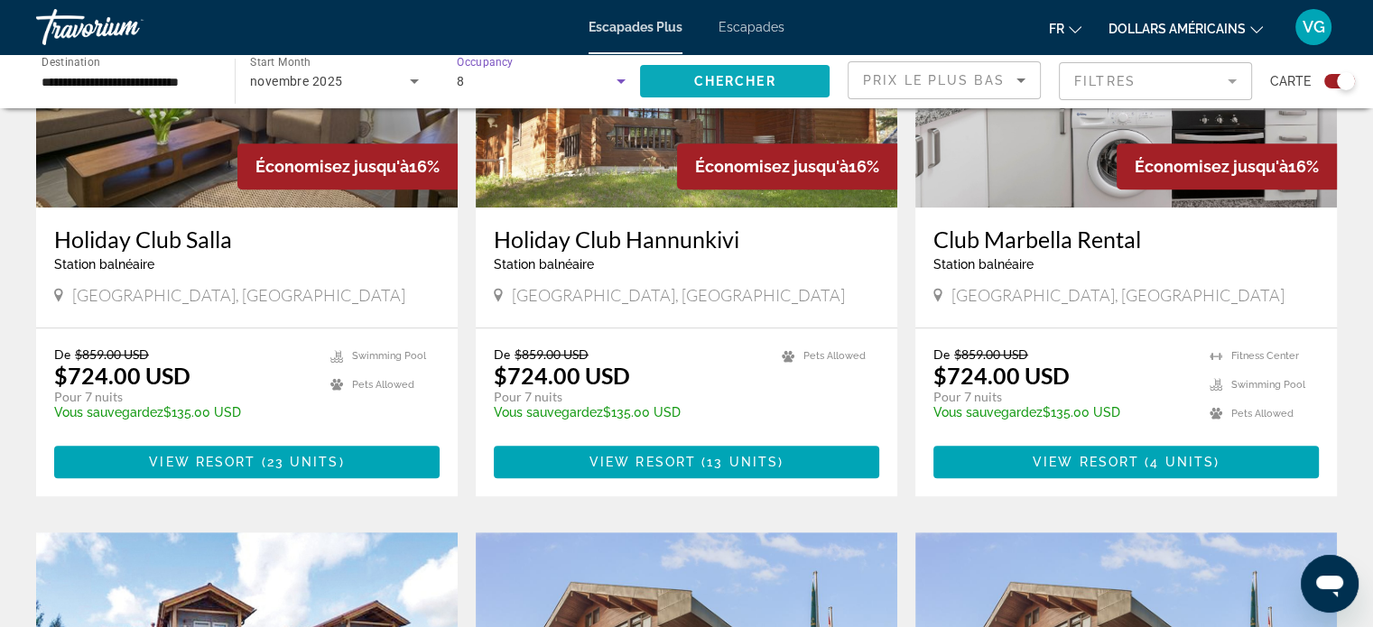
click at [737, 88] on span "Search widget" at bounding box center [735, 81] width 190 height 43
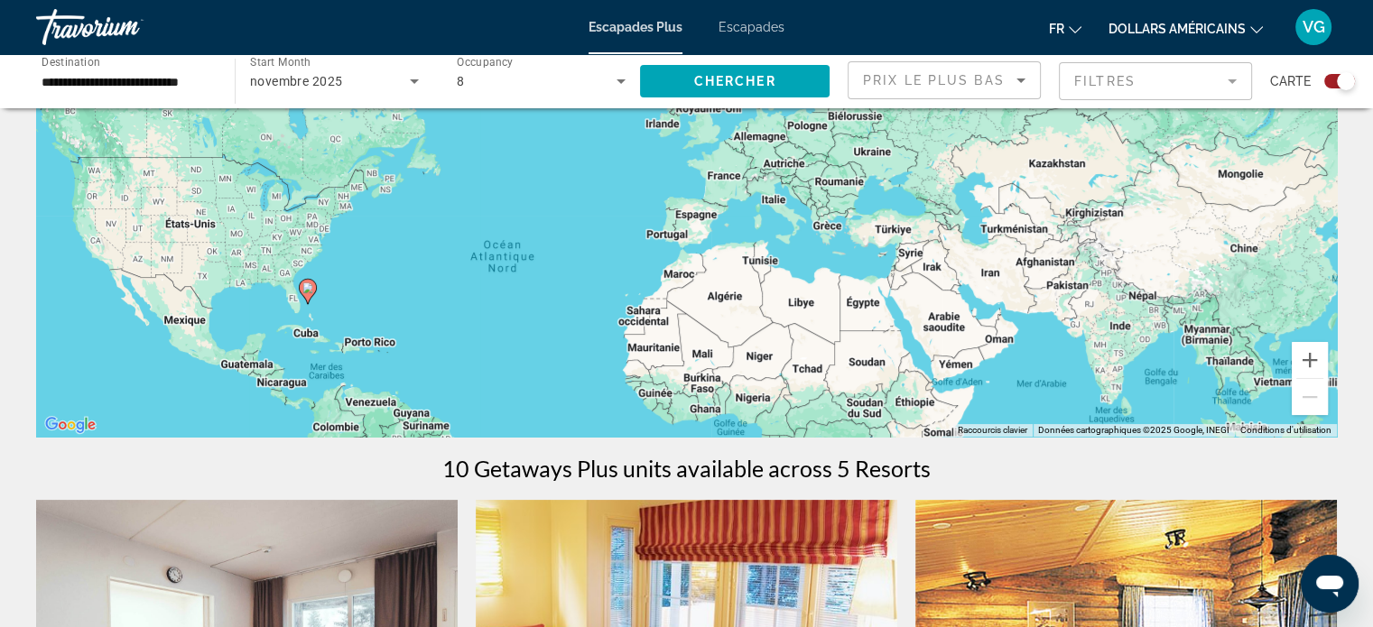
scroll to position [180, 0]
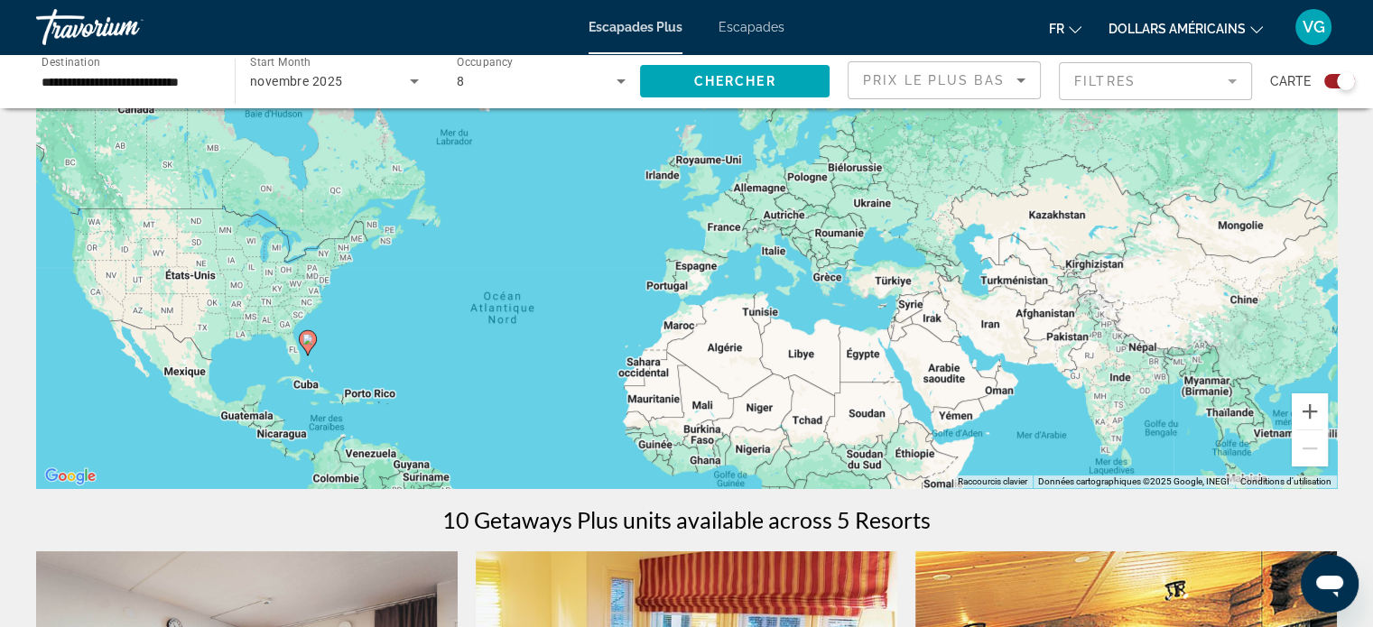
click at [544, 79] on div "8" at bounding box center [537, 81] width 161 height 22
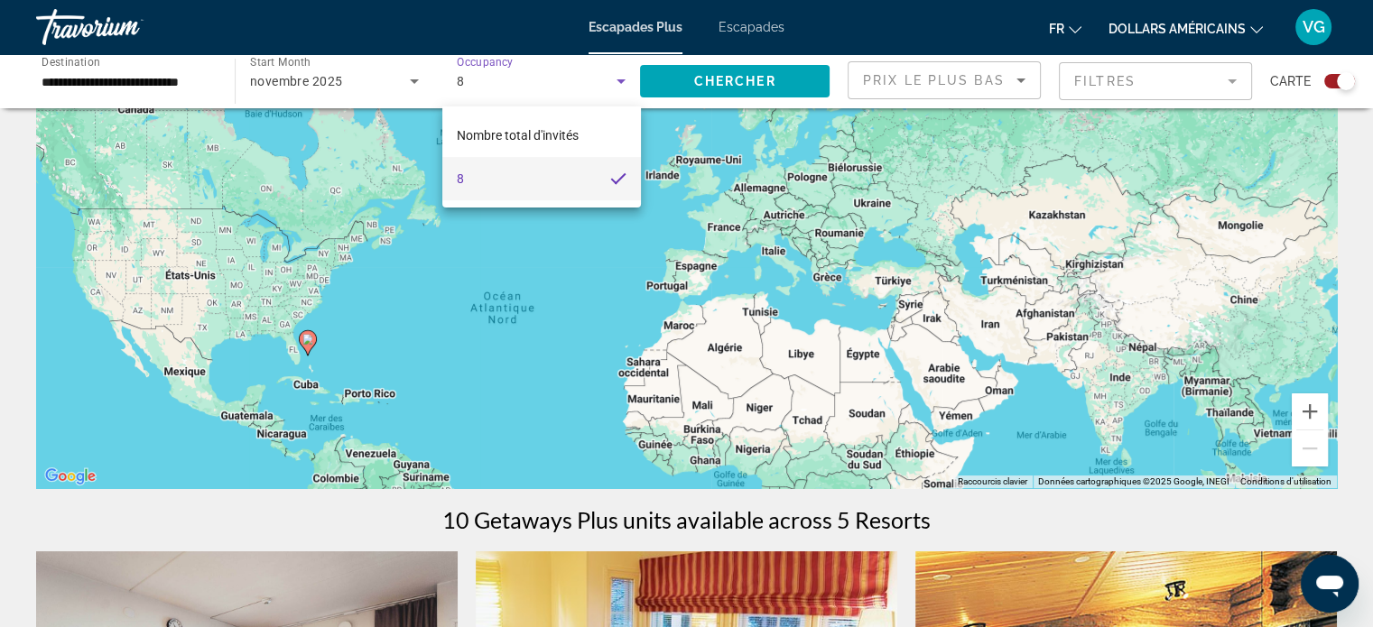
click at [617, 78] on div at bounding box center [686, 313] width 1373 height 627
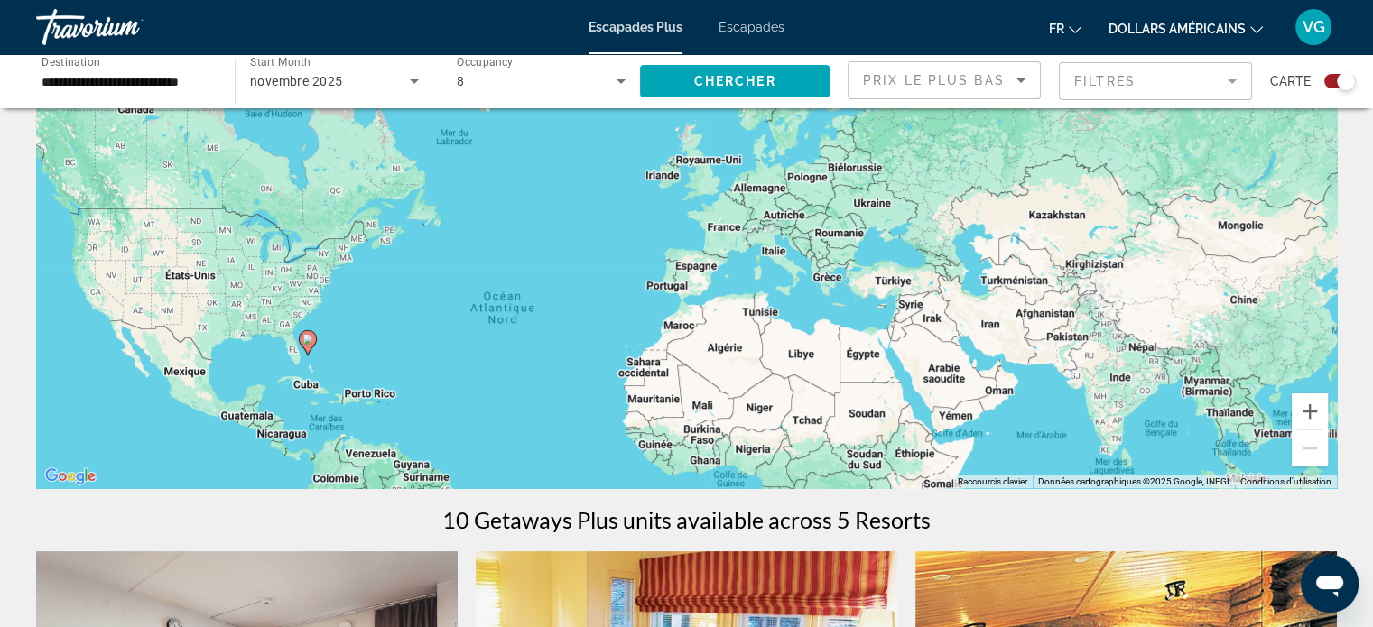
click at [602, 89] on div "8" at bounding box center [537, 81] width 161 height 22
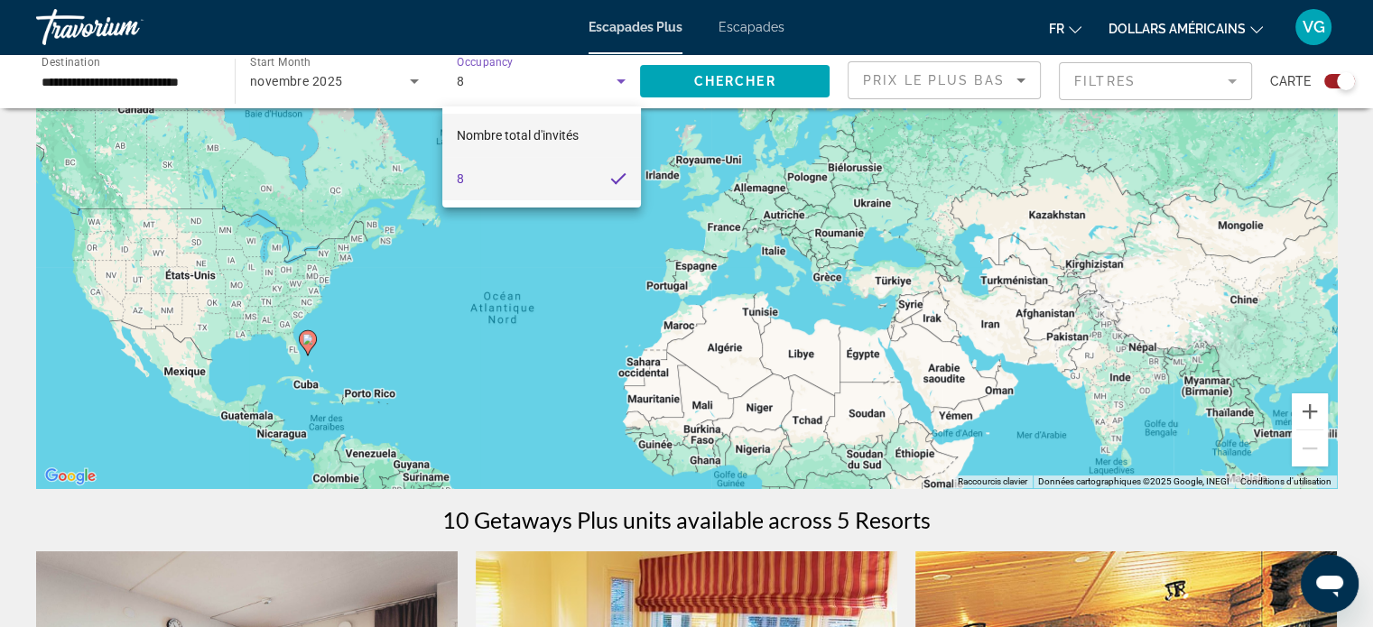
click at [527, 128] on font "Nombre total d'invités" at bounding box center [518, 135] width 122 height 14
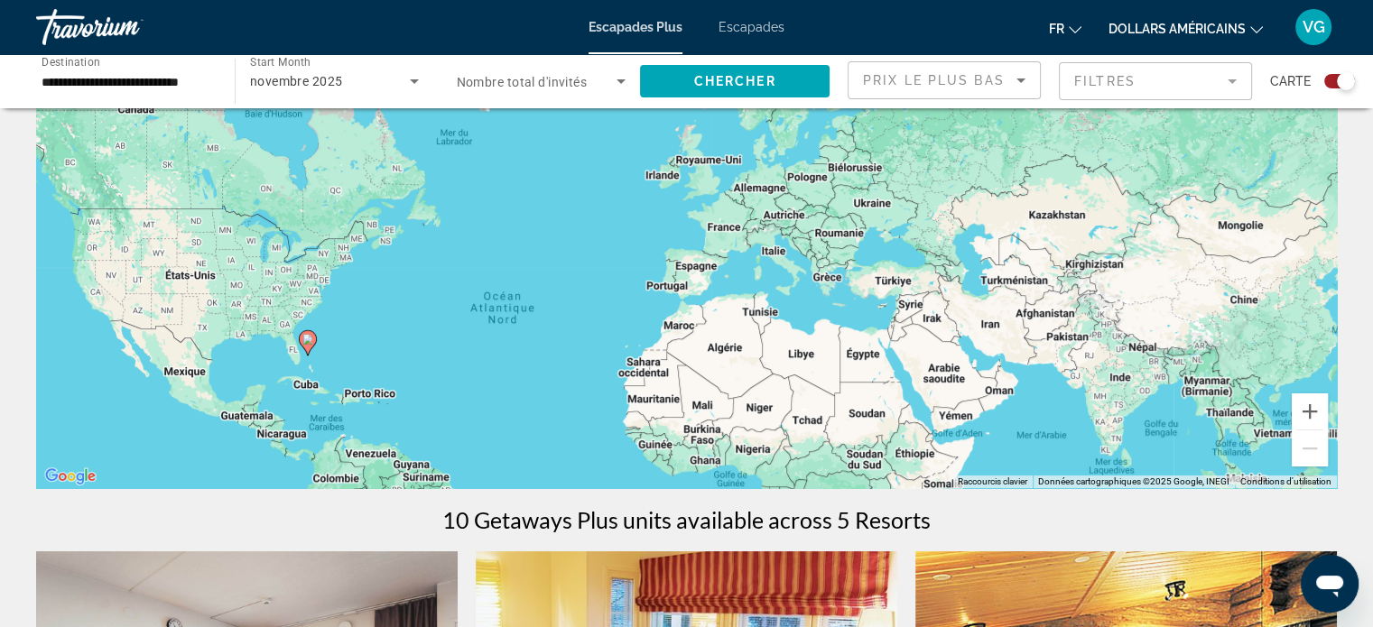
click at [528, 97] on div "Search widget" at bounding box center [542, 81] width 170 height 51
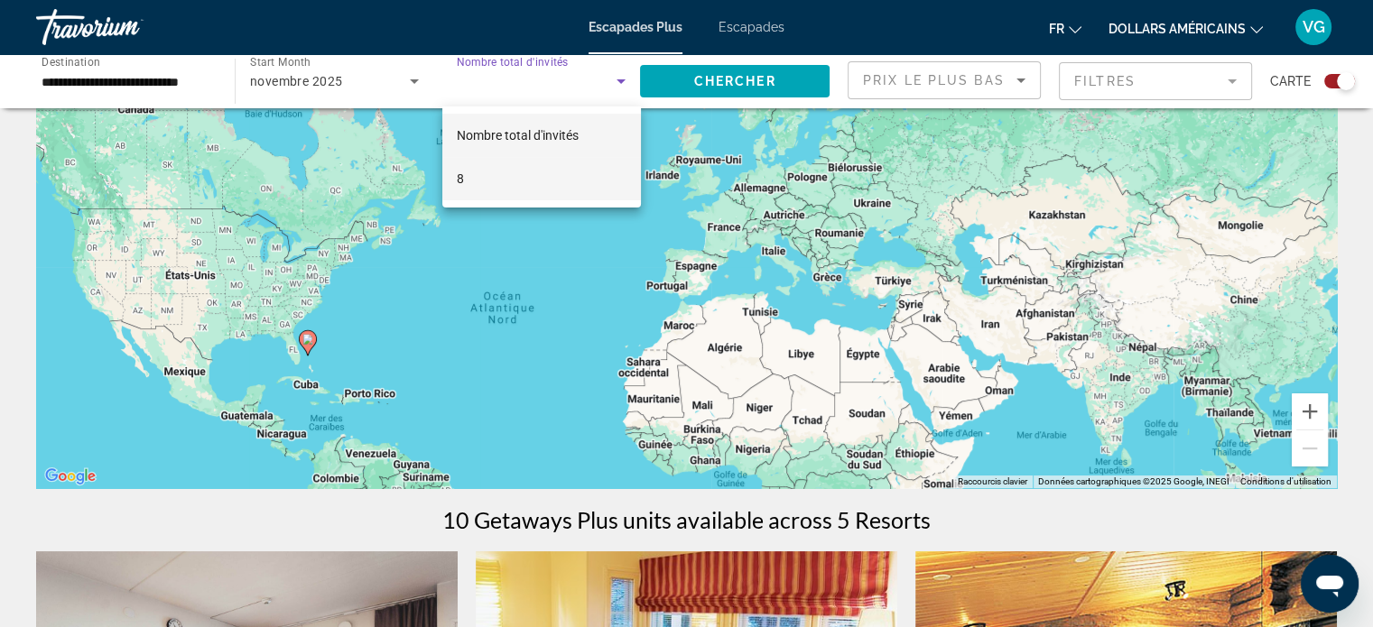
scroll to position [0, 0]
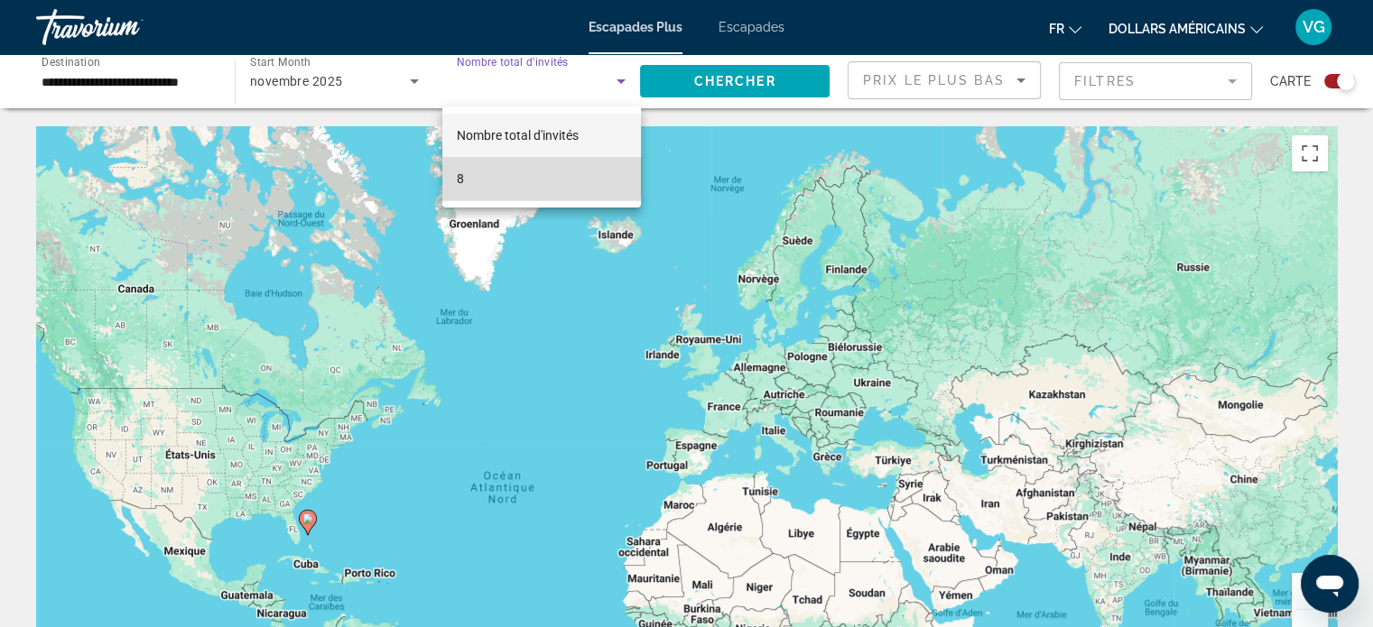
click at [467, 174] on mat-option "8" at bounding box center [541, 178] width 199 height 43
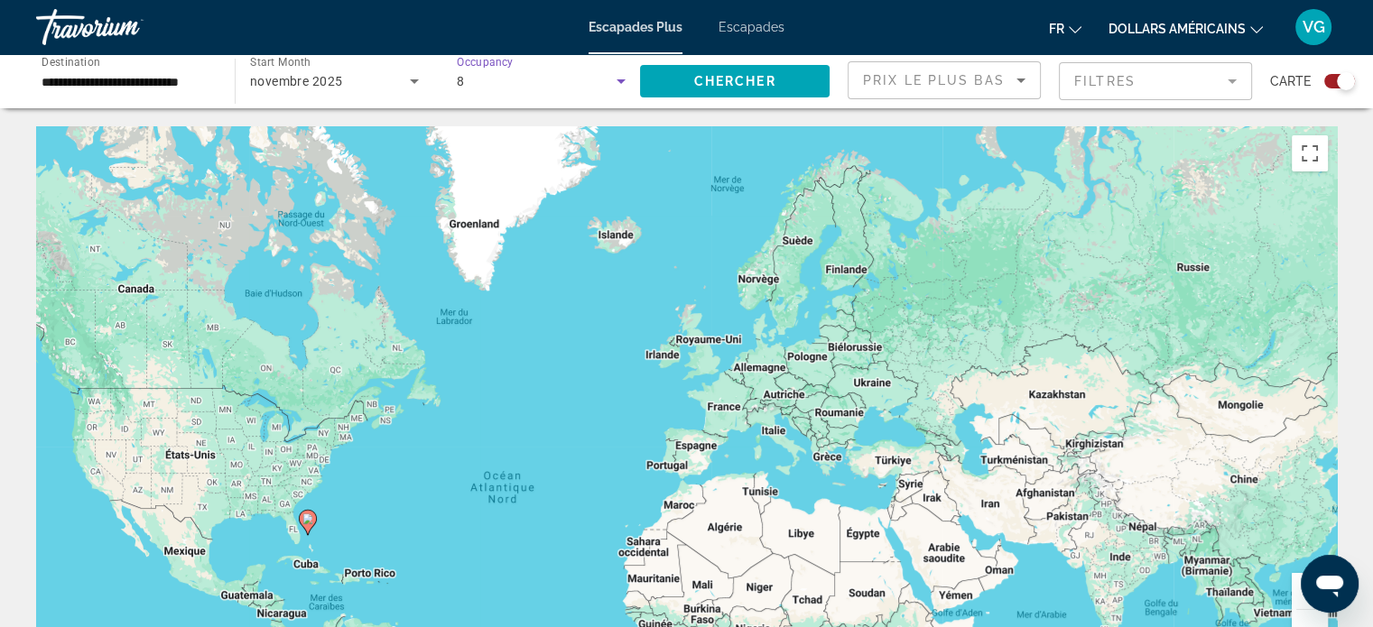
click at [495, 90] on div "8" at bounding box center [537, 81] width 161 height 22
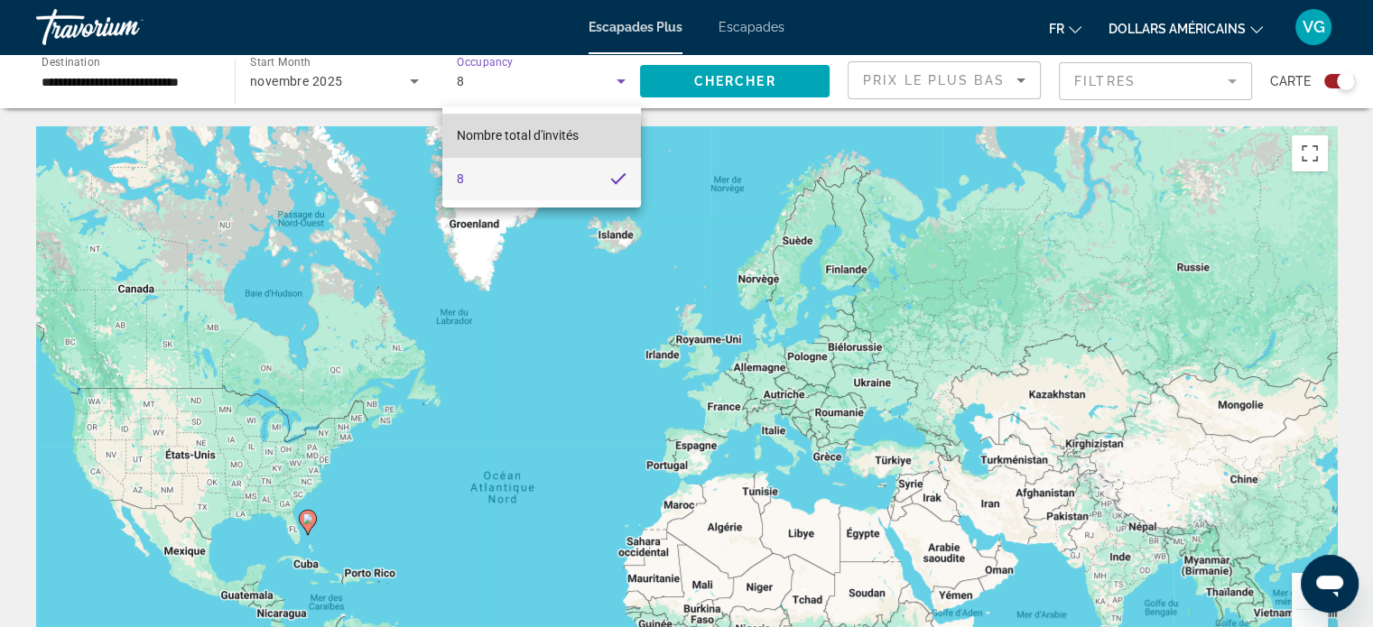
click at [477, 147] on mat-option "Nombre total d'invités" at bounding box center [541, 135] width 199 height 43
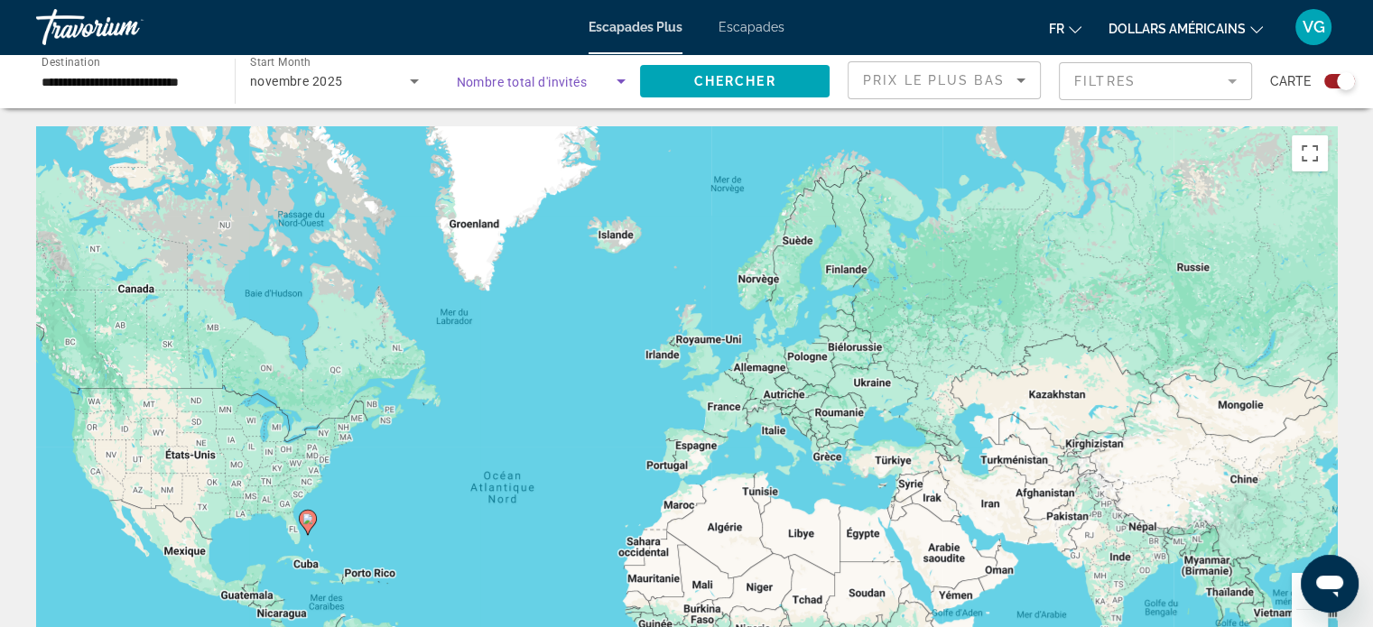
click at [245, 77] on div "Start Month Tous les mois novembre 2025" at bounding box center [335, 81] width 198 height 51
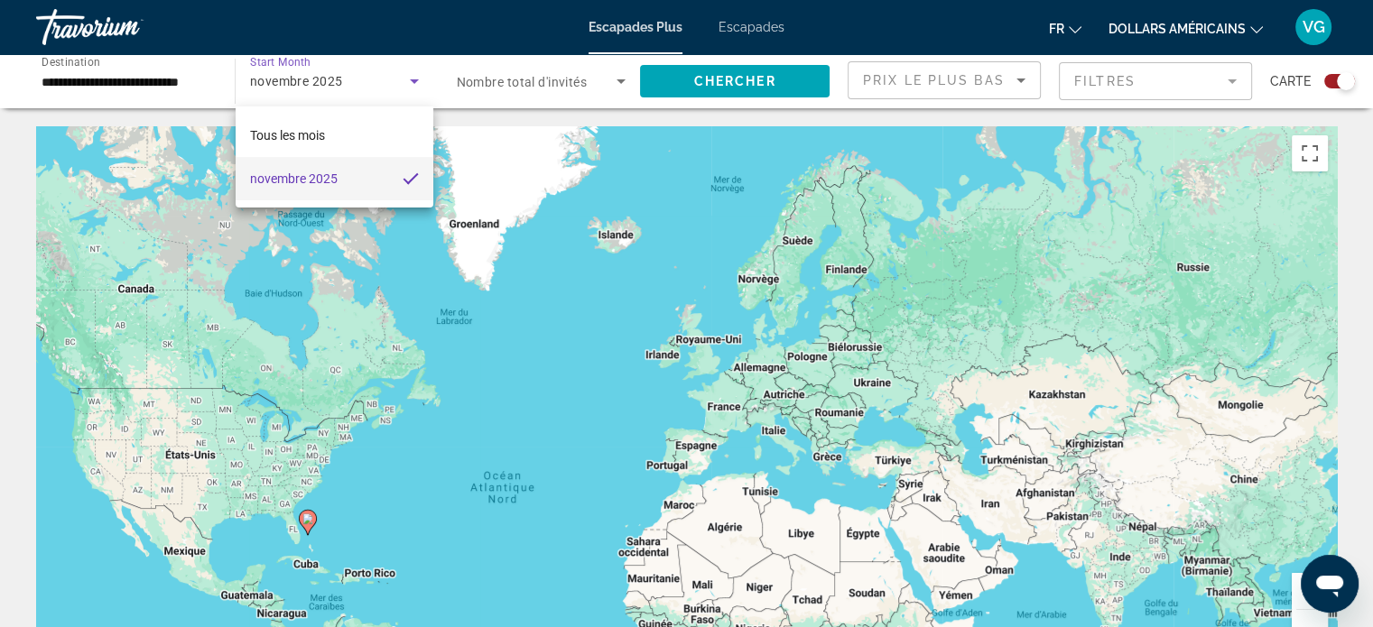
click at [91, 32] on div at bounding box center [686, 313] width 1373 height 627
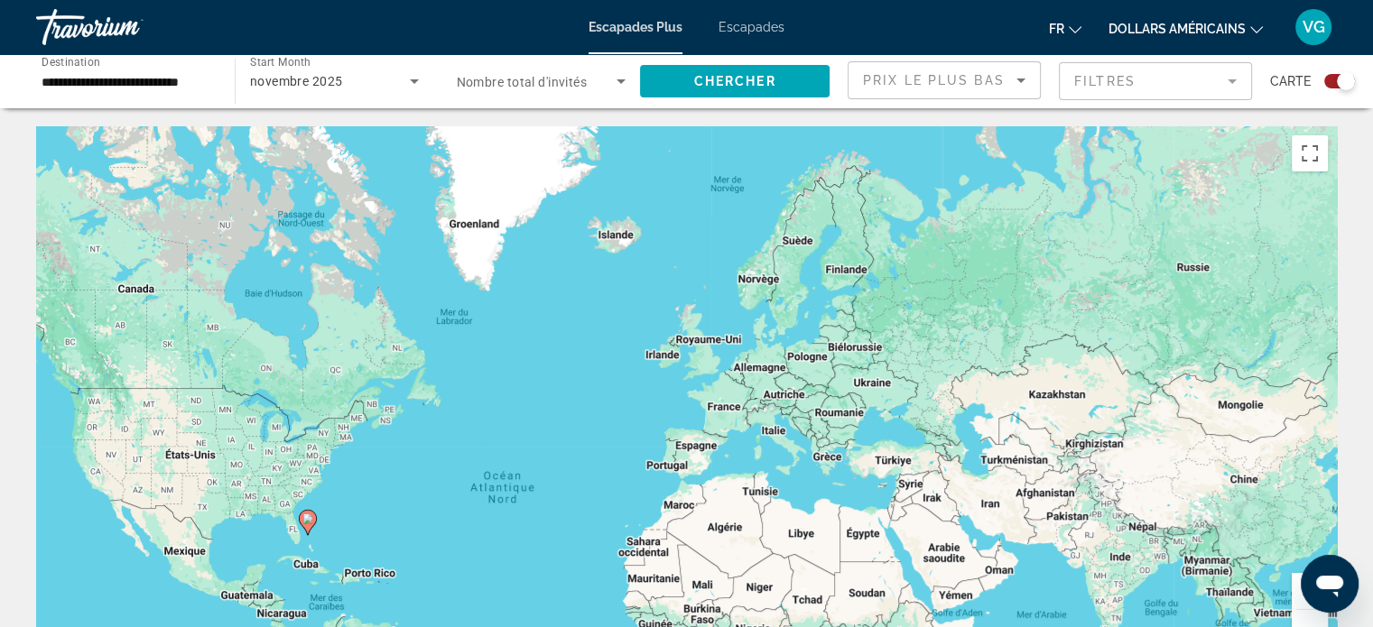
click at [90, 39] on div "Travorium" at bounding box center [126, 27] width 180 height 47
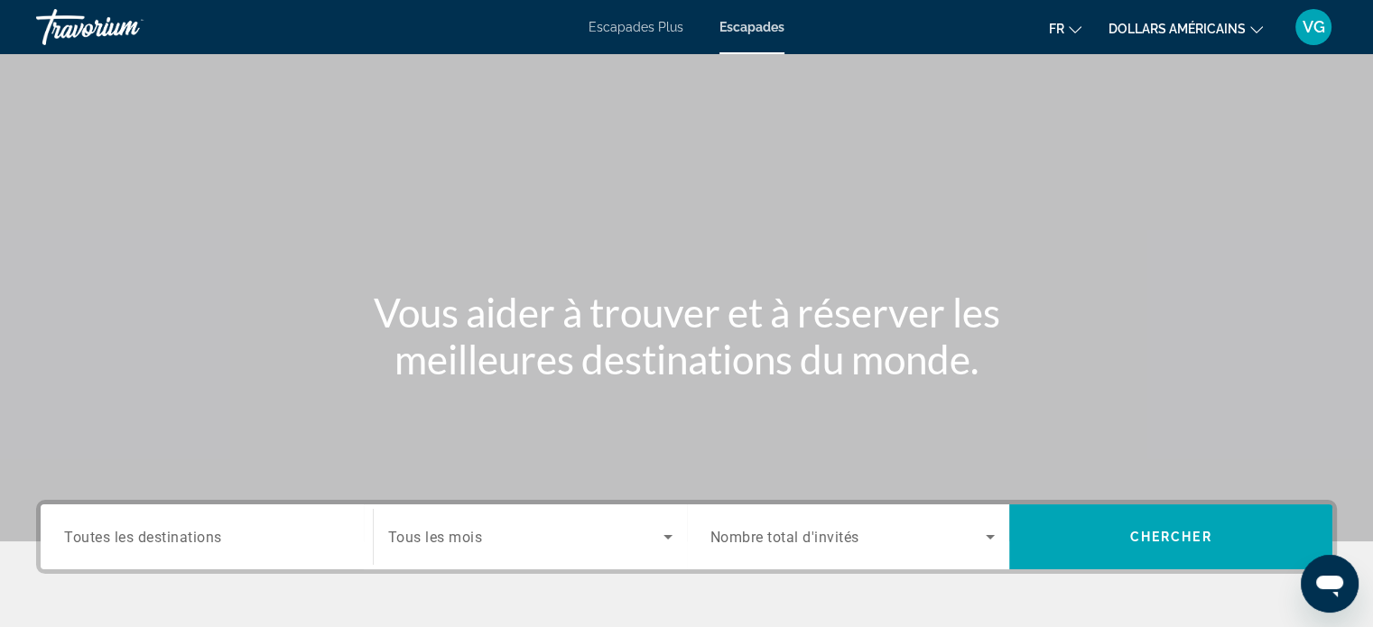
click at [145, 528] on span "Toutes les destinations" at bounding box center [143, 536] width 158 height 17
click at [145, 527] on input "Destination Toutes les destinations" at bounding box center [206, 538] width 285 height 22
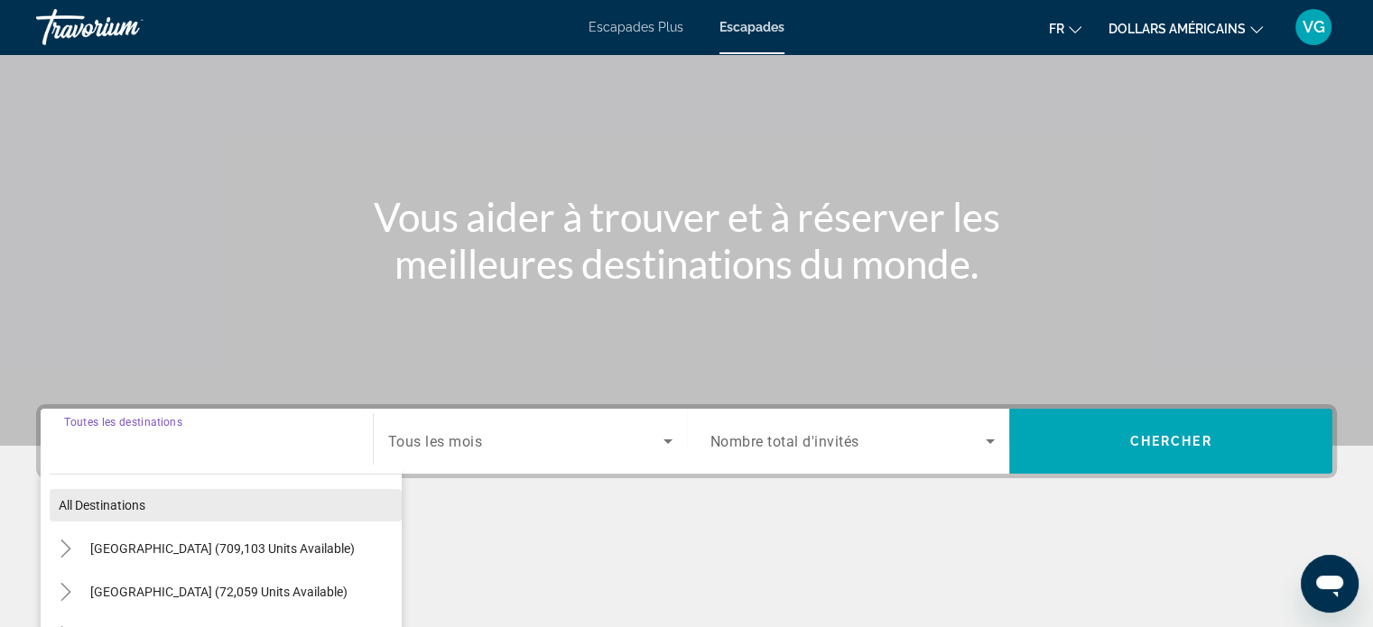
scroll to position [347, 0]
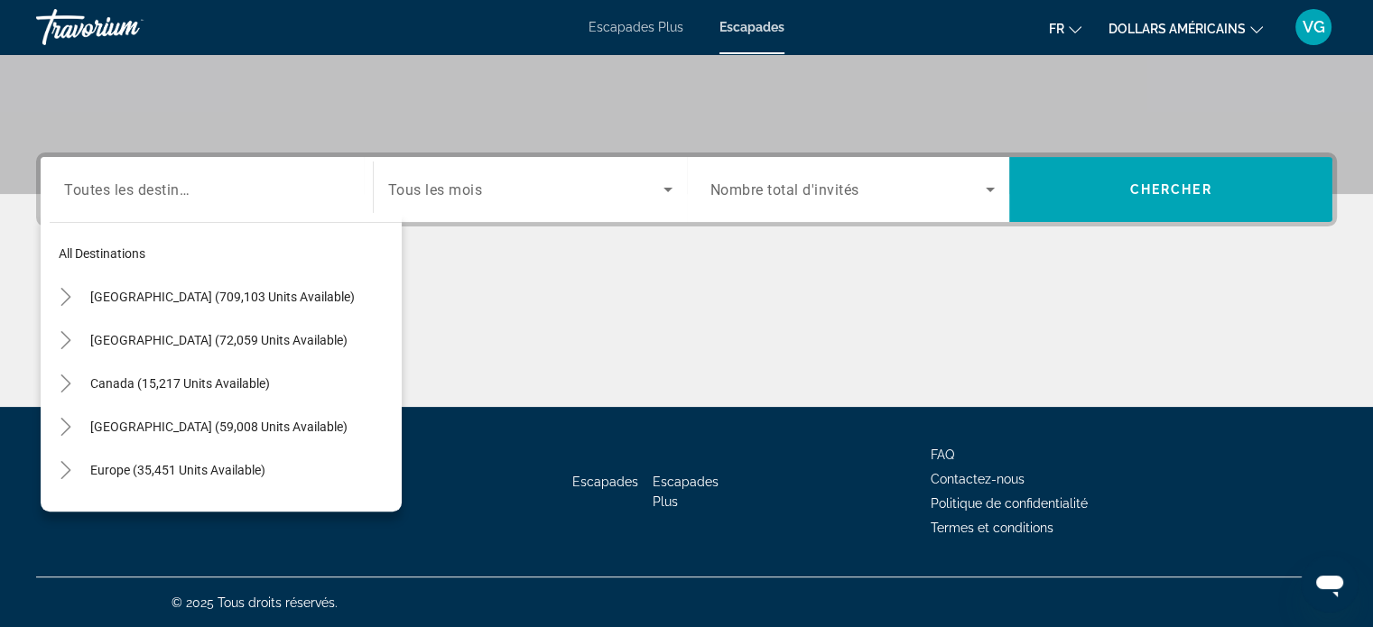
click at [858, 171] on div "Search widget" at bounding box center [852, 189] width 285 height 51
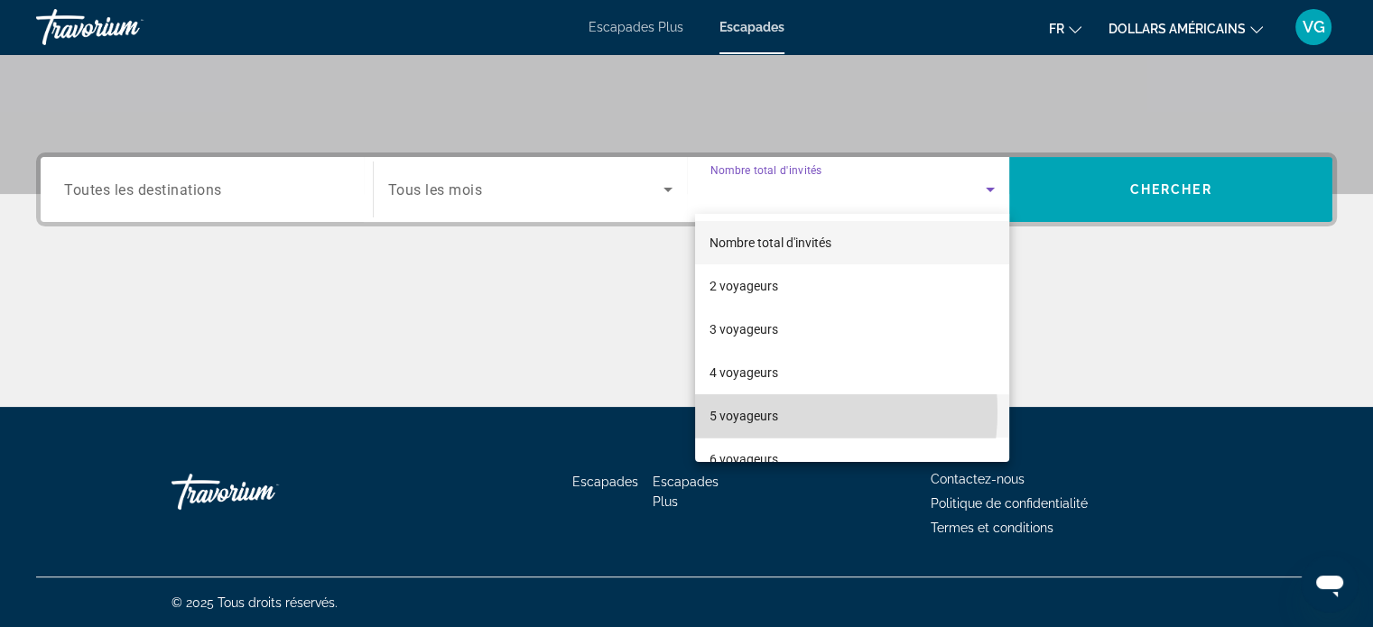
click at [770, 412] on font "5 voyageurs" at bounding box center [743, 416] width 69 height 14
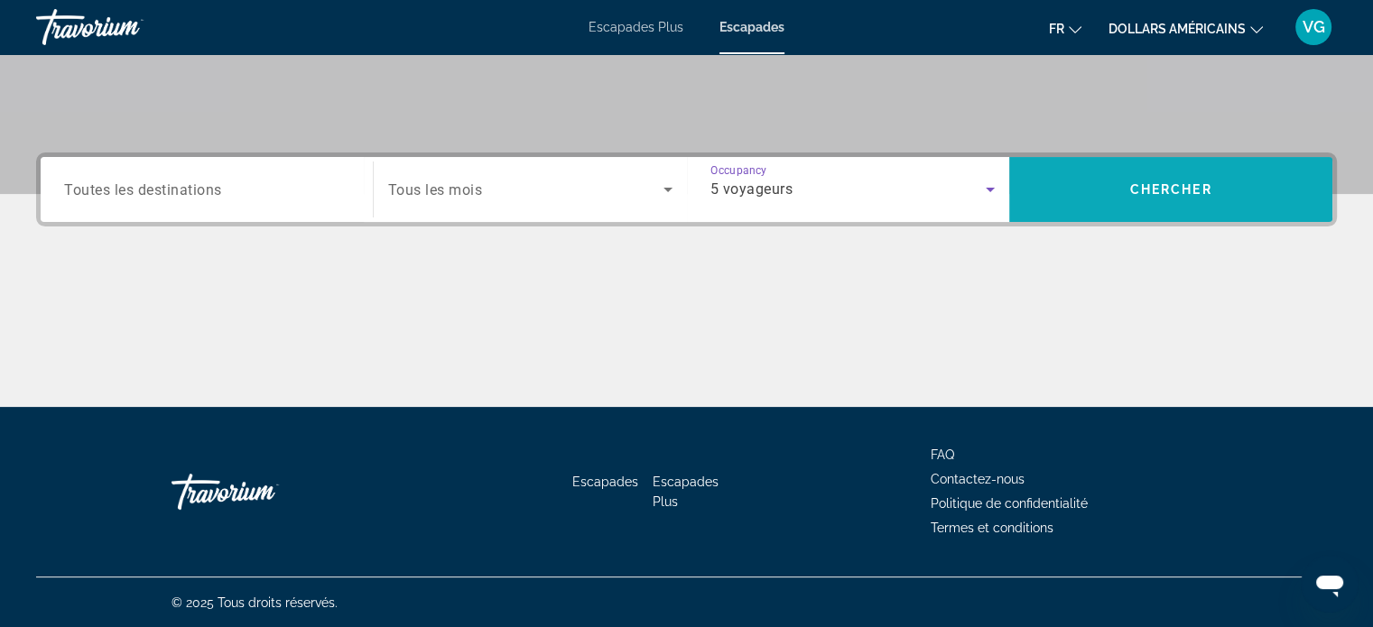
click at [1176, 192] on span "Chercher" at bounding box center [1171, 189] width 82 height 14
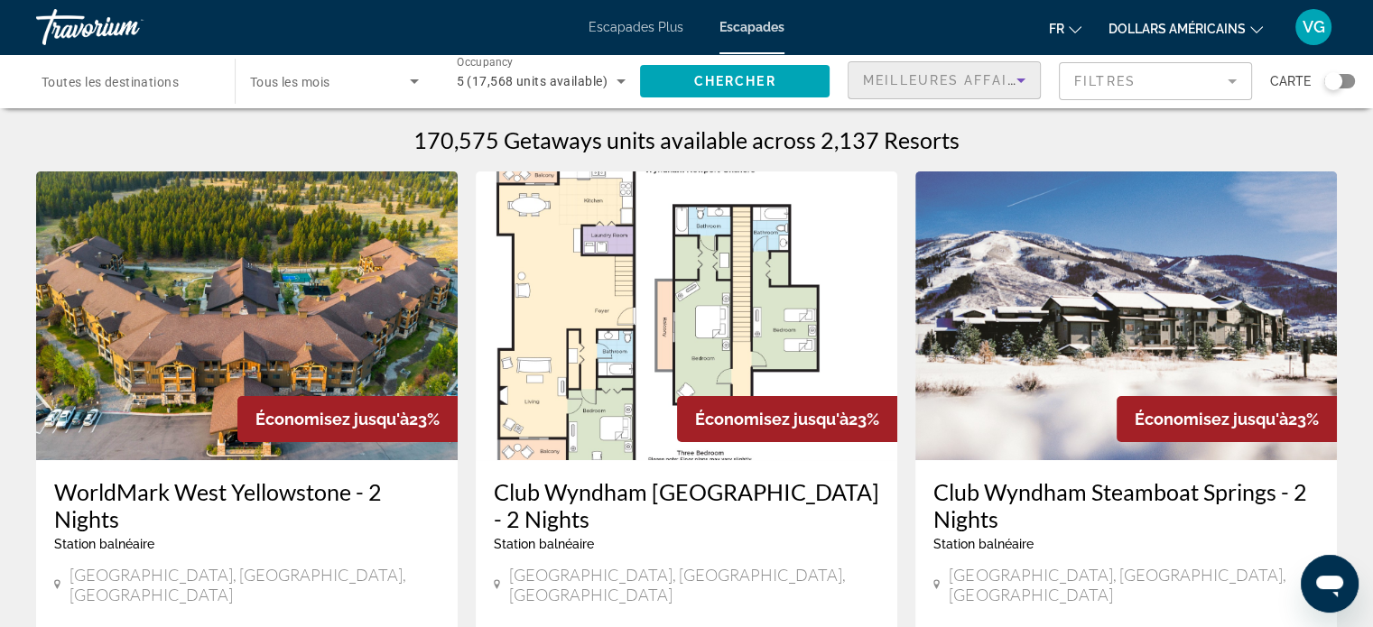
click at [935, 79] on span "Meilleures affaires" at bounding box center [949, 80] width 173 height 14
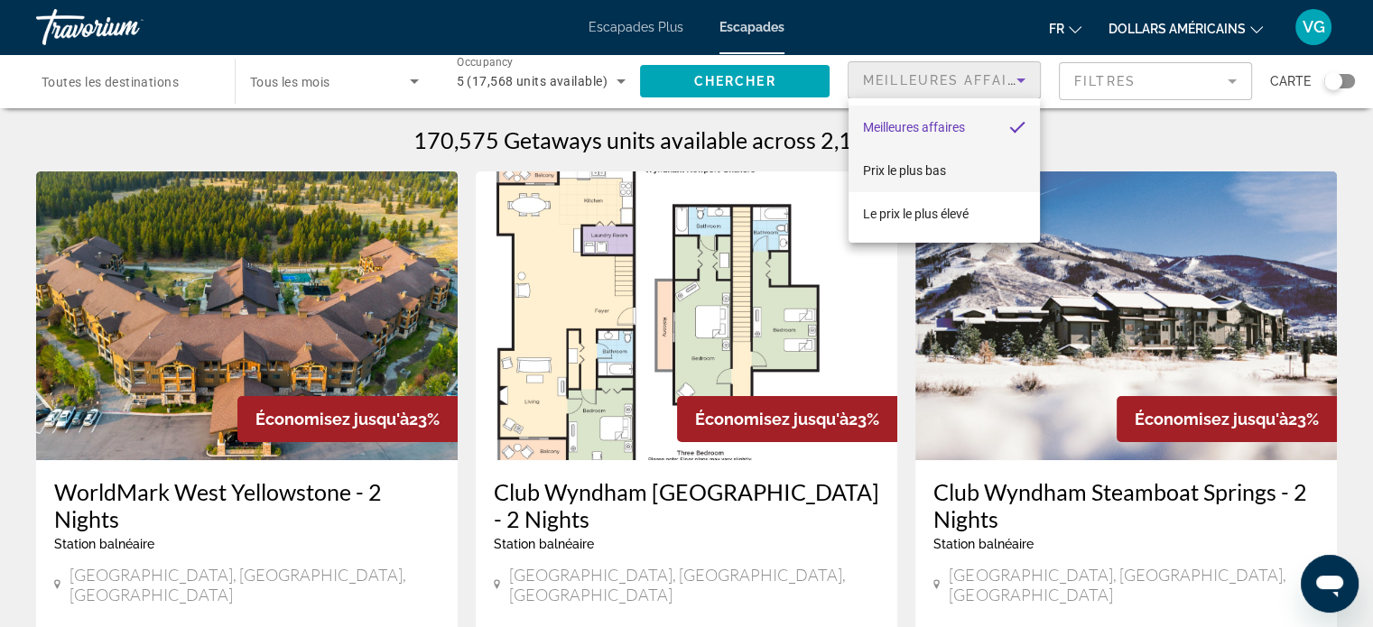
click at [919, 149] on mat-option "Prix ​​le plus bas" at bounding box center [943, 170] width 191 height 43
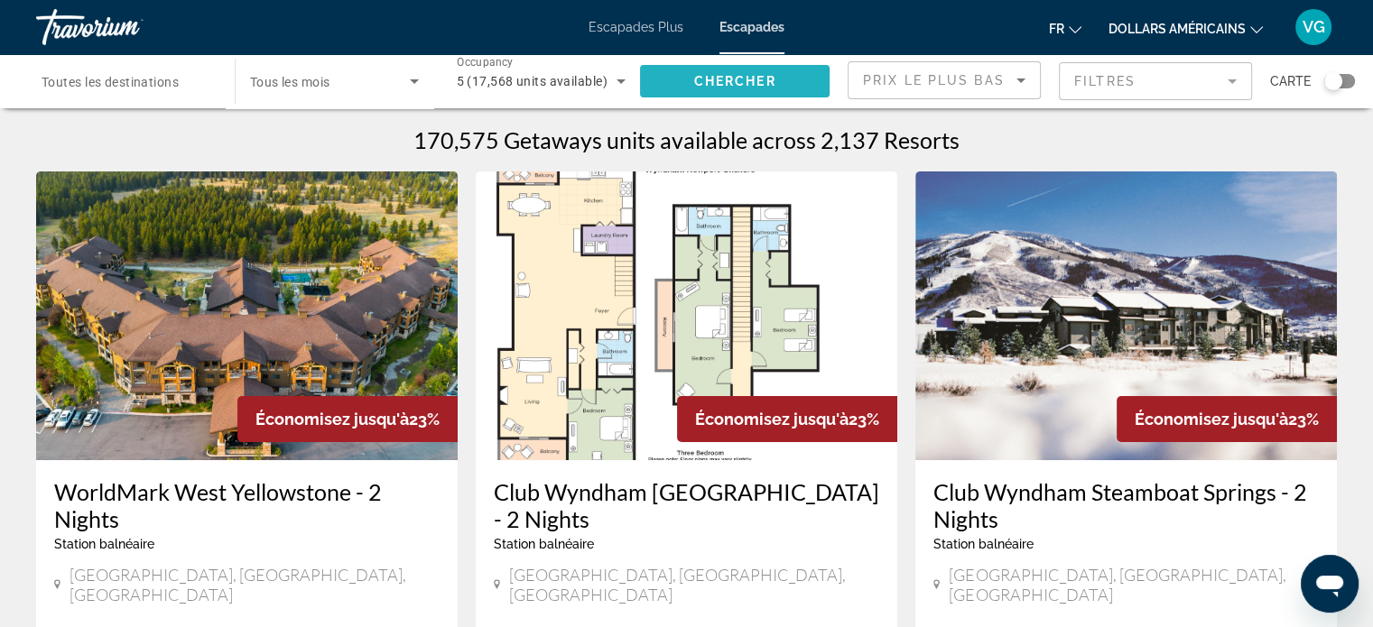
click at [765, 86] on span "Chercher" at bounding box center [735, 81] width 82 height 14
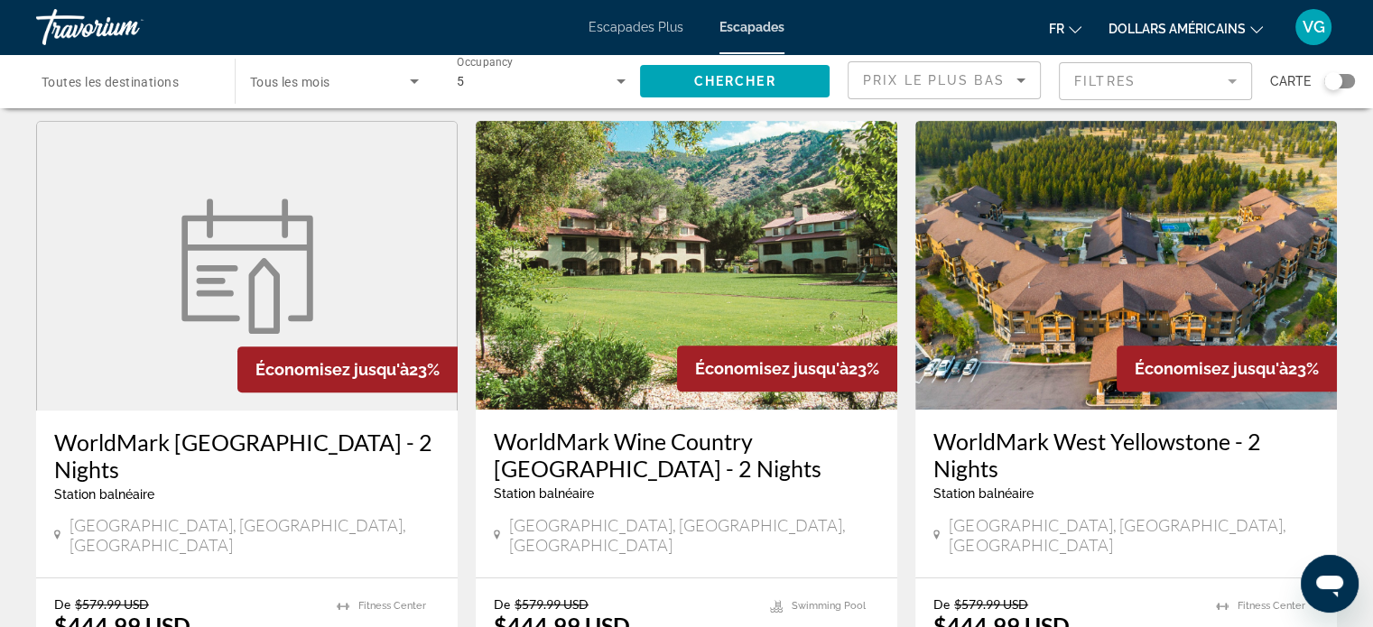
scroll to position [812, 0]
